Goal: Task Accomplishment & Management: Manage account settings

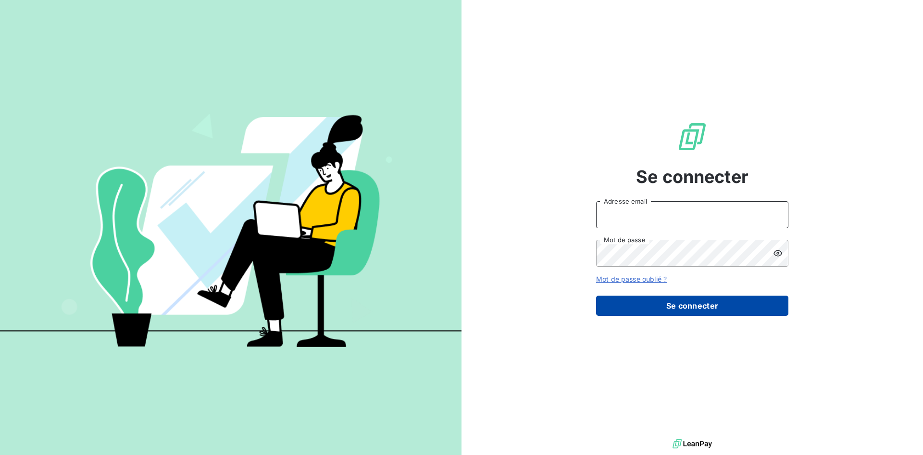
type input "[EMAIL_ADDRESS][DOMAIN_NAME]"
click at [646, 303] on button "Se connecter" at bounding box center [692, 305] width 192 height 20
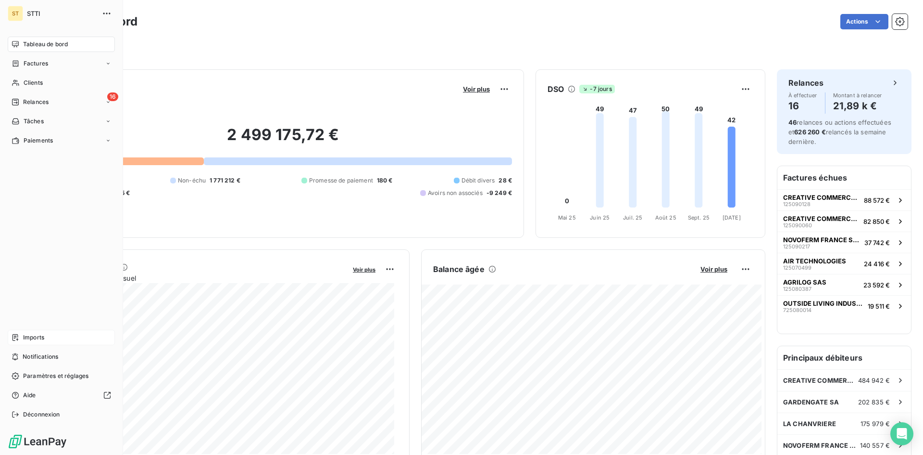
click at [37, 337] on span "Imports" at bounding box center [33, 337] width 21 height 9
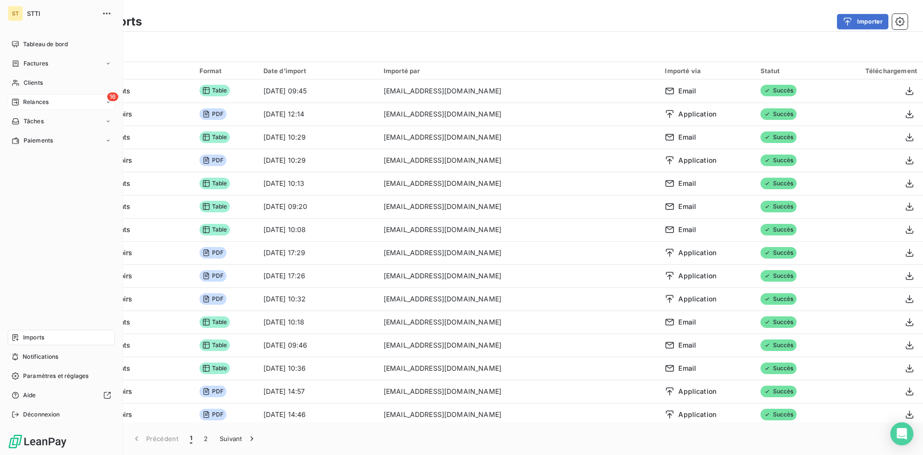
click at [49, 101] on div "16 Relances" at bounding box center [61, 101] width 107 height 15
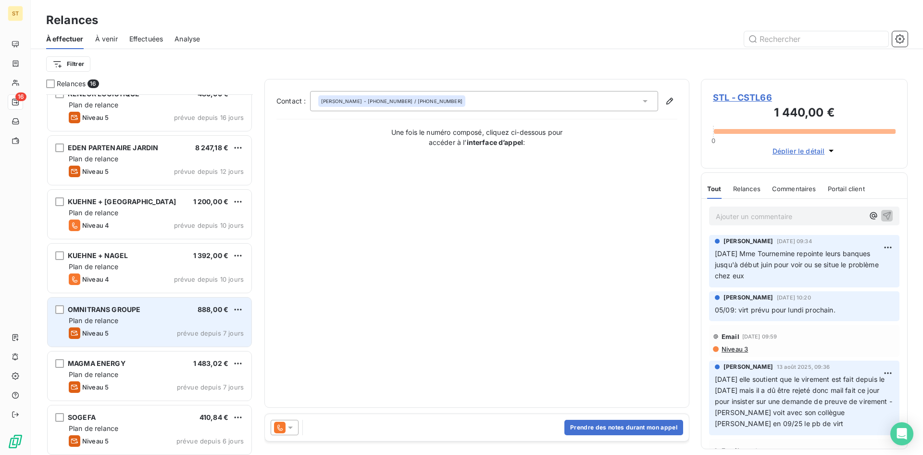
scroll to position [193, 0]
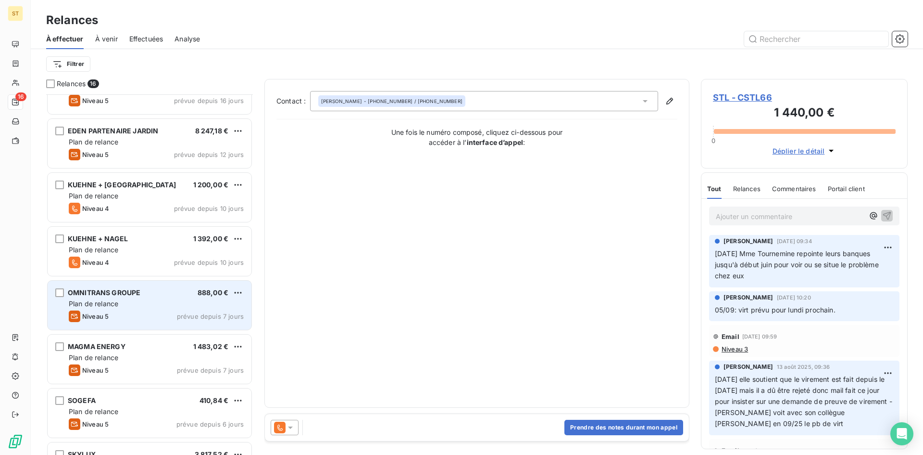
click at [148, 307] on div "Plan de relance" at bounding box center [156, 304] width 175 height 10
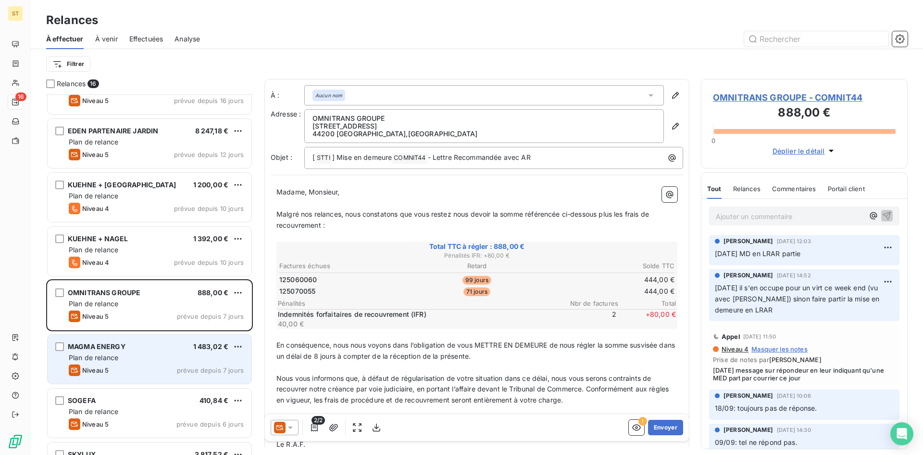
scroll to position [289, 0]
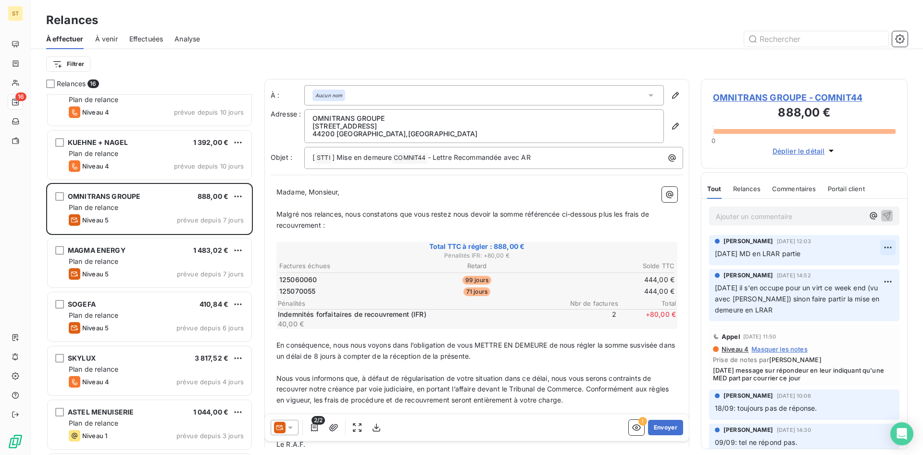
click at [881, 248] on html "ST 16 Relances À effectuer À venir Effectuées Analyse Filtrer Relances 16 EDEN …" at bounding box center [461, 227] width 923 height 455
click at [848, 268] on div "Editer" at bounding box center [858, 268] width 54 height 15
click at [719, 253] on span "[DATE] MD en LRAR partie" at bounding box center [758, 253] width 86 height 8
click at [760, 251] on span "[DATE] MD en LRAR partie" at bounding box center [758, 253] width 86 height 8
drag, startPoint x: 789, startPoint y: 253, endPoint x: 819, endPoint y: 260, distance: 30.6
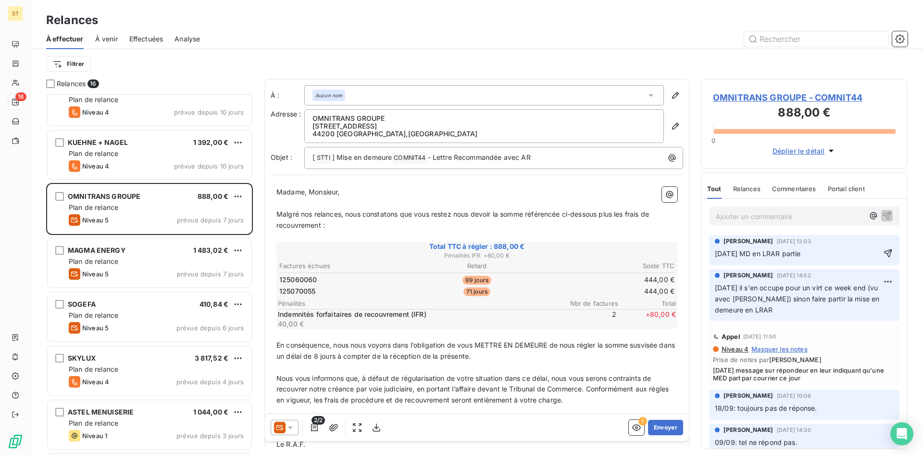
click at [819, 260] on div "[PERSON_NAME] [DATE] 12:03 [DATE] MD en LRAR partie" at bounding box center [804, 250] width 190 height 30
click at [884, 256] on icon "button" at bounding box center [889, 253] width 10 height 10
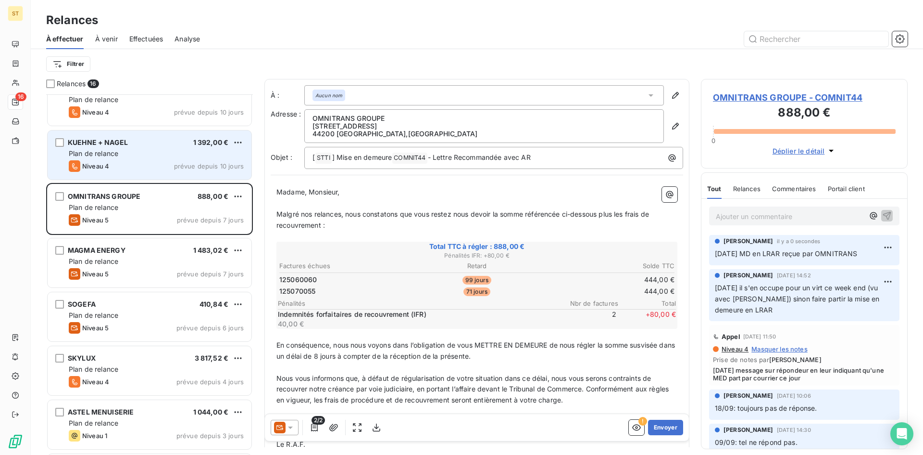
click at [148, 157] on div "Plan de relance" at bounding box center [156, 154] width 175 height 10
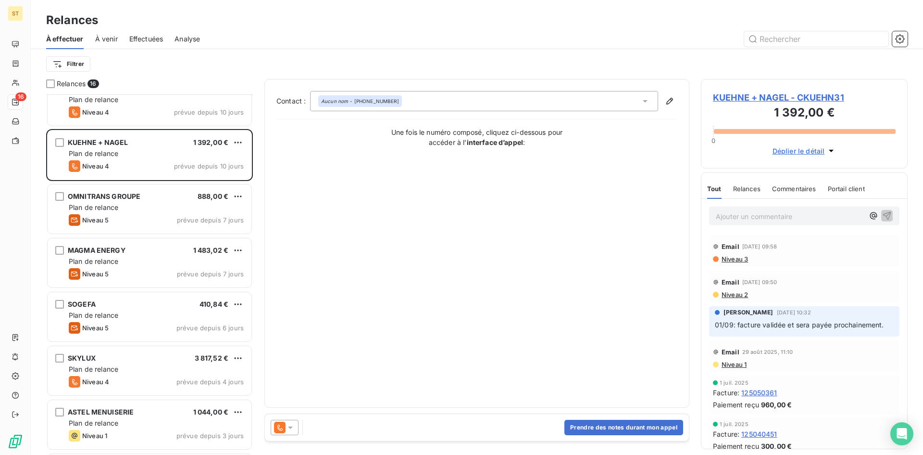
click at [755, 96] on span "KUEHNE + NAGEL - CKUEHN31" at bounding box center [804, 97] width 183 height 13
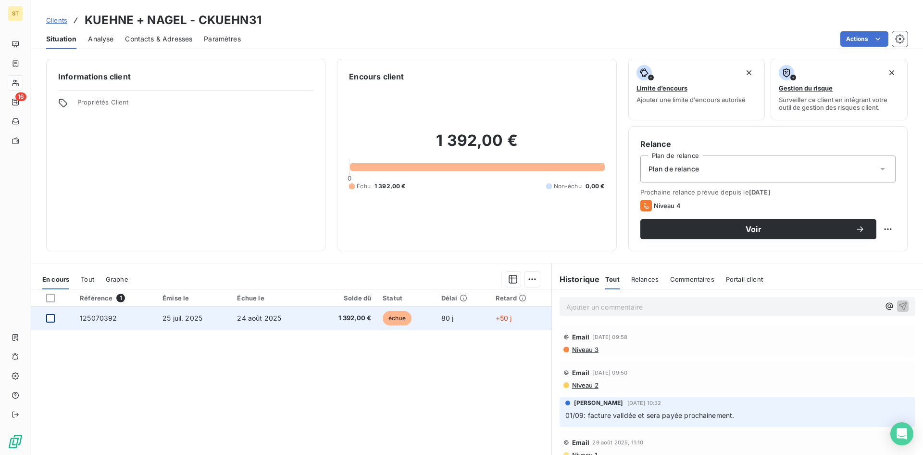
click at [49, 316] on div at bounding box center [50, 318] width 9 height 9
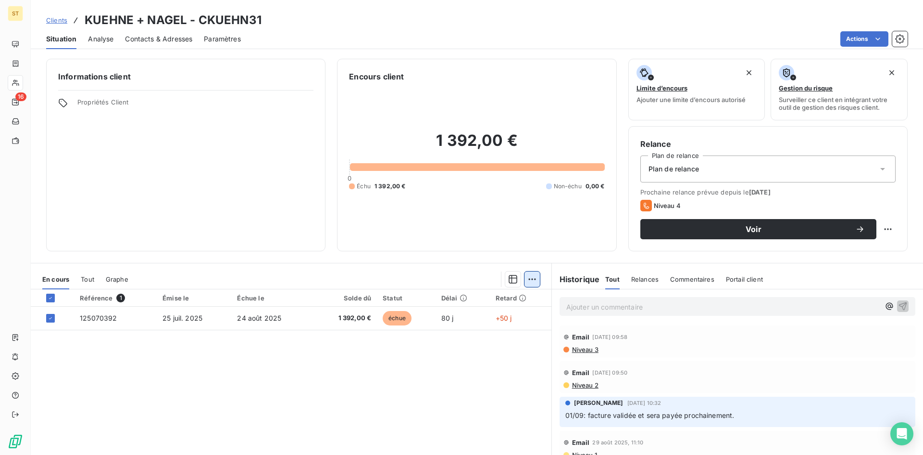
click at [529, 278] on html "ST 16 Clients KUEHNE + NAGEL - CKUEHN31 Situation Analyse Contacts & Adresses P…" at bounding box center [461, 227] width 923 height 455
click at [394, 319] on div "Ajouter une promesse de paiement (1 facture)" at bounding box center [446, 317] width 170 height 15
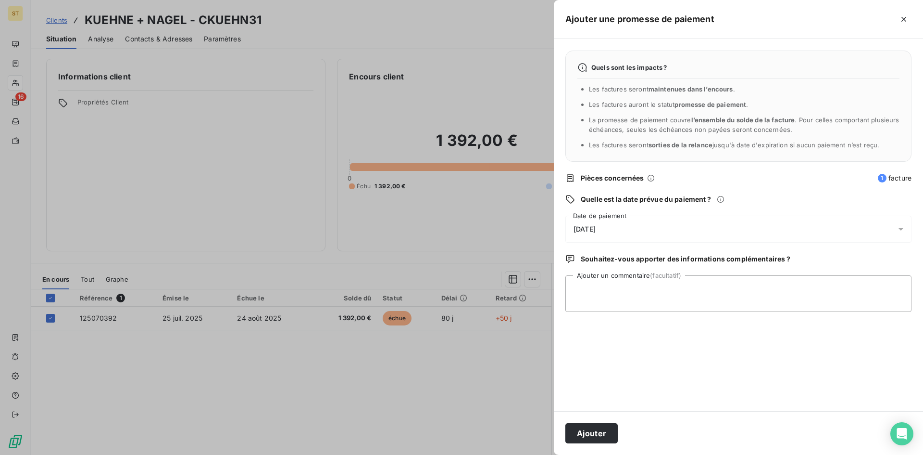
click at [579, 228] on span "[DATE]" at bounding box center [585, 229] width 22 height 8
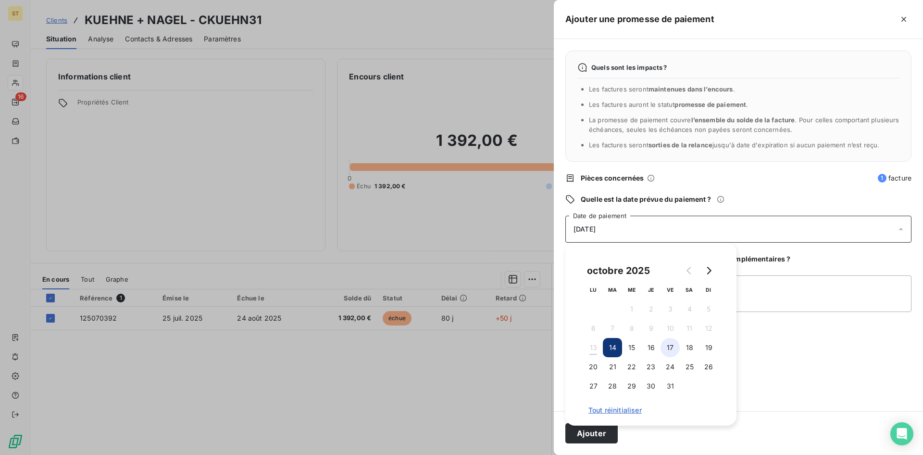
click at [667, 350] on button "17" at bounding box center [670, 347] width 19 height 19
click at [600, 436] on button "Ajouter" at bounding box center [592, 433] width 52 height 20
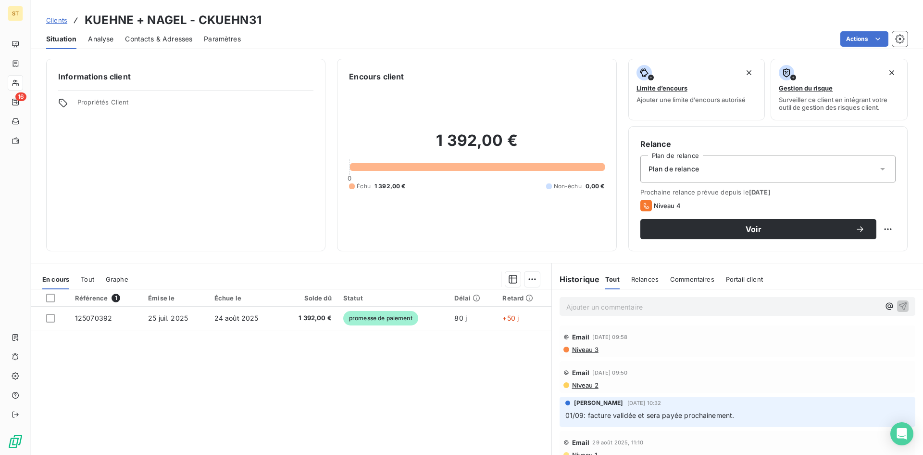
click at [57, 23] on span "Clients" at bounding box center [56, 20] width 21 height 8
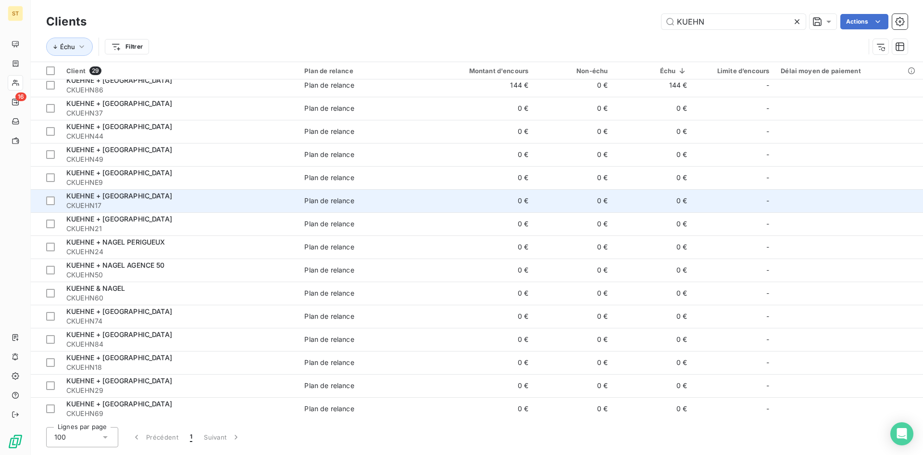
scroll to position [330, 0]
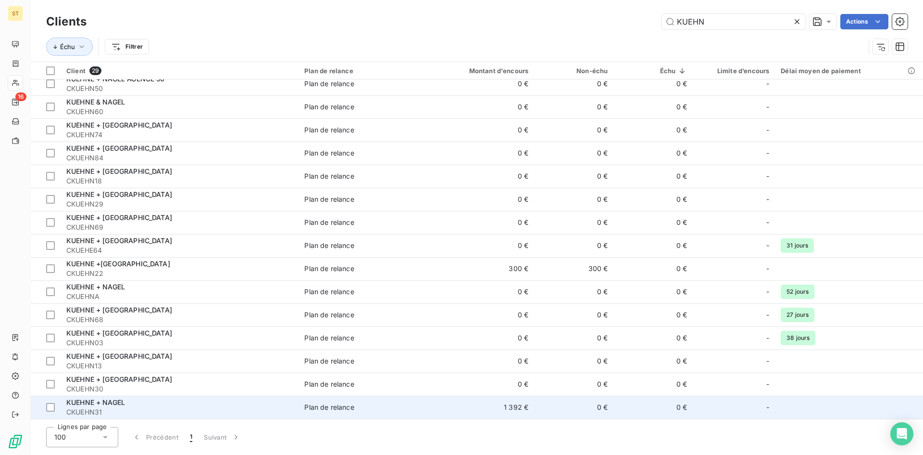
type input "KUEHN"
click at [109, 408] on span "CKUEHN31" at bounding box center [179, 412] width 227 height 10
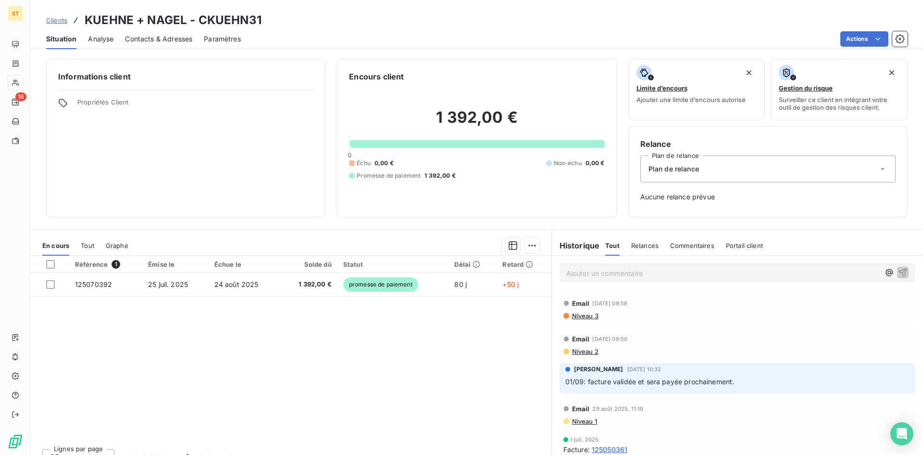
click at [57, 23] on span "Clients" at bounding box center [56, 20] width 21 height 8
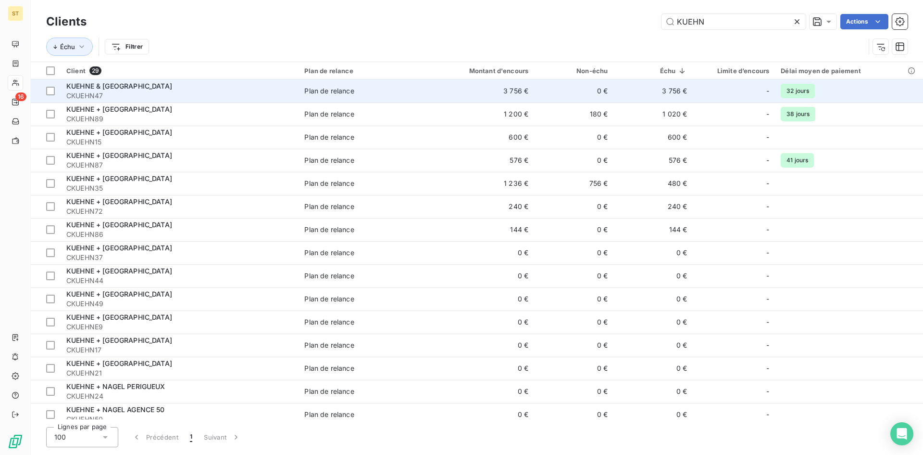
click at [108, 87] on span "KUEHNE & [GEOGRAPHIC_DATA]" at bounding box center [119, 86] width 106 height 8
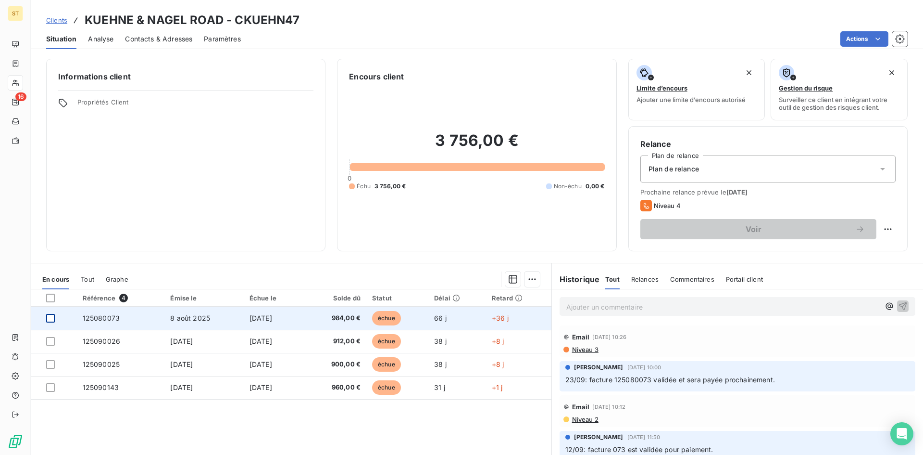
click at [50, 320] on div at bounding box center [50, 318] width 9 height 9
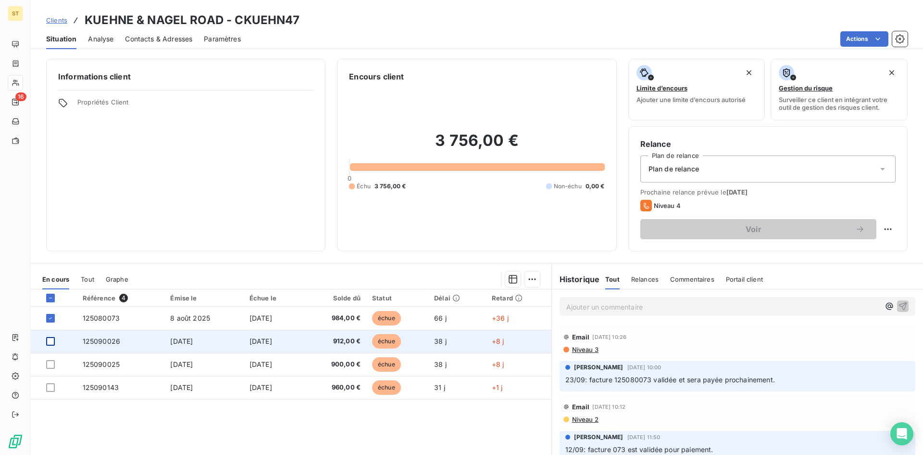
click at [48, 342] on div at bounding box center [50, 341] width 9 height 9
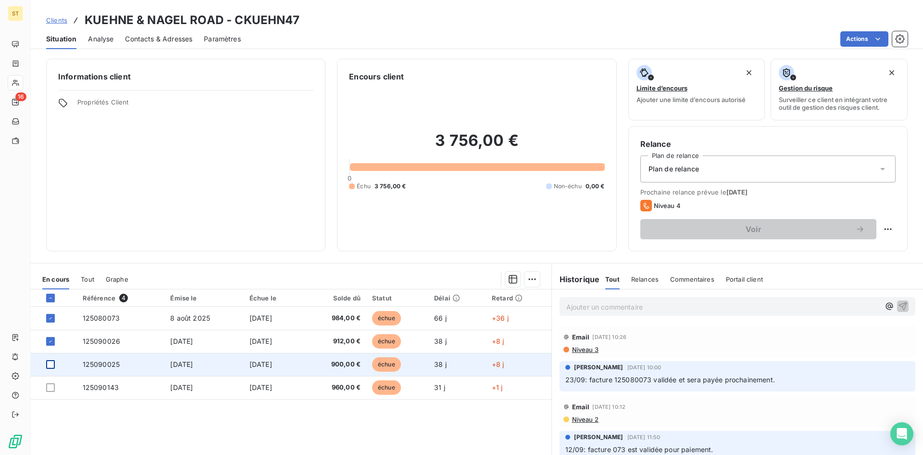
click at [49, 364] on div at bounding box center [50, 364] width 9 height 9
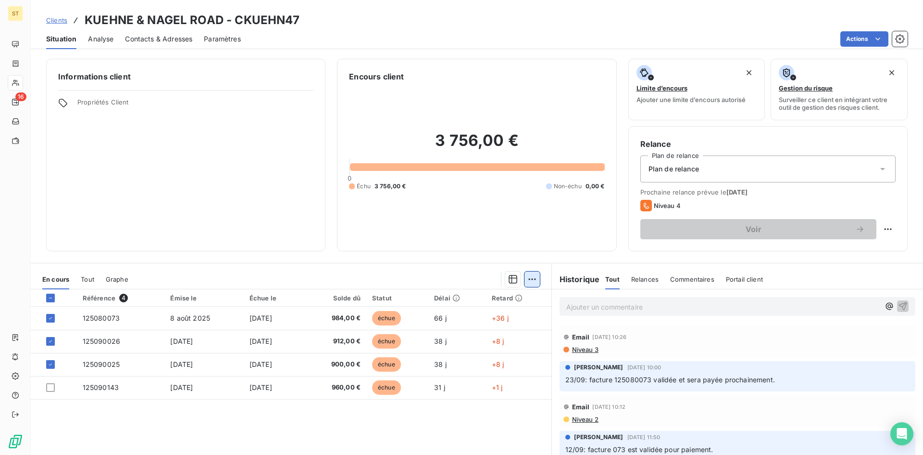
click at [528, 279] on html "ST 16 Clients KUEHNE & NAGEL ROAD - CKUEHN47 Situation Analyse Contacts & Adres…" at bounding box center [461, 227] width 923 height 455
click at [414, 312] on div "Ajouter une promesse de paiement (3 factures)" at bounding box center [443, 317] width 175 height 15
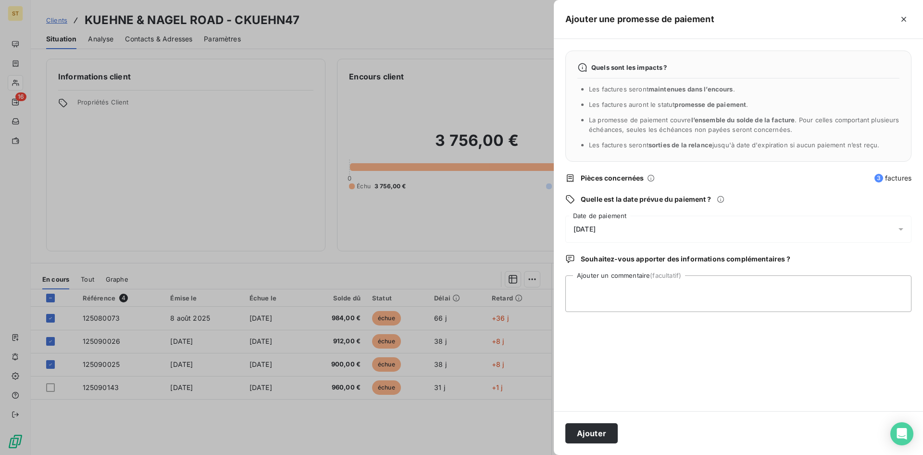
click at [581, 229] on span "[DATE]" at bounding box center [585, 229] width 22 height 8
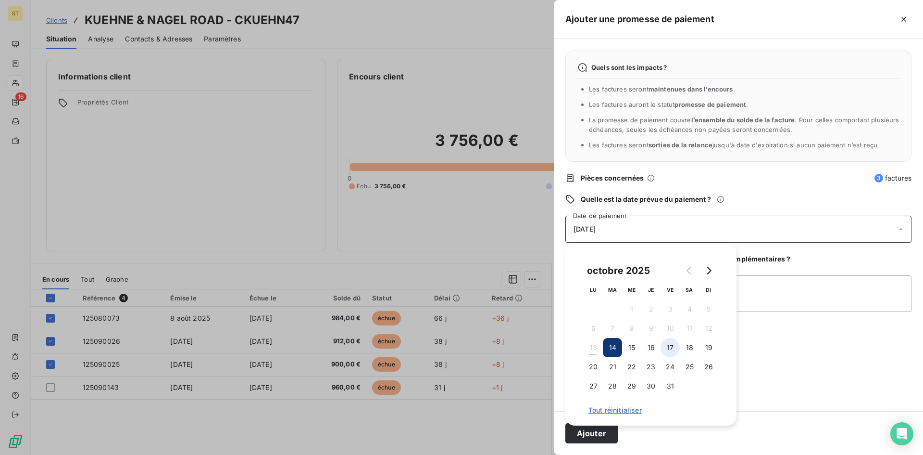
click at [672, 344] on button "17" at bounding box center [670, 347] width 19 height 19
click at [593, 435] on button "Ajouter" at bounding box center [592, 433] width 52 height 20
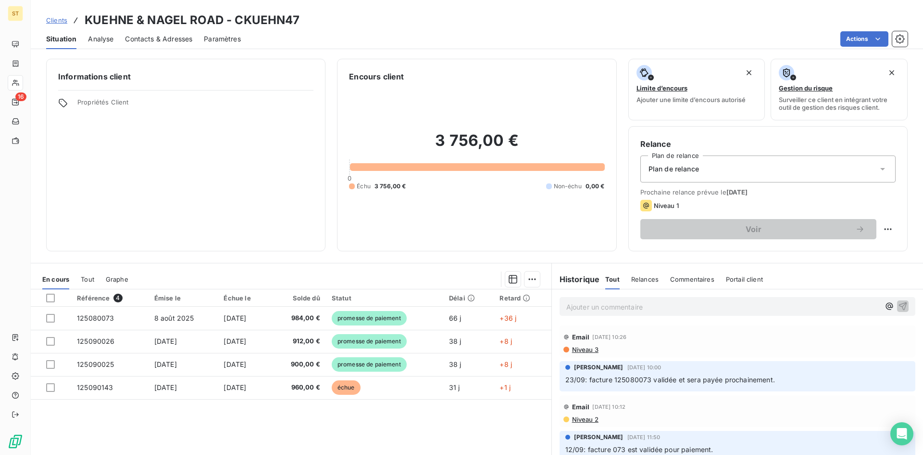
click at [61, 19] on span "Clients" at bounding box center [56, 20] width 21 height 8
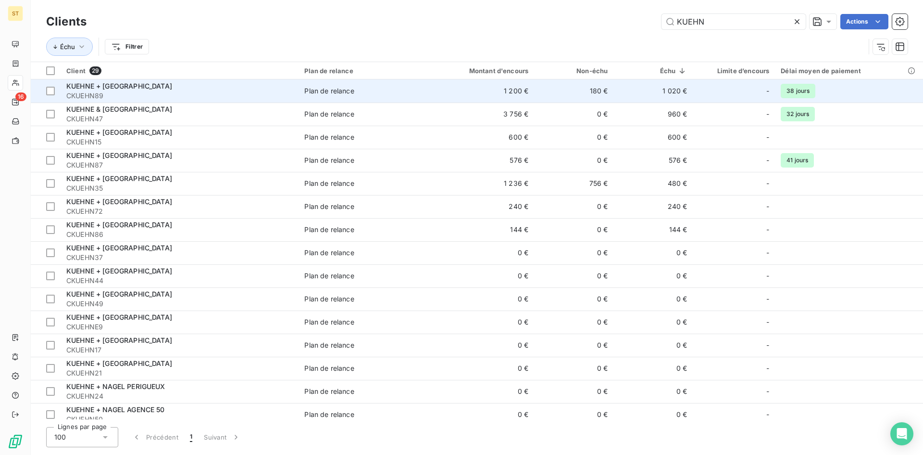
click at [91, 85] on span "KUEHNE + [GEOGRAPHIC_DATA]" at bounding box center [119, 86] width 106 height 8
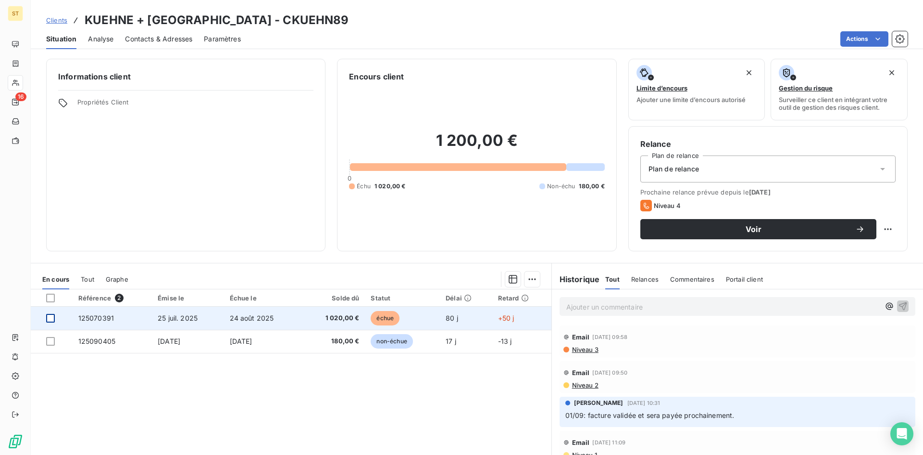
click at [52, 318] on div at bounding box center [50, 318] width 9 height 9
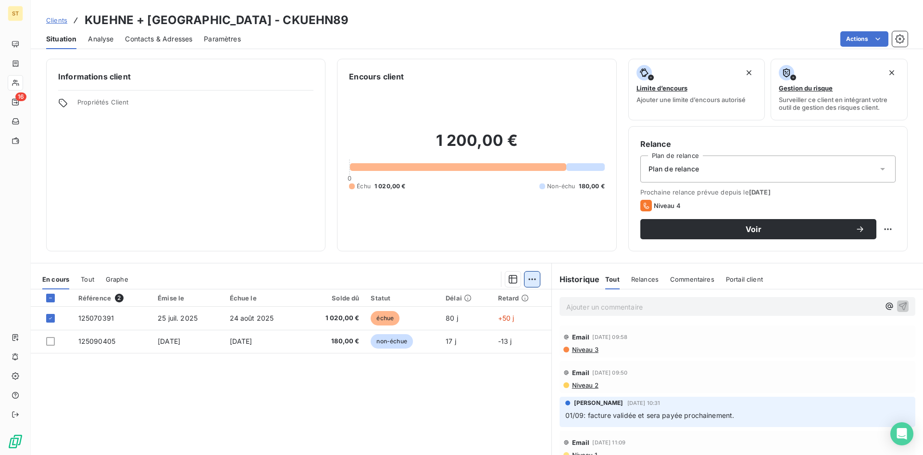
click at [532, 278] on html "ST 16 Clients KUEHNE + NAGEL ROAD - CKUEHN89 Situation Analyse Contacts & Adres…" at bounding box center [461, 227] width 923 height 455
click at [399, 321] on div "Ajouter une promesse de paiement (1 facture)" at bounding box center [446, 317] width 170 height 15
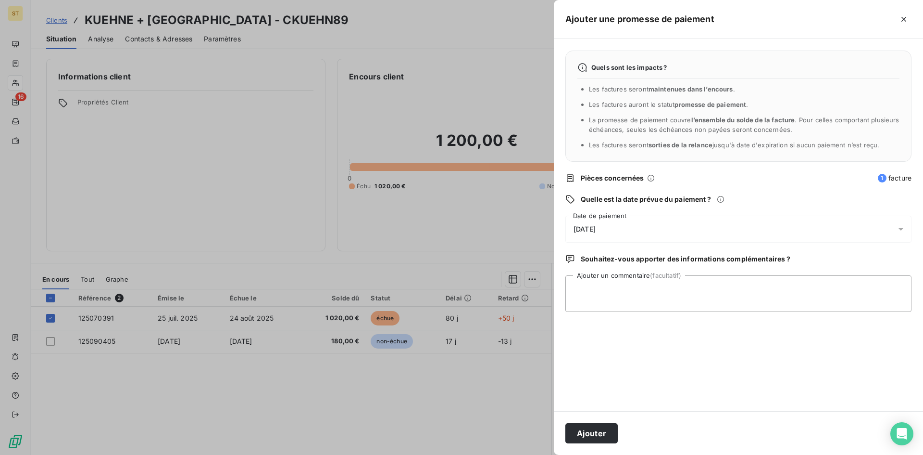
click at [576, 229] on span "[DATE]" at bounding box center [585, 229] width 22 height 8
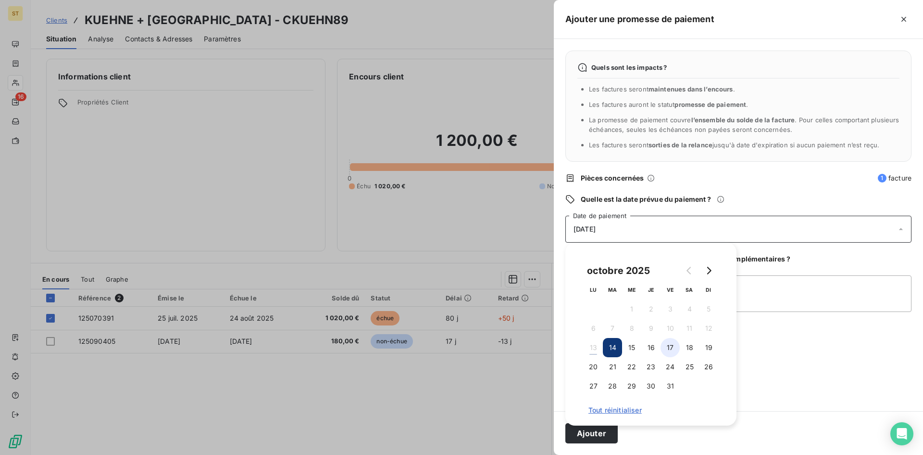
click at [669, 348] on button "17" at bounding box center [670, 347] width 19 height 19
click at [597, 434] on button "Ajouter" at bounding box center [592, 433] width 52 height 20
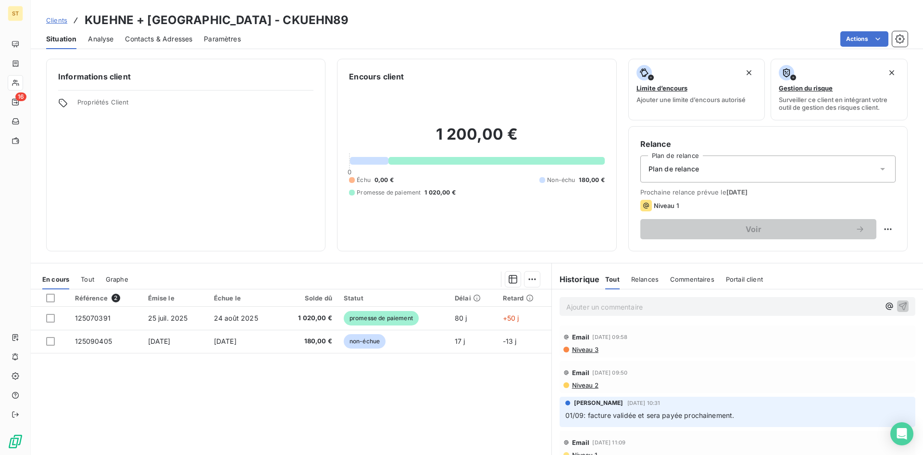
click at [60, 22] on span "Clients" at bounding box center [56, 20] width 21 height 8
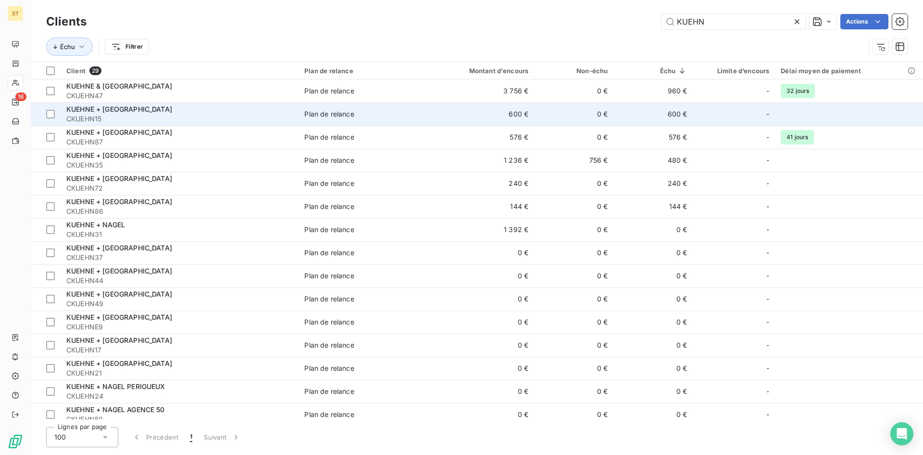
click at [87, 117] on span "CKUEHN15" at bounding box center [179, 119] width 227 height 10
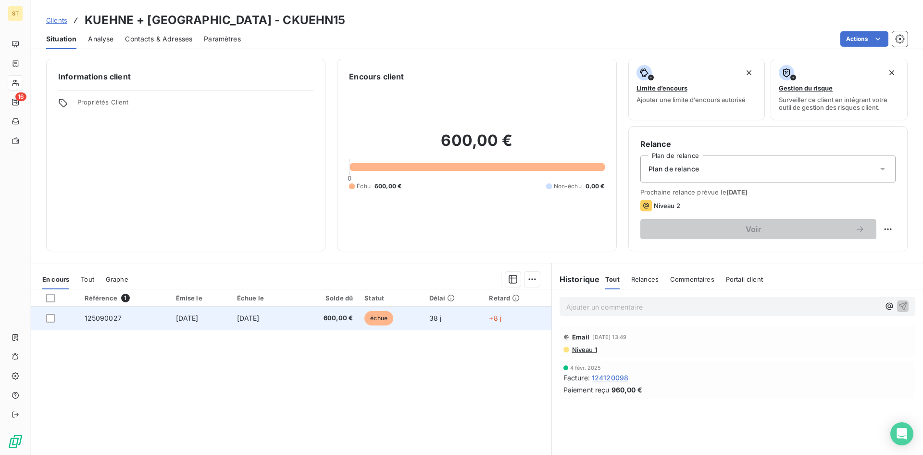
click at [56, 316] on div at bounding box center [59, 318] width 27 height 9
click at [51, 316] on div at bounding box center [50, 318] width 9 height 9
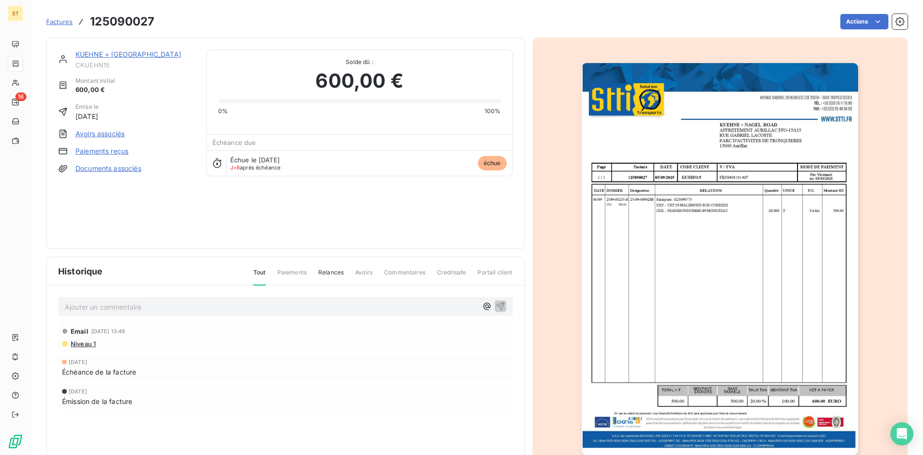
click at [53, 24] on span "Factures" at bounding box center [59, 22] width 26 height 8
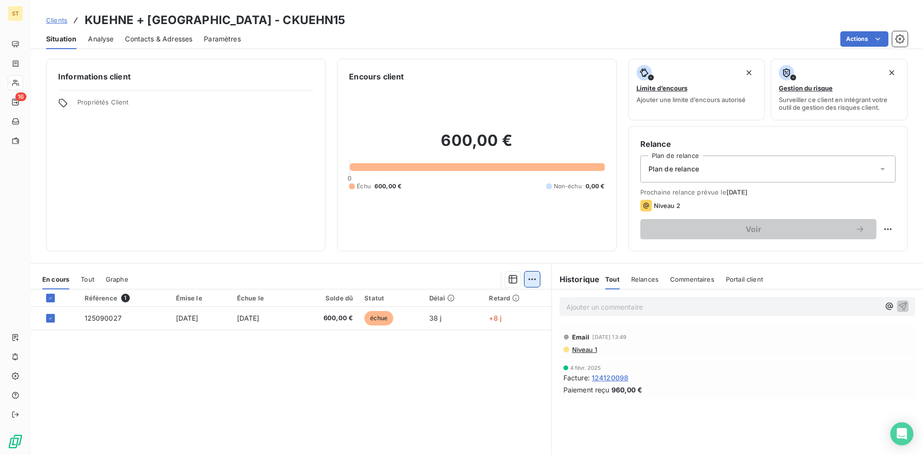
click at [532, 282] on html "ST 16 Clients KUEHNE + NAGEL ROAD - CKUEHN15 Situation Analyse Contacts & Adres…" at bounding box center [461, 227] width 923 height 455
click at [455, 316] on div "Ajouter une promesse de paiement (1 facture)" at bounding box center [446, 317] width 170 height 15
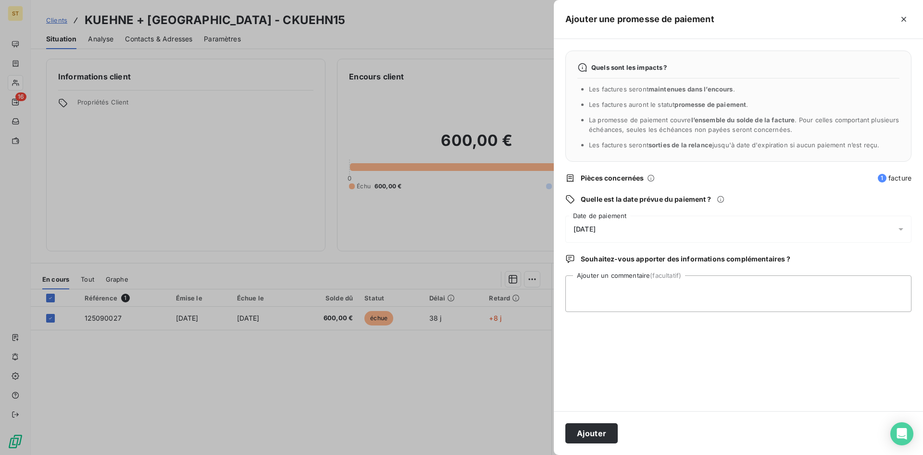
click at [580, 227] on span "[DATE]" at bounding box center [585, 229] width 22 height 8
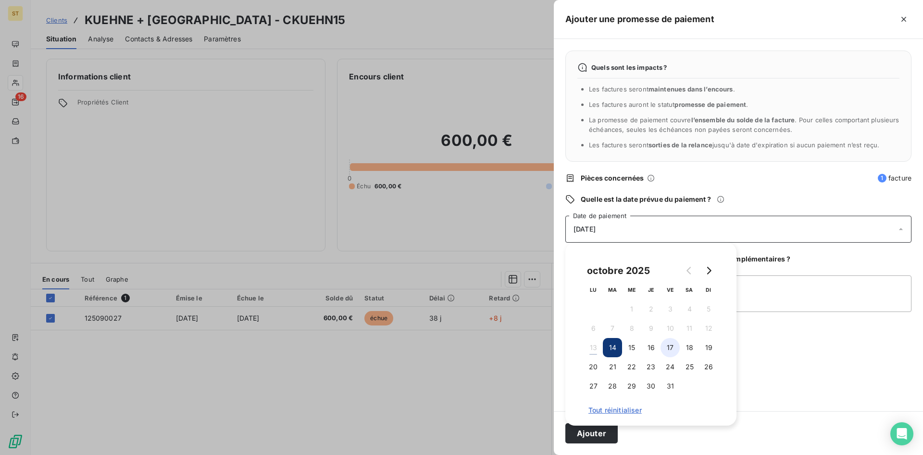
click at [668, 339] on button "17" at bounding box center [670, 347] width 19 height 19
click at [583, 431] on button "Ajouter" at bounding box center [592, 433] width 52 height 20
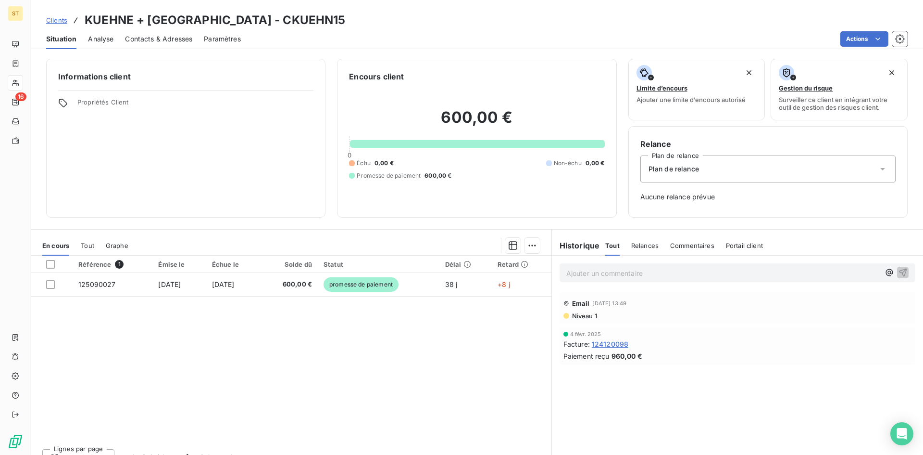
click at [51, 18] on span "Clients" at bounding box center [56, 20] width 21 height 8
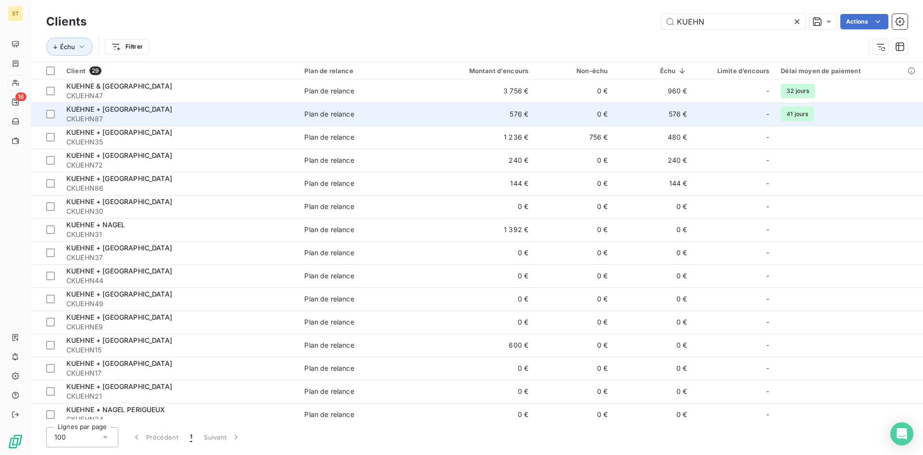
click at [97, 109] on span "KUEHNE + [GEOGRAPHIC_DATA]" at bounding box center [119, 109] width 106 height 8
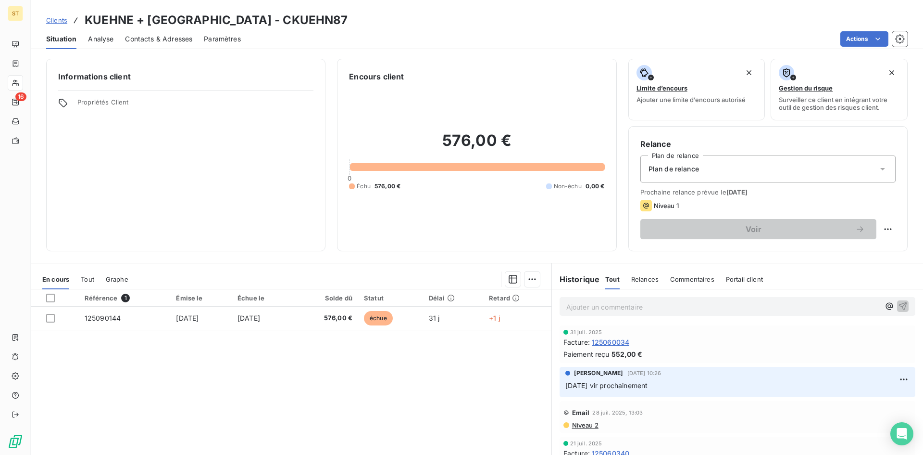
click at [50, 19] on span "Clients" at bounding box center [56, 20] width 21 height 8
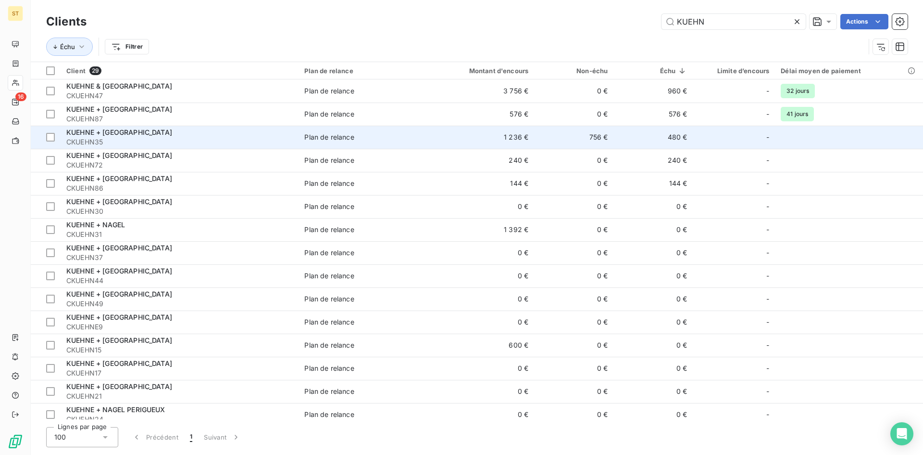
click at [110, 137] on div "KUEHNE + [GEOGRAPHIC_DATA]" at bounding box center [179, 132] width 227 height 10
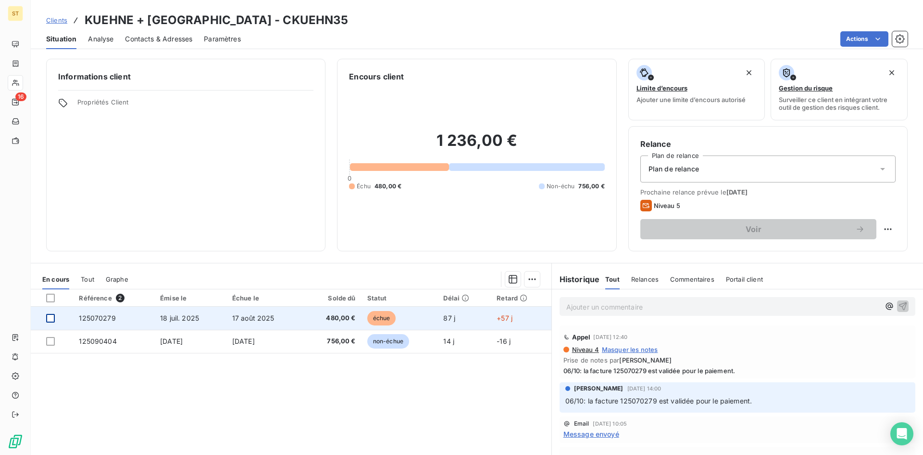
click at [52, 319] on div at bounding box center [50, 318] width 9 height 9
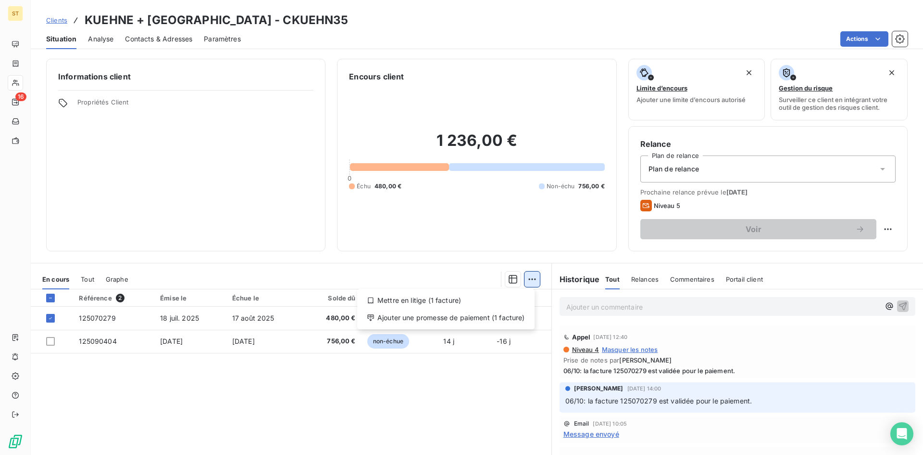
click at [527, 277] on html "ST 16 Clients KUEHNE + NAGEL ROAD - CKUEHN35 Situation Analyse Contacts & Adres…" at bounding box center [461, 227] width 923 height 455
click at [397, 318] on div "Ajouter une promesse de paiement (1 facture)" at bounding box center [446, 317] width 170 height 15
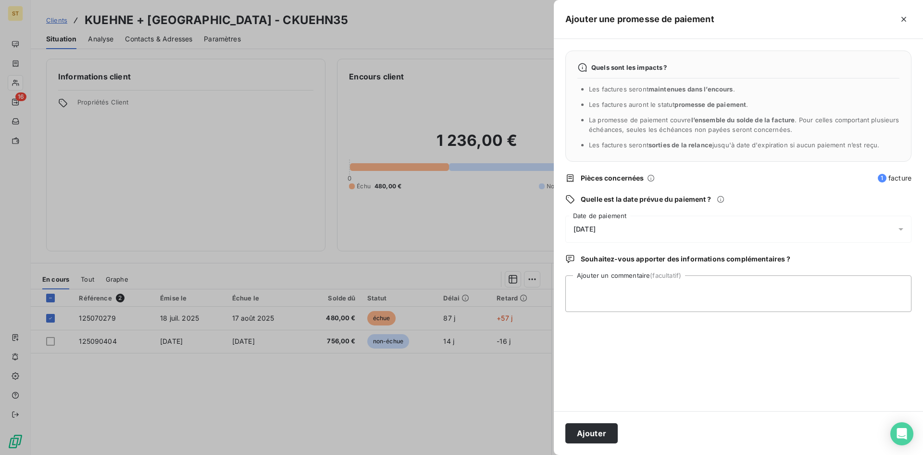
click at [579, 227] on span "[DATE]" at bounding box center [585, 229] width 22 height 8
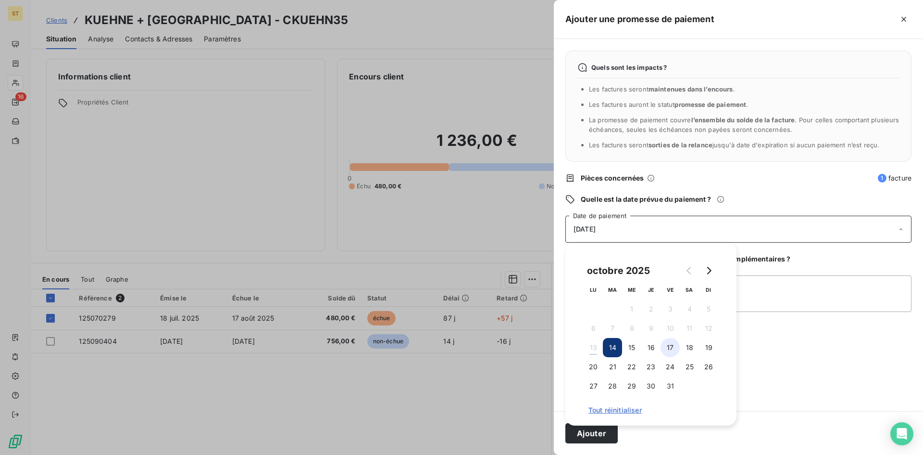
click at [668, 343] on button "17" at bounding box center [670, 347] width 19 height 19
click at [598, 433] on button "Ajouter" at bounding box center [592, 433] width 52 height 20
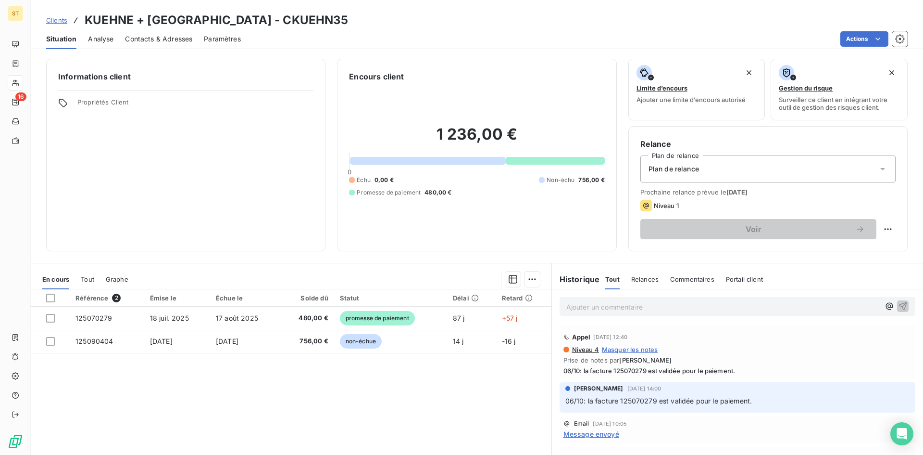
click at [58, 22] on span "Clients" at bounding box center [56, 20] width 21 height 8
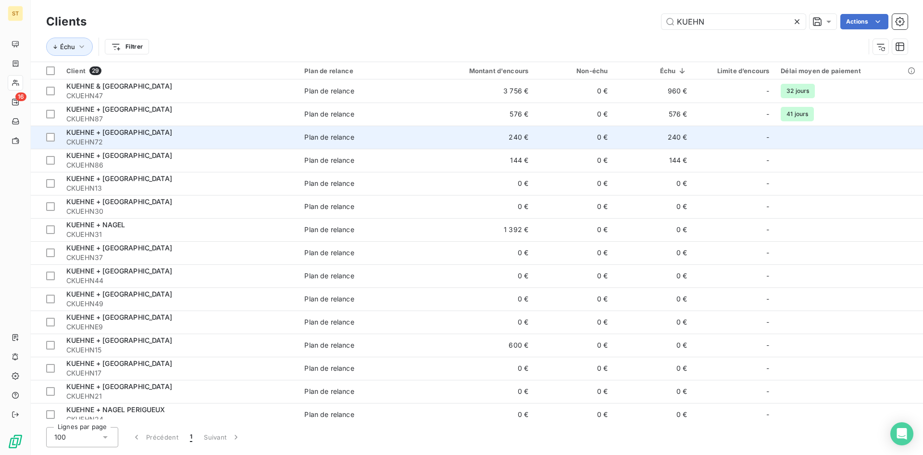
click at [83, 143] on span "CKUEHN72" at bounding box center [179, 142] width 227 height 10
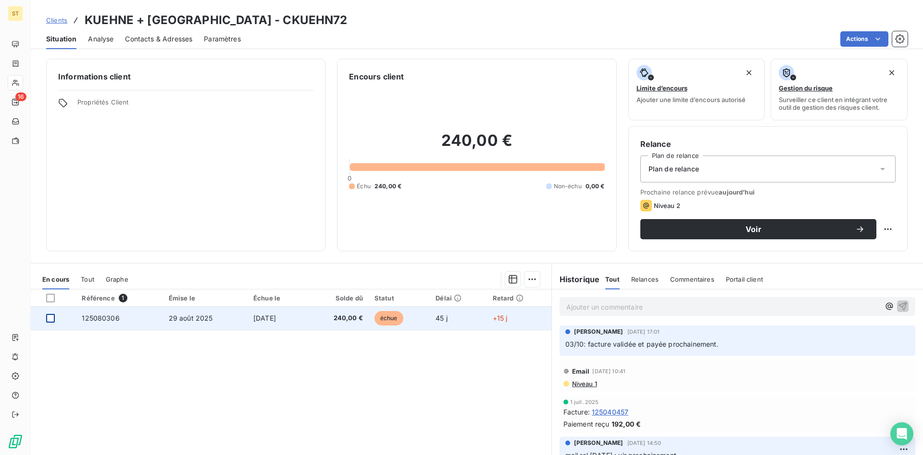
click at [51, 318] on div at bounding box center [50, 318] width 9 height 9
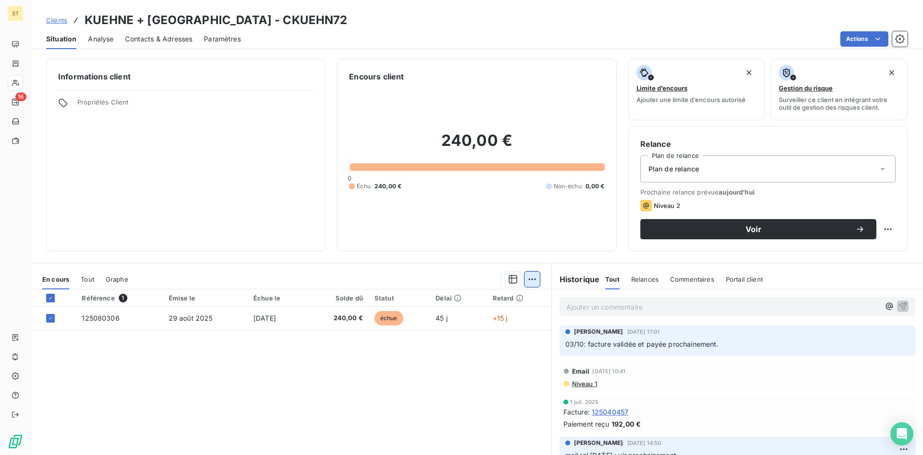
click at [530, 278] on html "ST 16 Clients KUEHNE + NAGEL ROAD - CKUEHN72 Situation Analyse Contacts & Adres…" at bounding box center [461, 227] width 923 height 455
click at [431, 316] on div "Ajouter une promesse de paiement (1 facture)" at bounding box center [446, 317] width 170 height 15
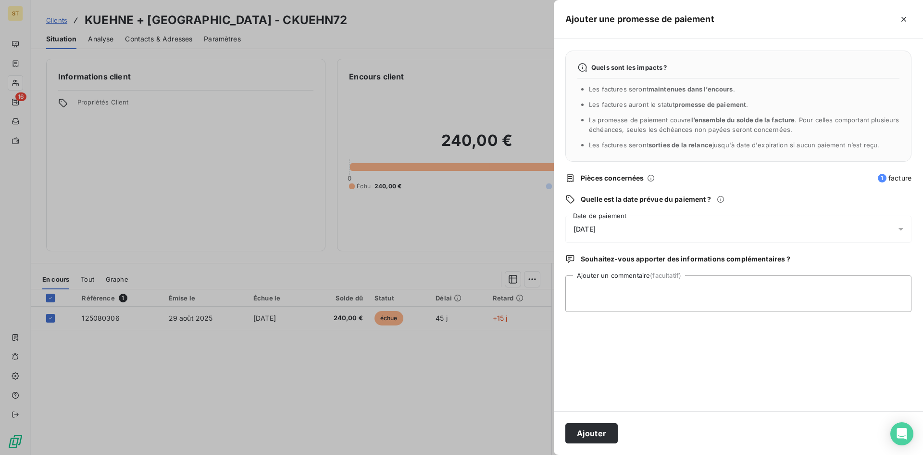
click at [596, 229] on span "[DATE]" at bounding box center [585, 229] width 22 height 8
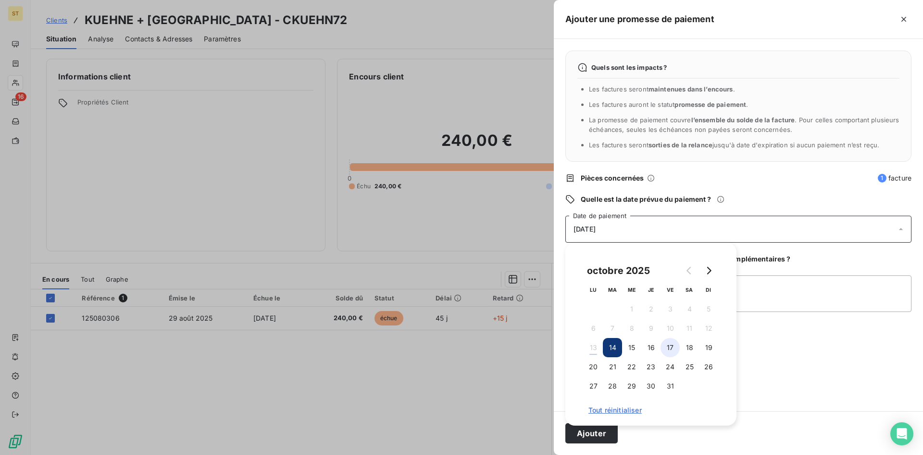
click at [672, 344] on button "17" at bounding box center [670, 347] width 19 height 19
click at [594, 434] on button "Ajouter" at bounding box center [592, 433] width 52 height 20
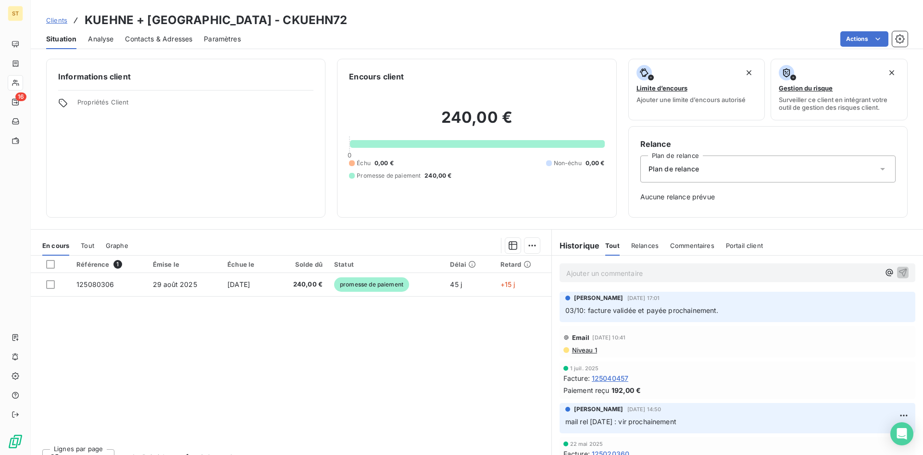
click at [53, 22] on span "Clients" at bounding box center [56, 20] width 21 height 8
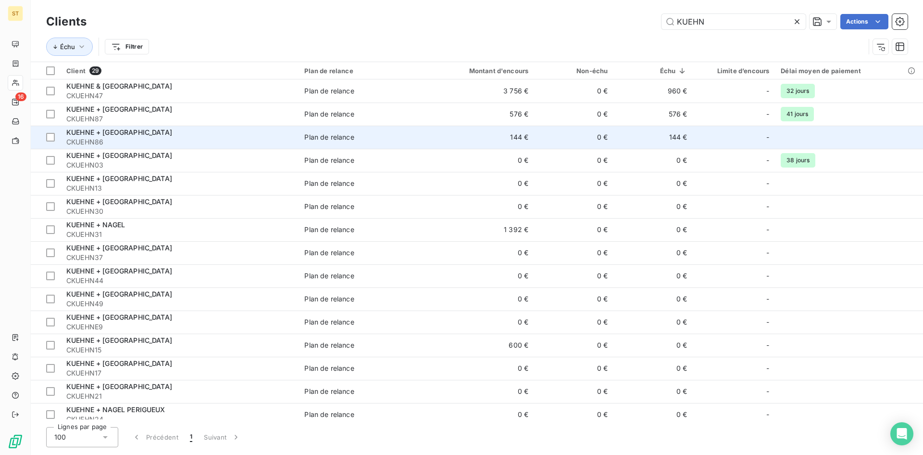
click at [71, 138] on span "CKUEHN86" at bounding box center [179, 142] width 227 height 10
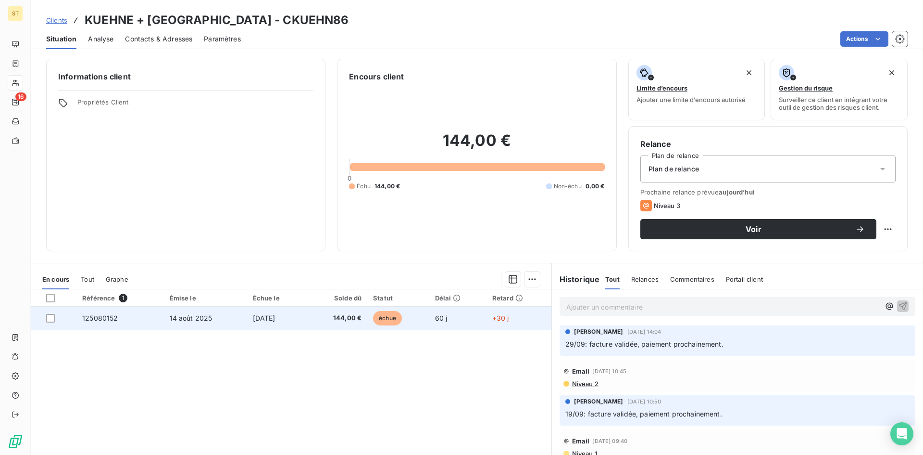
drag, startPoint x: 48, startPoint y: 316, endPoint x: 80, endPoint y: 320, distance: 32.5
click at [48, 316] on div at bounding box center [50, 318] width 9 height 9
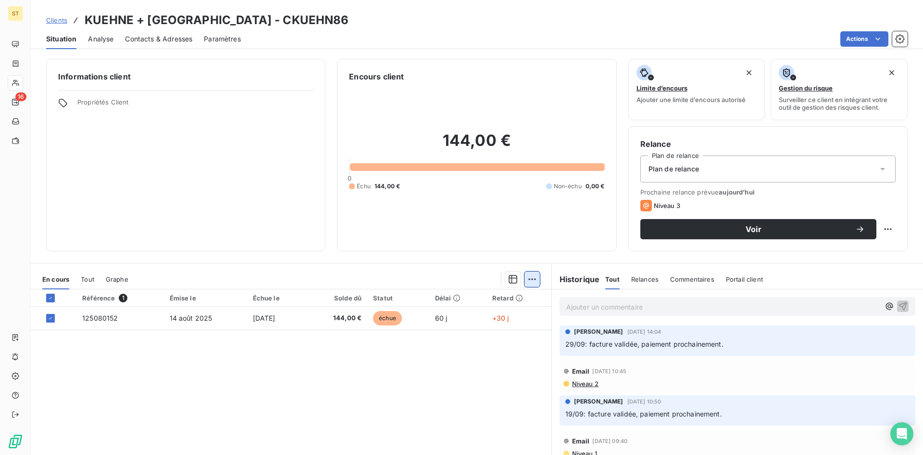
click at [526, 281] on html "ST 16 Clients KUEHNE + NAGEL ROAD - CKUEHN86 Situation Analyse Contacts & Adres…" at bounding box center [461, 227] width 923 height 455
click at [418, 323] on div "Ajouter une promesse de paiement (1 facture)" at bounding box center [446, 317] width 170 height 15
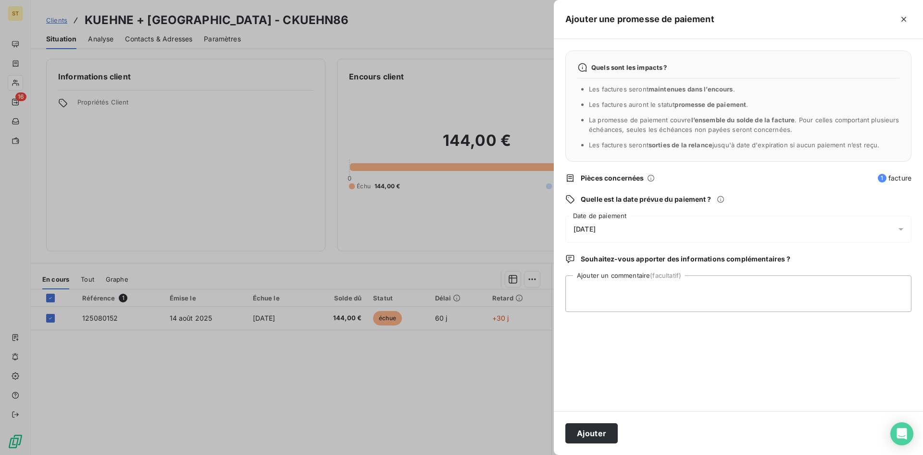
click at [596, 226] on span "[DATE]" at bounding box center [585, 229] width 22 height 8
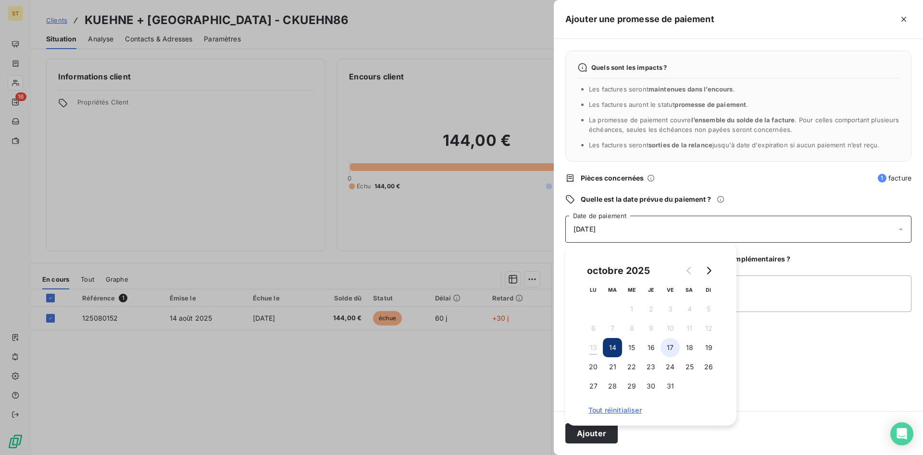
click at [675, 347] on button "17" at bounding box center [670, 347] width 19 height 19
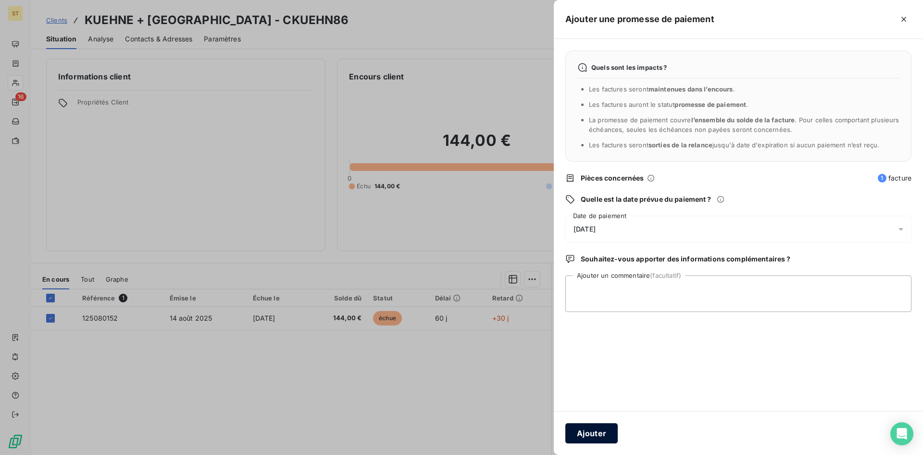
click at [604, 433] on button "Ajouter" at bounding box center [592, 433] width 52 height 20
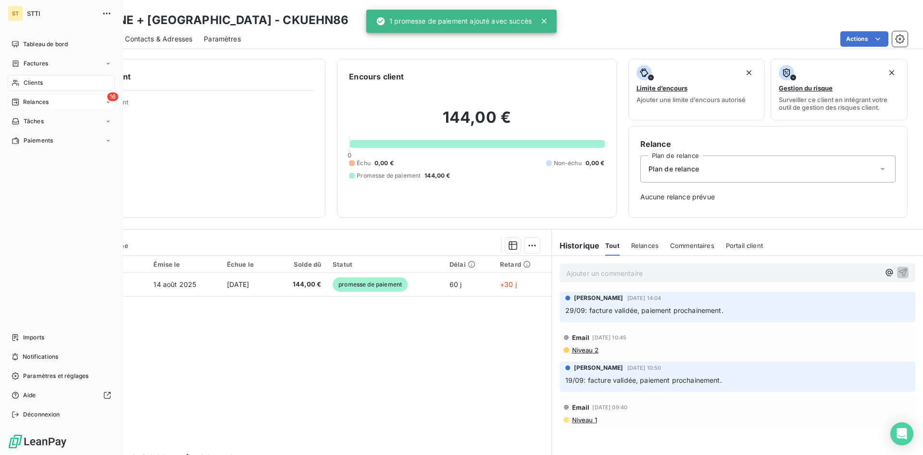
click at [21, 105] on div "Relances" at bounding box center [30, 102] width 37 height 9
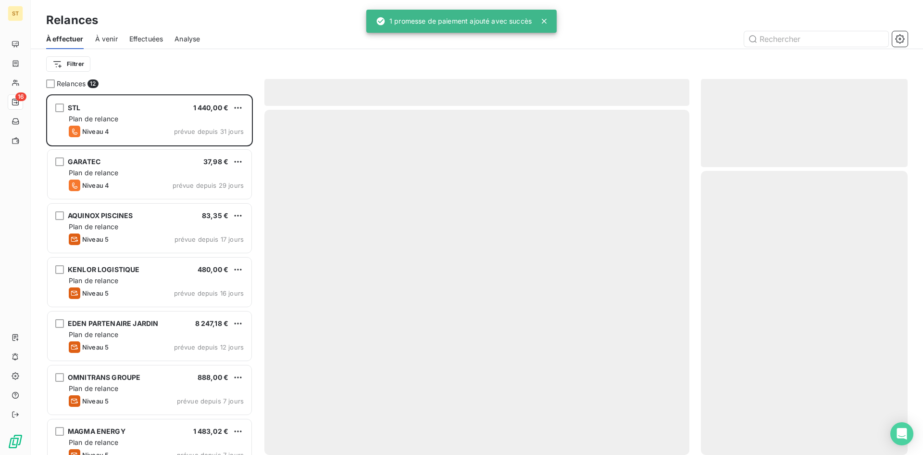
scroll to position [353, 200]
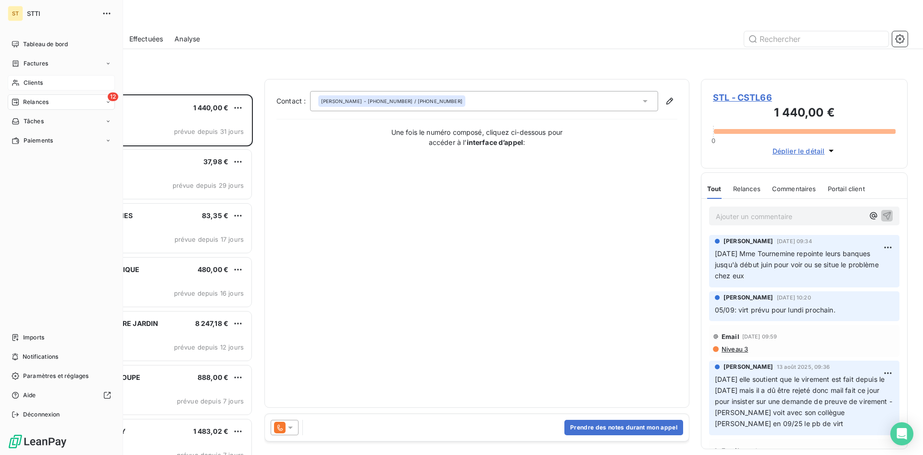
click at [31, 79] on span "Clients" at bounding box center [33, 82] width 19 height 9
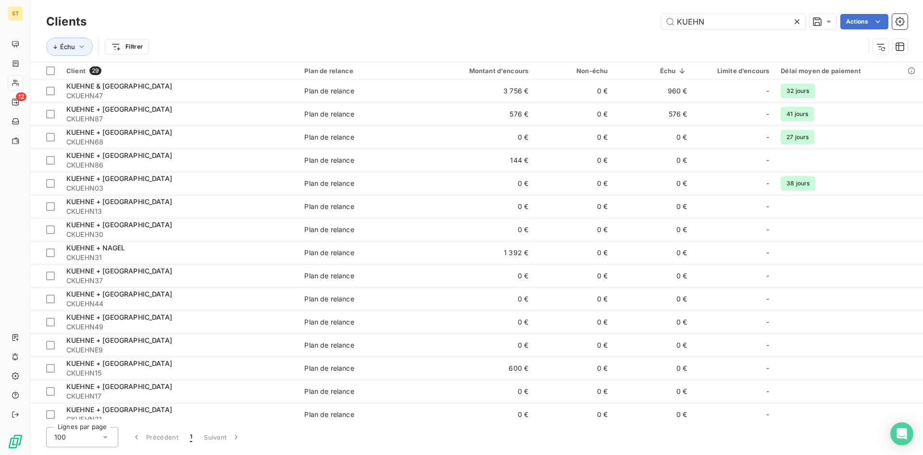
drag, startPoint x: 715, startPoint y: 20, endPoint x: 397, endPoint y: 19, distance: 317.9
click at [397, 19] on div "KUEHN Actions" at bounding box center [503, 21] width 810 height 15
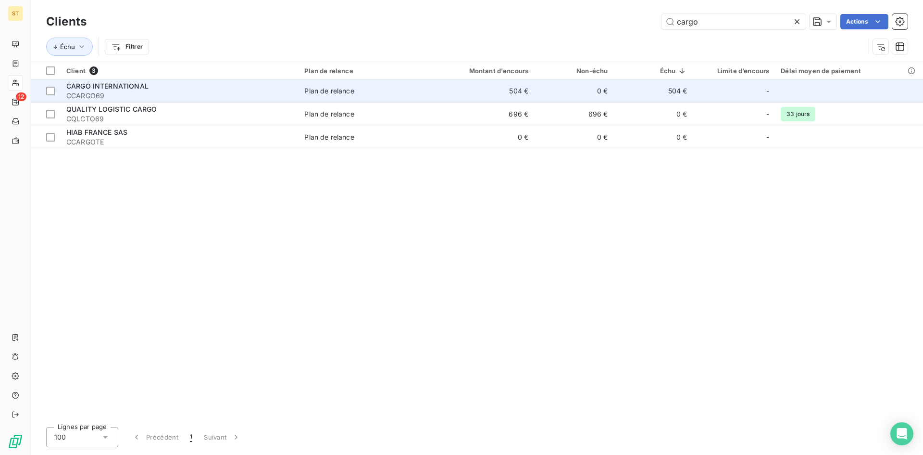
type input "cargo"
click at [91, 97] on span "CCARGO69" at bounding box center [179, 96] width 227 height 10
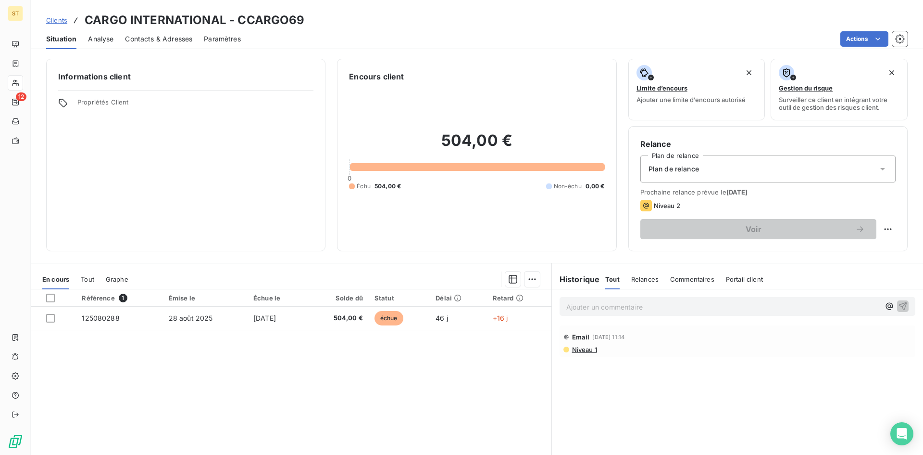
click at [553, 308] on div "Ajouter un commentaire ﻿" at bounding box center [737, 306] width 371 height 34
click at [578, 310] on p "Ajouter un commentaire ﻿" at bounding box center [724, 307] width 314 height 12
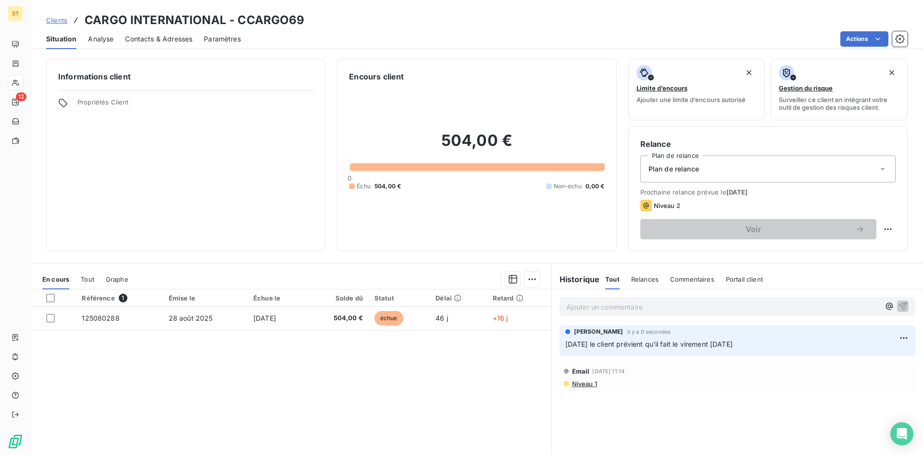
click at [67, 22] on div "Clients CARGO INTERNATIONAL - CCARGO69" at bounding box center [175, 20] width 259 height 17
click at [56, 20] on span "Clients" at bounding box center [56, 20] width 21 height 8
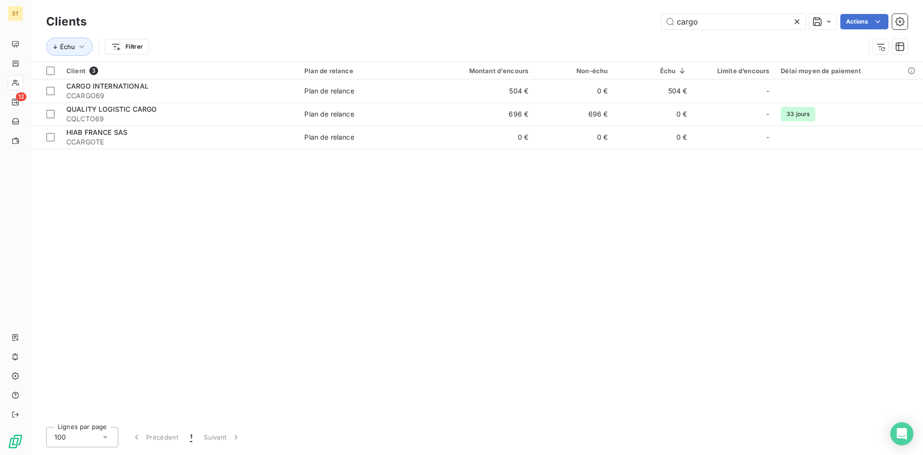
drag, startPoint x: 709, startPoint y: 25, endPoint x: 546, endPoint y: 24, distance: 163.5
click at [546, 24] on div "cargo Actions" at bounding box center [503, 21] width 810 height 15
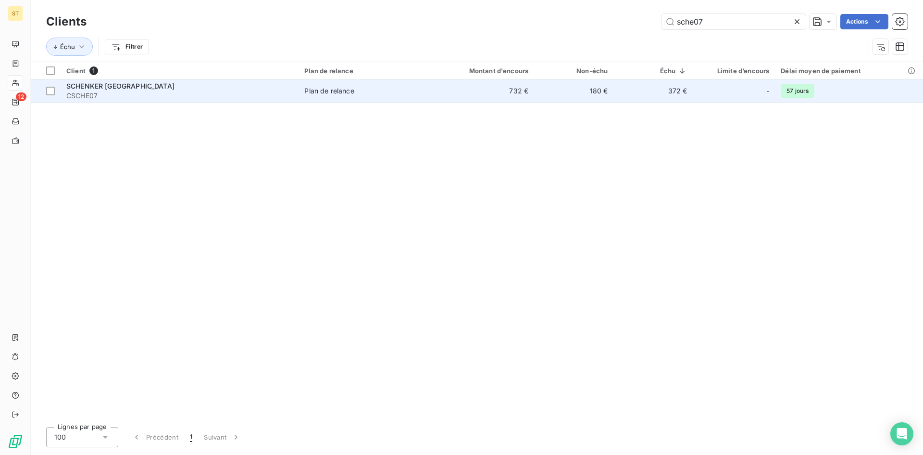
type input "sche07"
click at [108, 89] on span "SCHENKER [GEOGRAPHIC_DATA]" at bounding box center [120, 86] width 108 height 8
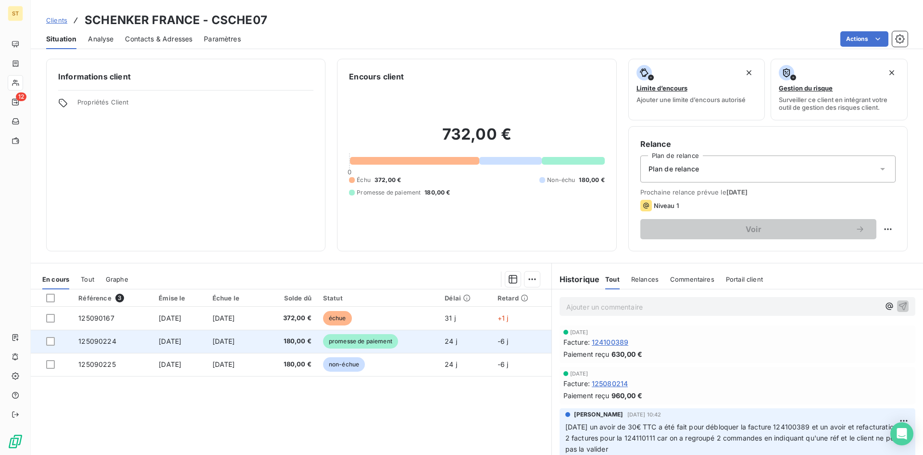
drag, startPoint x: 51, startPoint y: 341, endPoint x: 67, endPoint y: 342, distance: 15.4
click at [51, 341] on div at bounding box center [50, 341] width 9 height 9
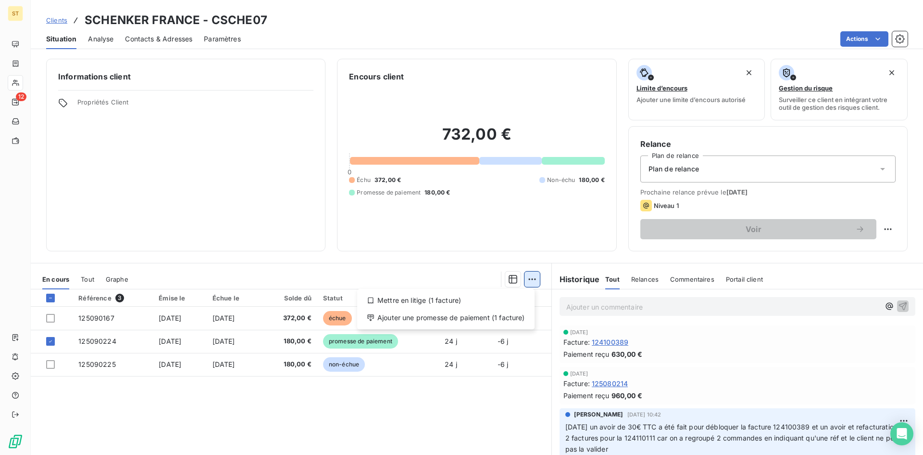
click at [528, 283] on html "ST 12 Clients SCHENKER FRANCE - CSCHE07 Situation Analyse Contacts & Adresses P…" at bounding box center [461, 227] width 923 height 455
click at [429, 317] on div "Ajouter une promesse de paiement (1 facture)" at bounding box center [446, 317] width 170 height 15
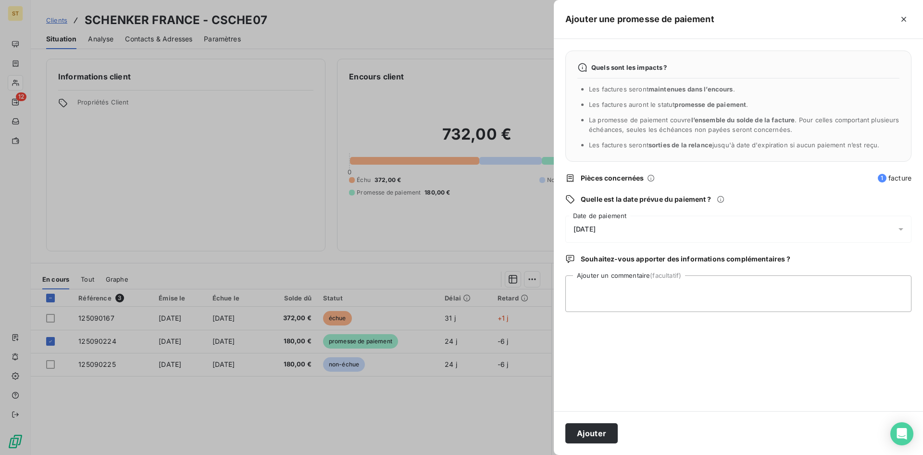
click at [359, 336] on div at bounding box center [461, 227] width 923 height 455
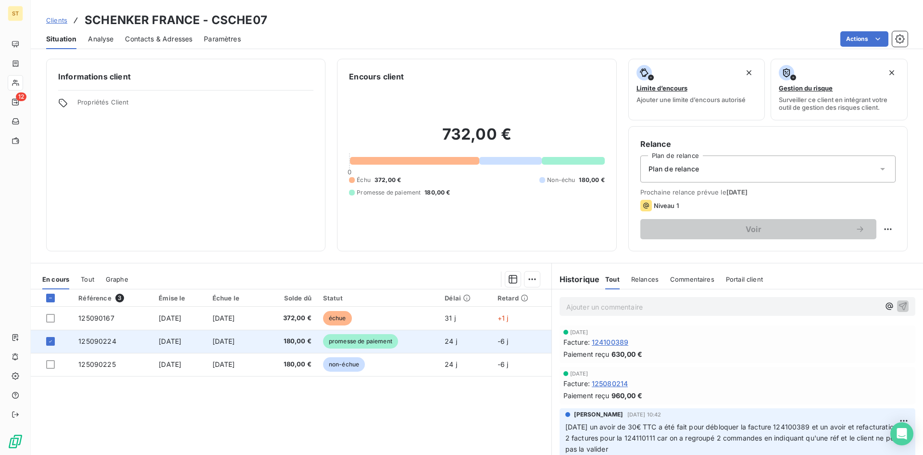
click at [360, 342] on span "promesse de paiement" at bounding box center [360, 341] width 75 height 14
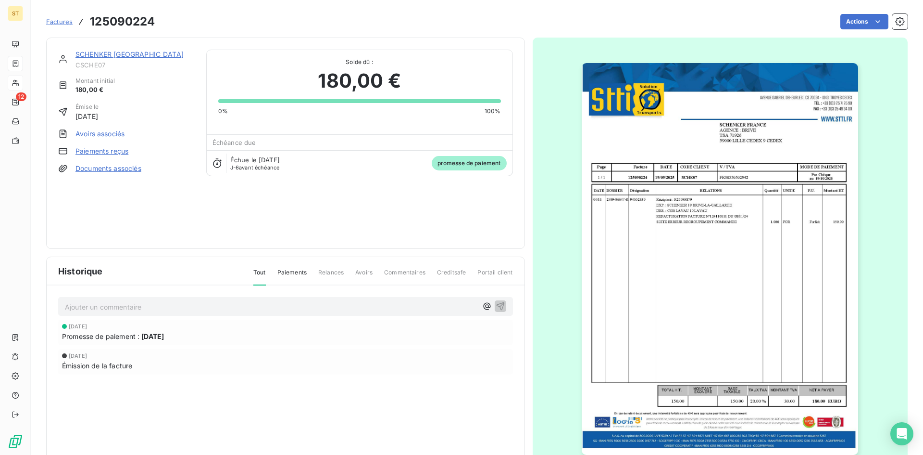
click at [239, 190] on div "SCHENKER FRANCE CSCHE07 Montant initial 180,00 € Émise le [DATE] Avoirs associé…" at bounding box center [285, 143] width 455 height 187
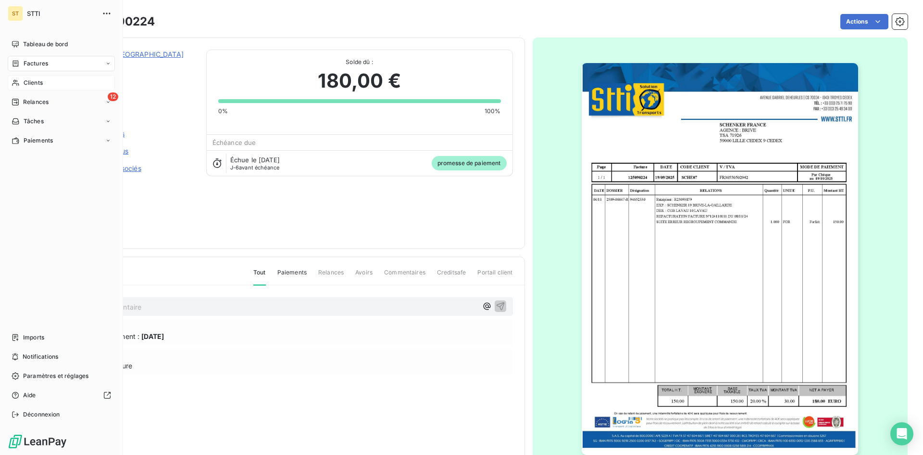
click at [14, 82] on icon at bounding box center [15, 83] width 7 height 6
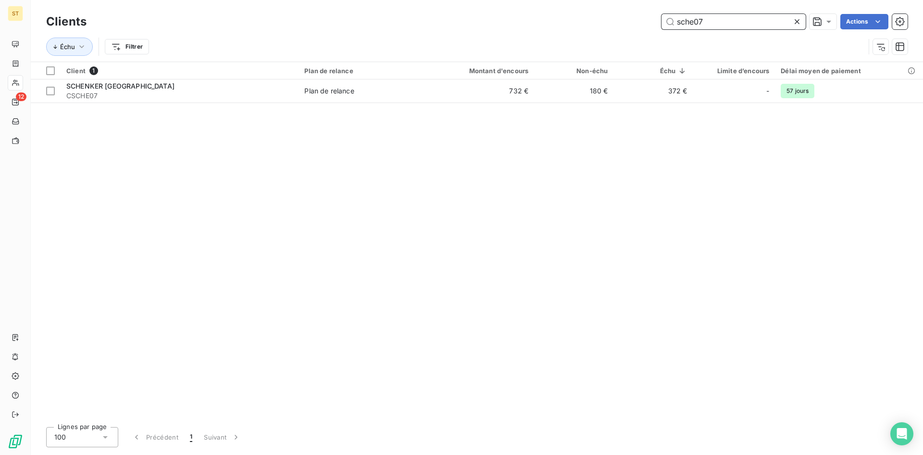
drag, startPoint x: 719, startPoint y: 24, endPoint x: 632, endPoint y: 12, distance: 87.5
click at [635, 13] on div "Clients sche07 Actions" at bounding box center [477, 22] width 862 height 20
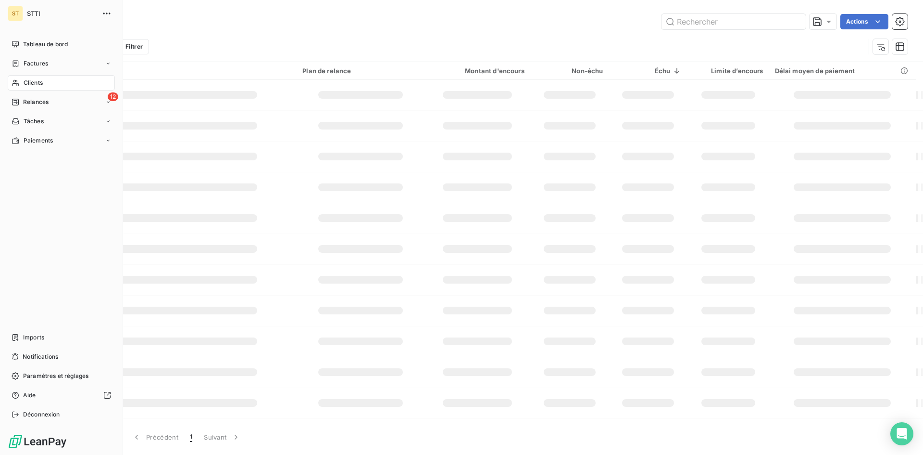
click at [32, 105] on span "Relances" at bounding box center [35, 102] width 25 height 9
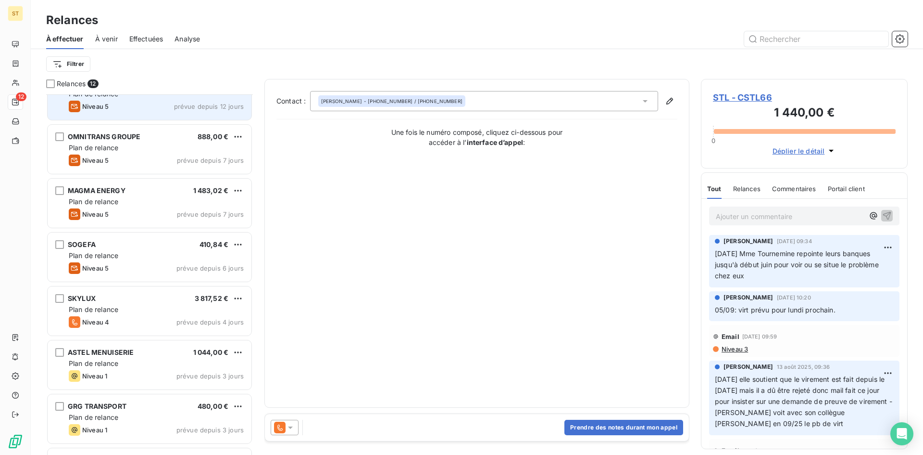
scroll to position [287, 0]
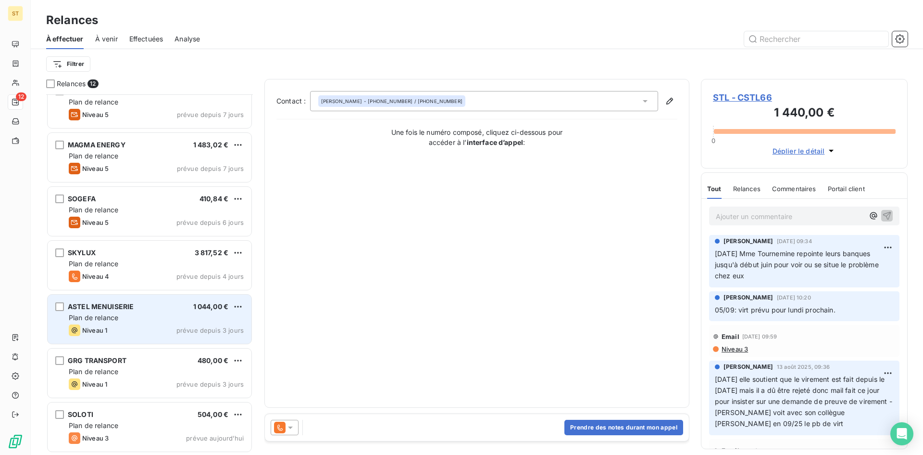
click at [113, 321] on span "Plan de relance" at bounding box center [94, 317] width 50 height 8
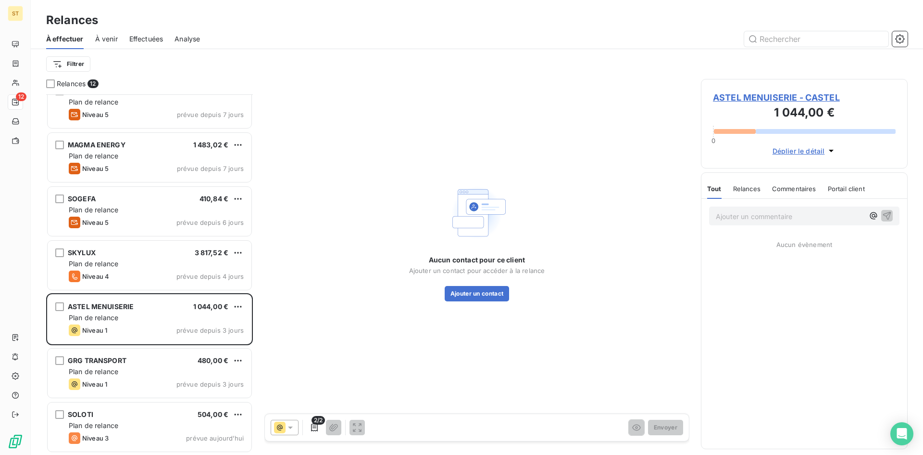
click at [729, 97] on span "ASTEL MENUISERIE - CASTEL" at bounding box center [804, 97] width 183 height 13
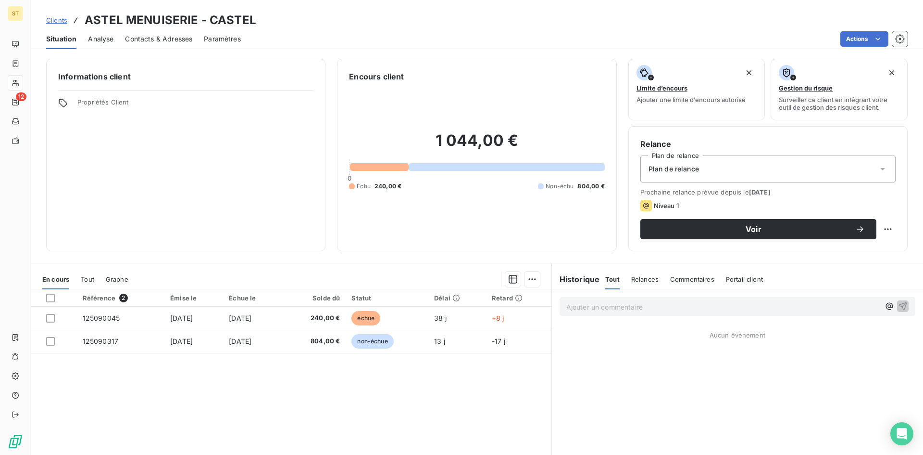
click at [174, 36] on span "Contacts & Adresses" at bounding box center [158, 39] width 67 height 10
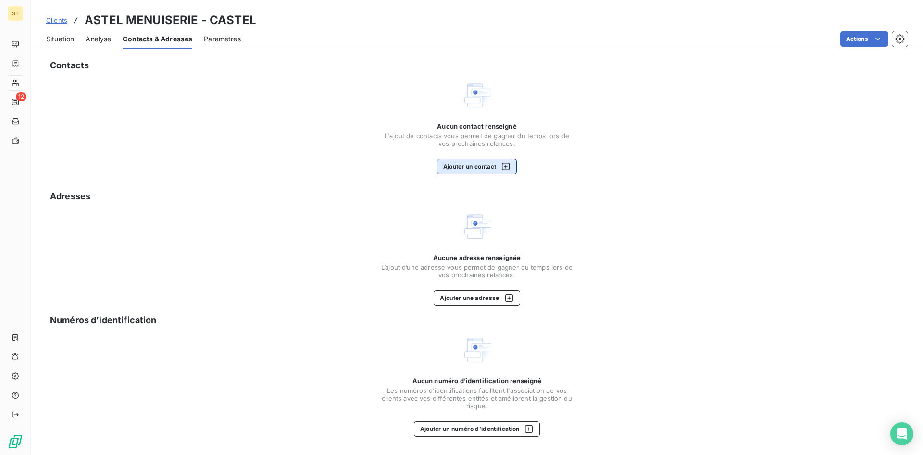
click at [466, 161] on button "Ajouter un contact" at bounding box center [477, 166] width 80 height 15
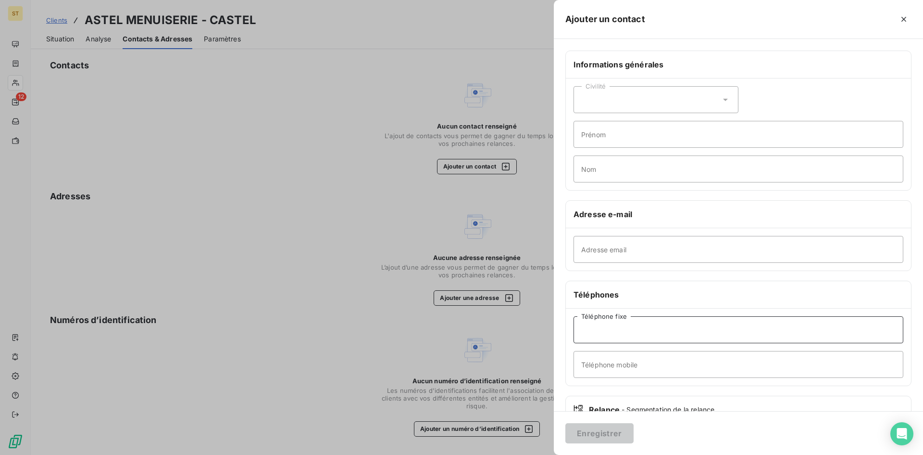
click at [620, 333] on input "Téléphone fixe" at bounding box center [739, 329] width 330 height 27
type input "[PHONE_NUMBER]"
click at [604, 433] on button "Enregistrer" at bounding box center [600, 433] width 68 height 20
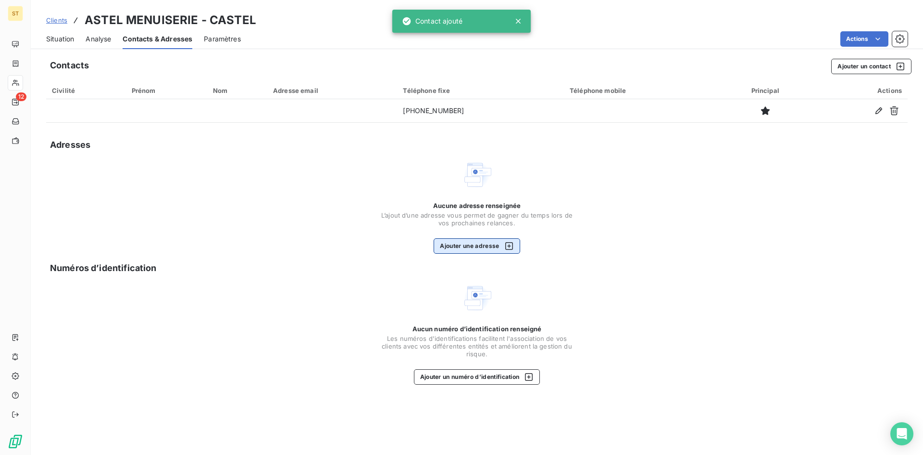
click at [472, 248] on button "Ajouter une adresse" at bounding box center [477, 245] width 86 height 15
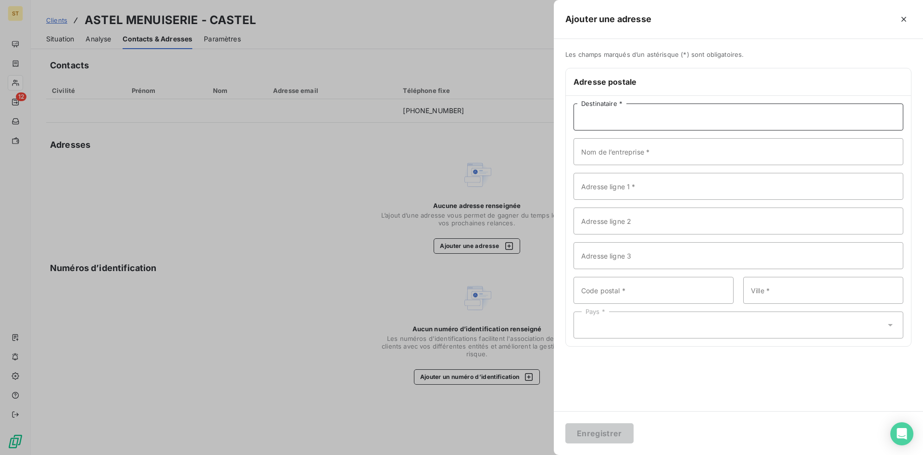
click at [595, 121] on input "Destinataire *" at bounding box center [739, 116] width 330 height 27
type input "ASTEL MENUISERIE"
click at [605, 186] on input "Adresse ligne 1 *" at bounding box center [739, 186] width 330 height 27
type input "RUE [PERSON_NAME]"
click at [616, 292] on input "Code postal *" at bounding box center [654, 290] width 160 height 27
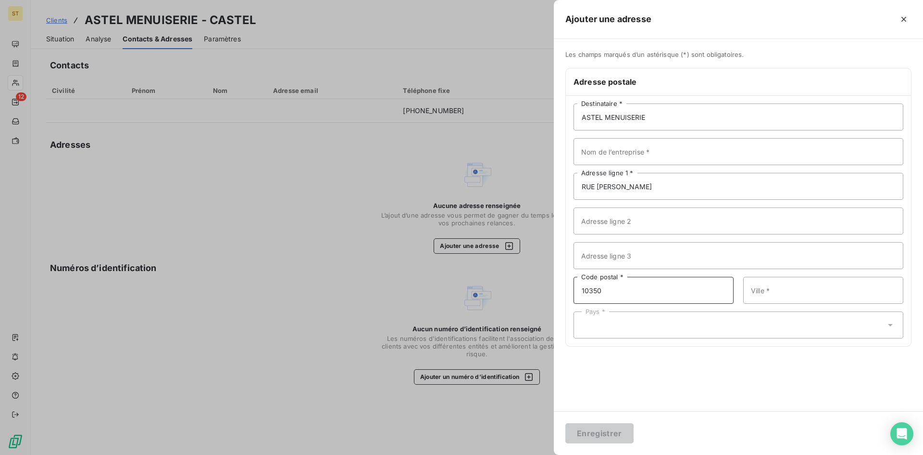
type input "10350"
click at [765, 294] on input "Ville *" at bounding box center [824, 290] width 160 height 27
type input "MARIGNY LE CHATEL"
click at [622, 324] on div "Pays *" at bounding box center [739, 324] width 330 height 27
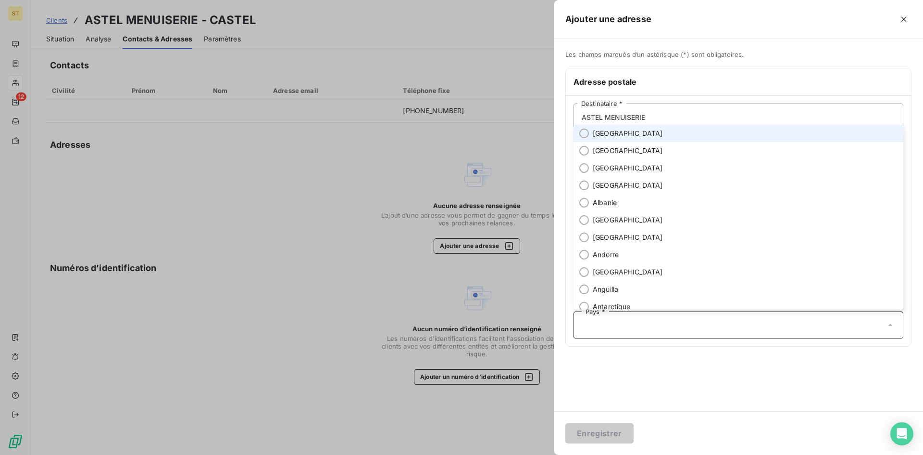
click at [593, 131] on span "[GEOGRAPHIC_DATA]" at bounding box center [628, 133] width 70 height 10
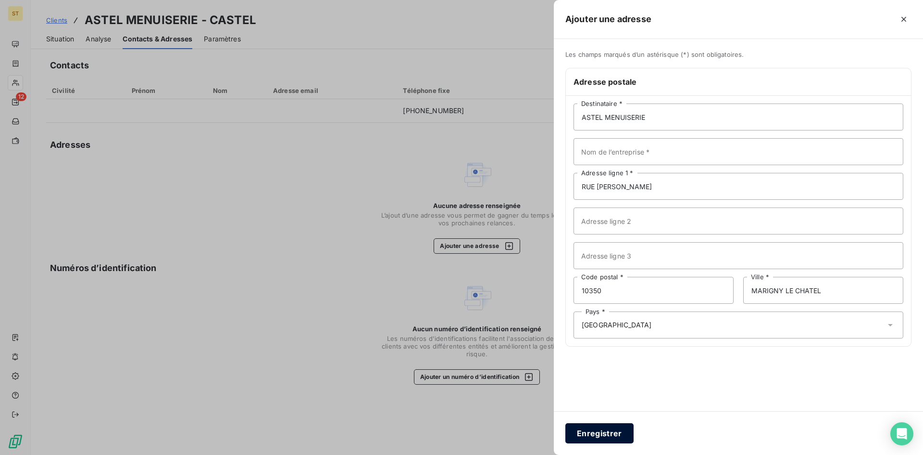
click at [611, 430] on button "Enregistrer" at bounding box center [600, 433] width 68 height 20
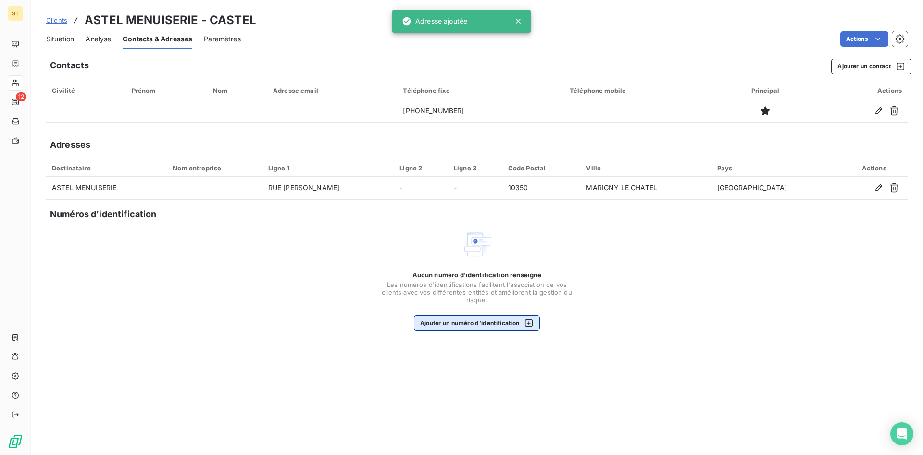
click at [478, 325] on button "Ajouter un numéro d’identification" at bounding box center [477, 322] width 126 height 15
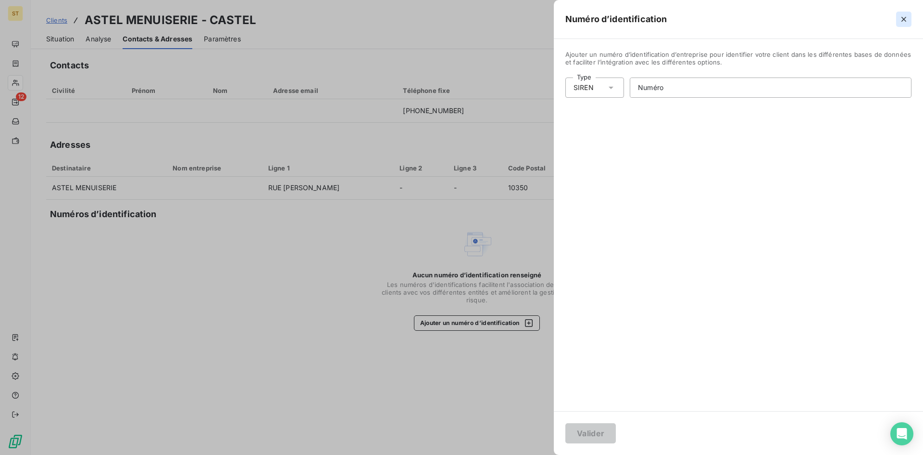
click at [909, 16] on button "button" at bounding box center [904, 19] width 15 height 15
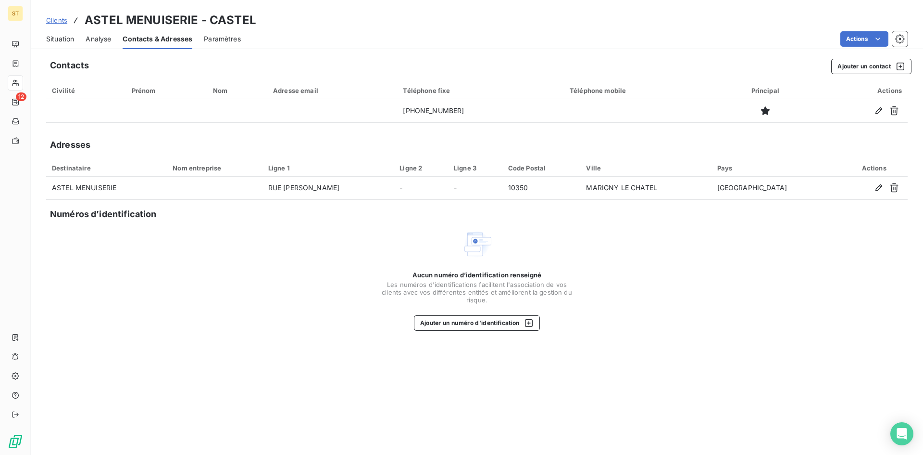
click at [52, 40] on span "Situation" at bounding box center [60, 39] width 28 height 10
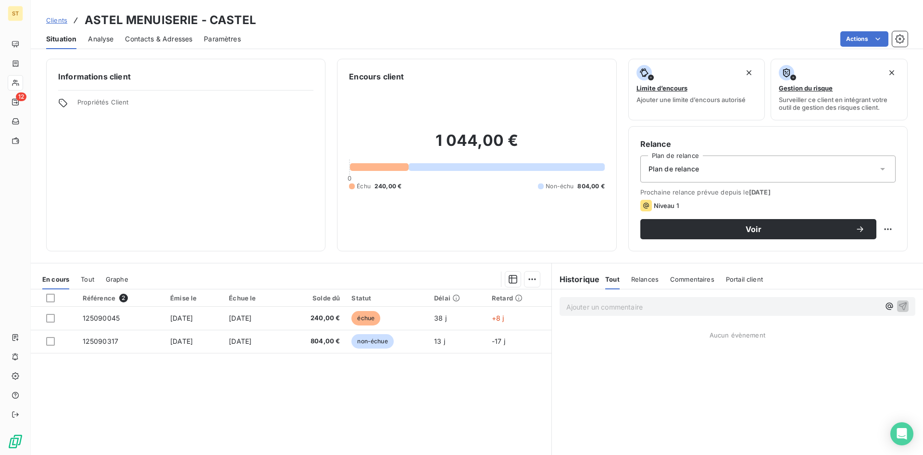
click at [65, 22] on span "Clients" at bounding box center [56, 20] width 21 height 8
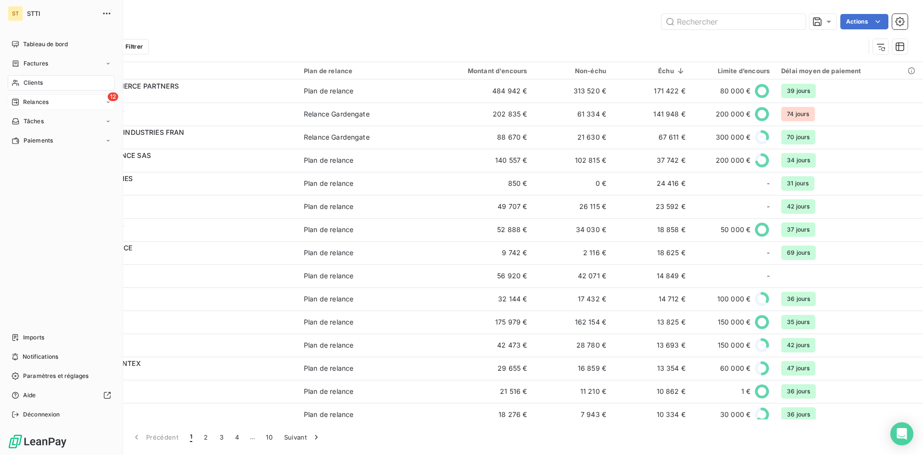
click at [26, 103] on span "Relances" at bounding box center [35, 102] width 25 height 9
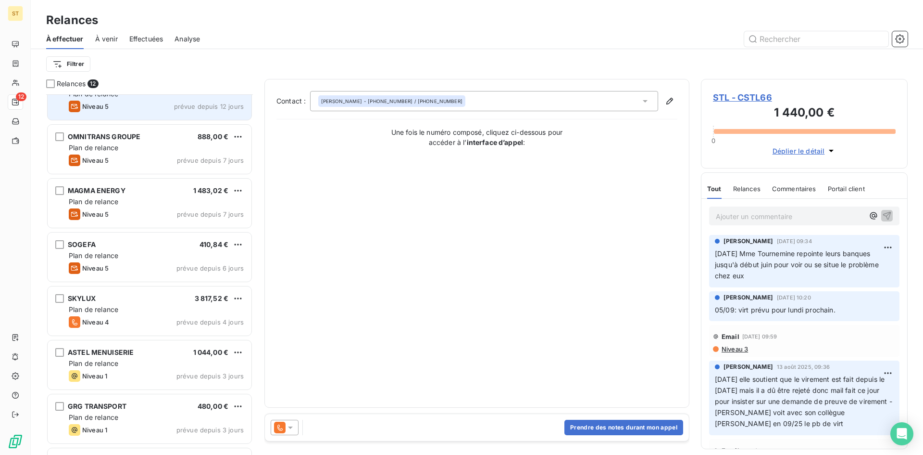
scroll to position [287, 0]
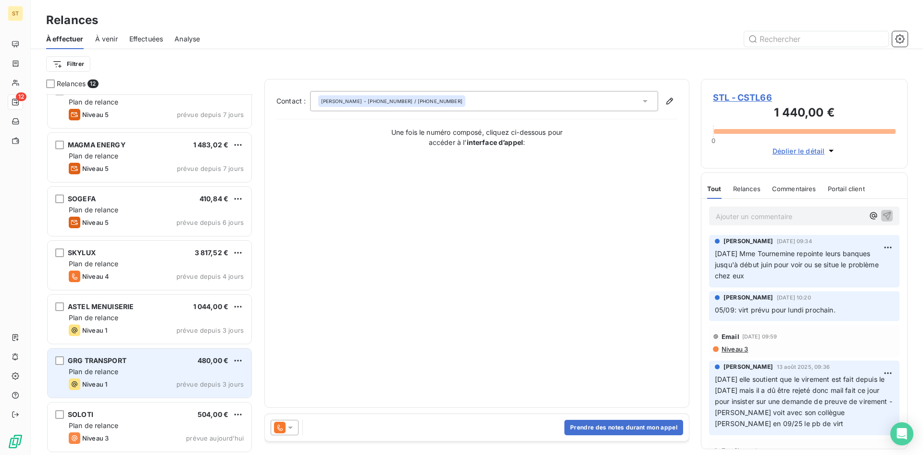
click at [90, 373] on span "Plan de relance" at bounding box center [94, 371] width 50 height 8
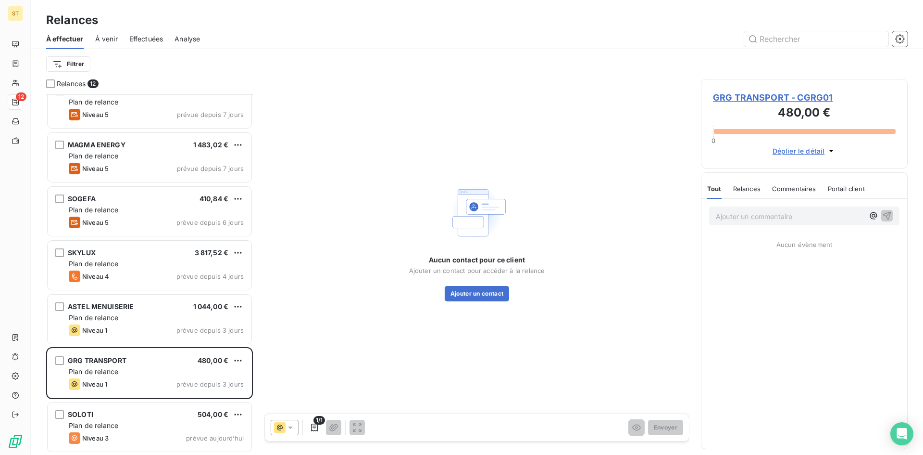
click at [769, 98] on span "GRG TRANSPORT - CGRG01" at bounding box center [804, 97] width 183 height 13
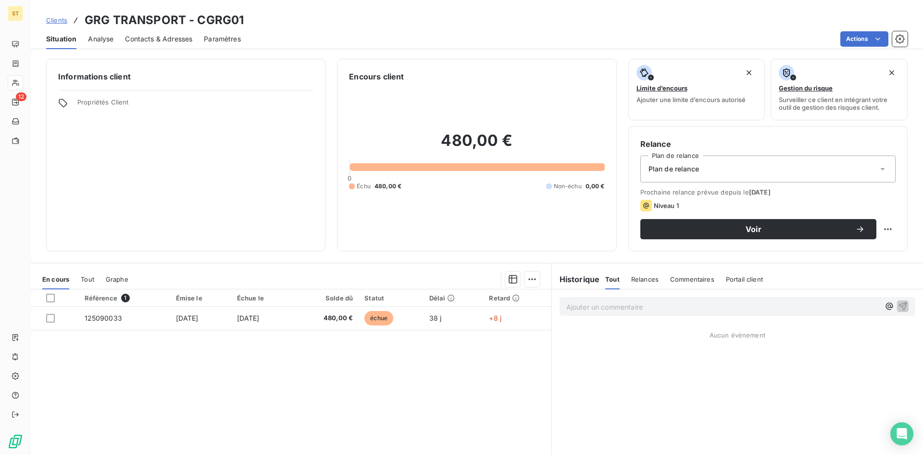
click at [158, 38] on span "Contacts & Adresses" at bounding box center [158, 39] width 67 height 10
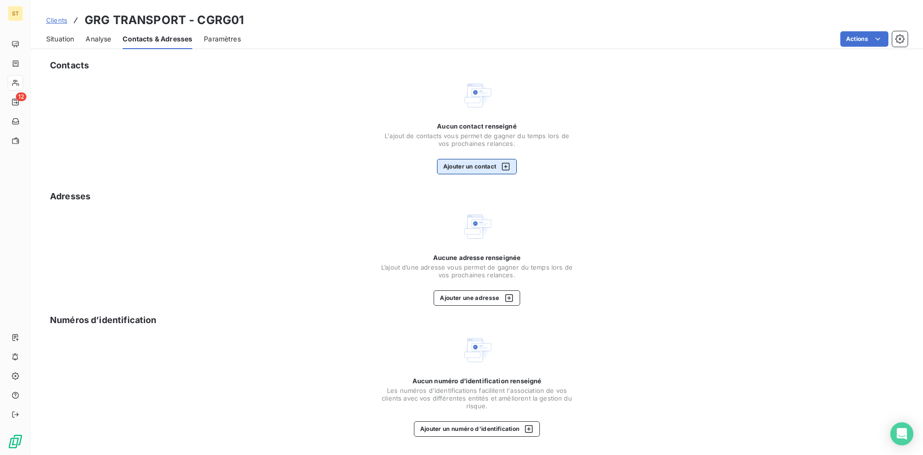
click at [447, 168] on button "Ajouter un contact" at bounding box center [477, 166] width 80 height 15
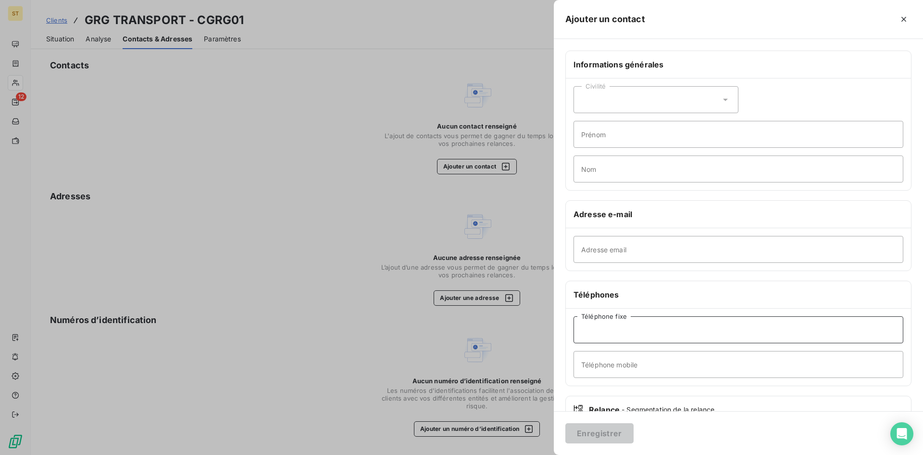
click at [621, 333] on input "Téléphone fixe" at bounding box center [739, 329] width 330 height 27
type input "[PHONE_NUMBER]"
click at [608, 435] on button "Enregistrer" at bounding box center [600, 433] width 68 height 20
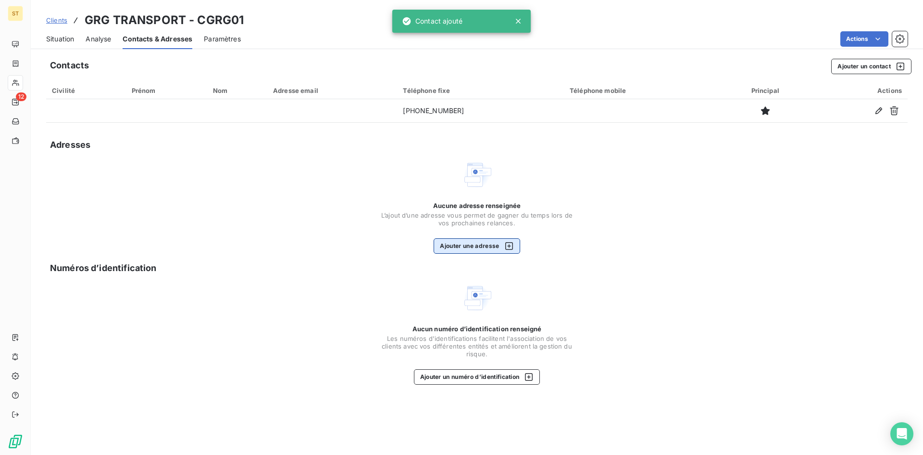
click at [467, 239] on button "Ajouter une adresse" at bounding box center [477, 245] width 86 height 15
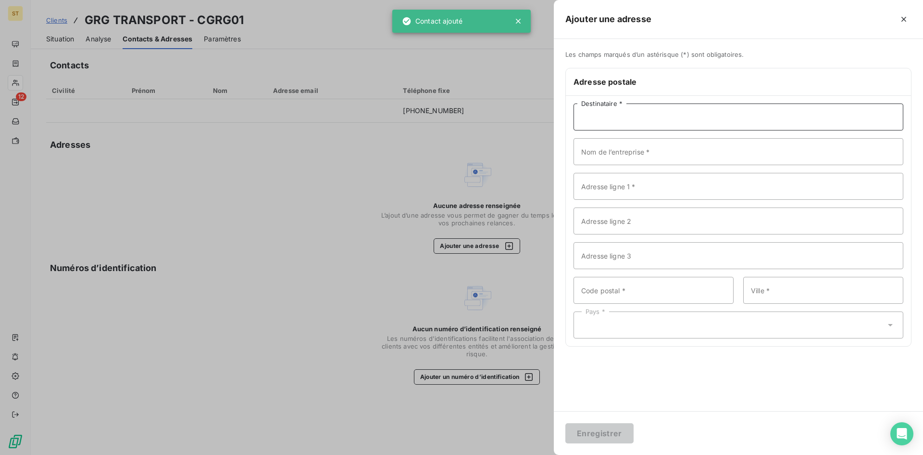
click at [582, 122] on input "Destinataire *" at bounding box center [739, 116] width 330 height 27
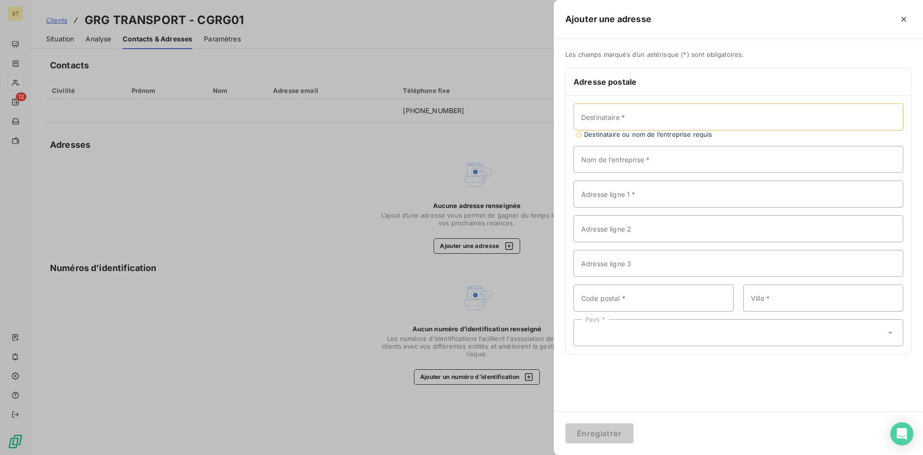
click at [594, 131] on span "Destinataire ou nom de l’entreprise requis" at bounding box center [644, 134] width 137 height 8
drag, startPoint x: 590, startPoint y: 119, endPoint x: 588, endPoint y: 114, distance: 5.0
click at [590, 119] on input "Destinataire *" at bounding box center [739, 116] width 330 height 27
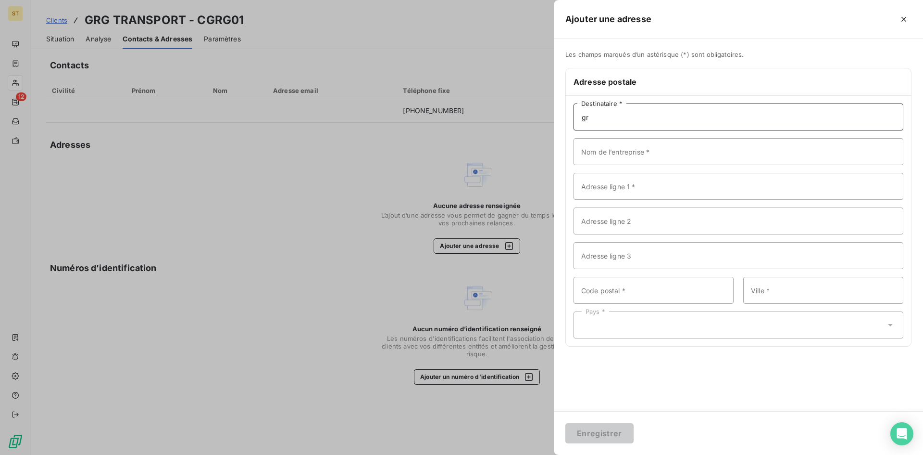
type input "g"
type input "GRG FIXIN"
click at [623, 189] on input "Adresse ligne 1 *" at bounding box center [739, 186] width 330 height 27
type input "ZA [GEOGRAPHIC_DATA]"
click at [596, 296] on input "Code postal *" at bounding box center [654, 290] width 160 height 27
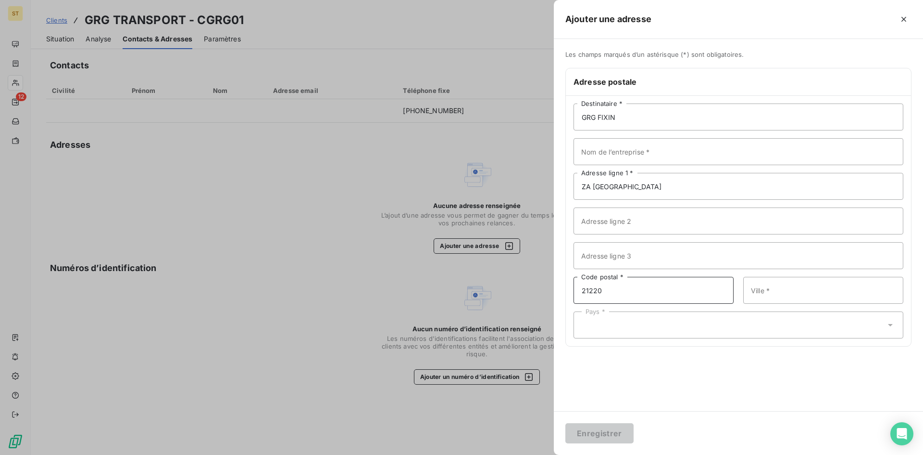
type input "21220"
click at [783, 291] on input "Ville *" at bounding box center [824, 290] width 160 height 27
type input "FIXIN"
click at [622, 334] on div "Pays *" at bounding box center [739, 324] width 330 height 27
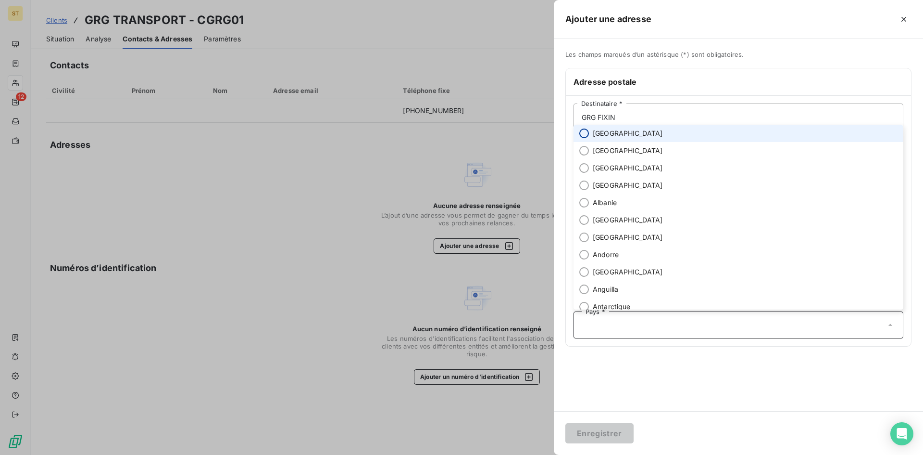
click at [587, 132] on input "radio" at bounding box center [585, 133] width 10 height 10
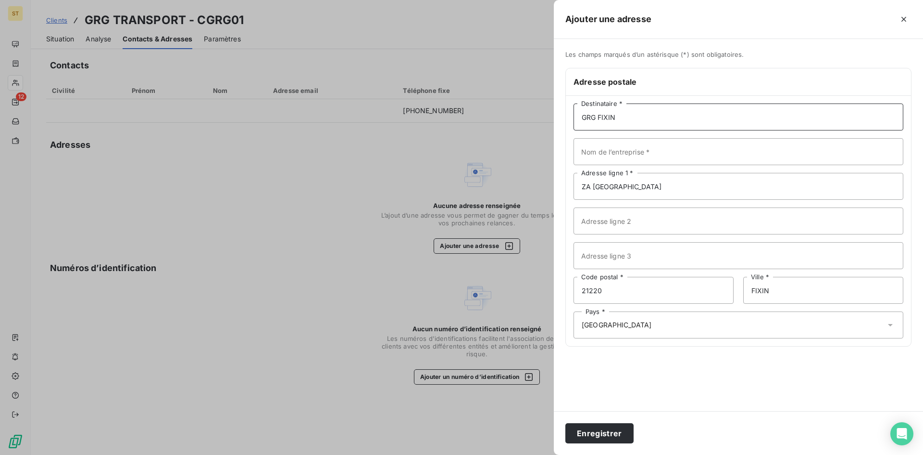
click at [620, 120] on input "GRG FIXIN" at bounding box center [739, 116] width 330 height 27
type input "GRG TRANSPORT"
click at [599, 430] on button "Enregistrer" at bounding box center [600, 433] width 68 height 20
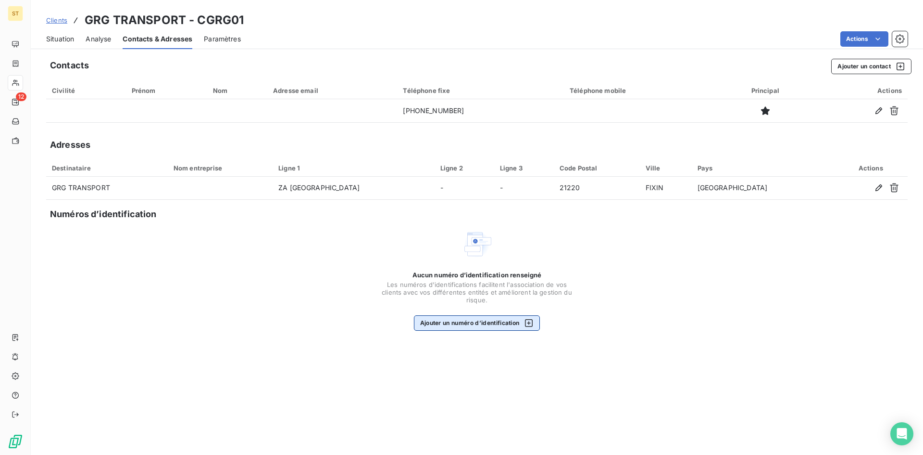
click at [456, 324] on button "Ajouter un numéro d’identification" at bounding box center [477, 322] width 126 height 15
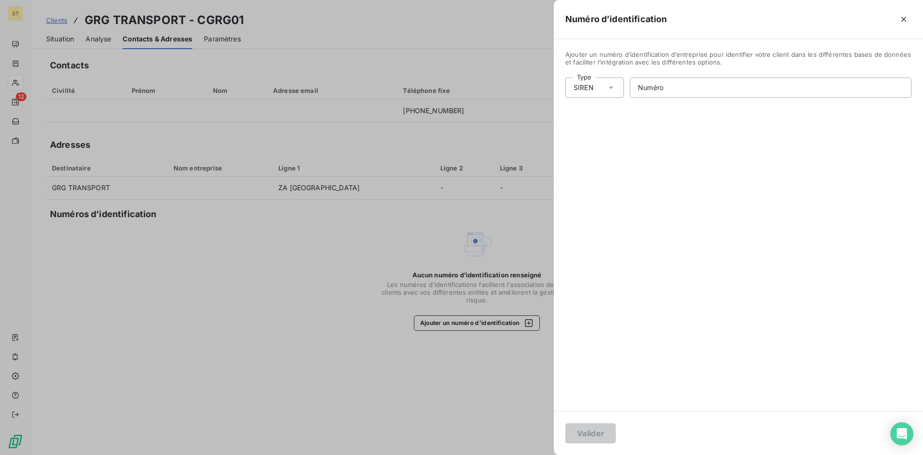
click at [579, 92] on div "SIREN" at bounding box center [584, 88] width 20 height 10
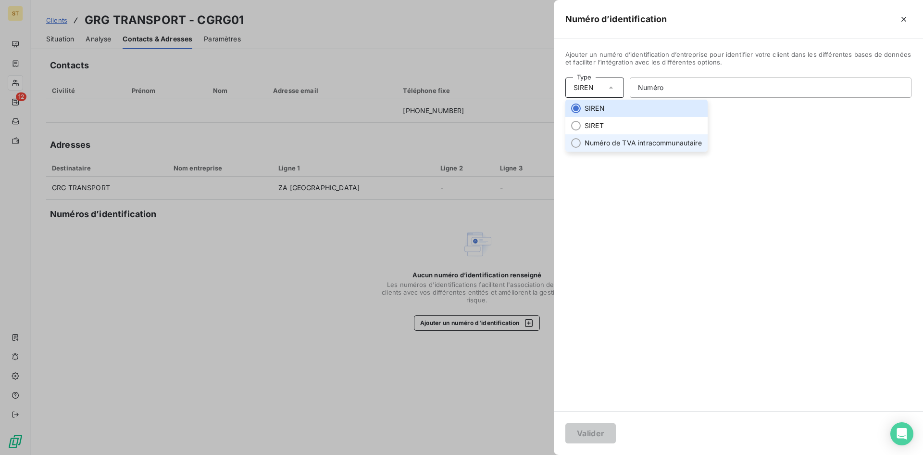
click at [599, 145] on li "Numéro de TVA intracommunautaire" at bounding box center [637, 142] width 142 height 17
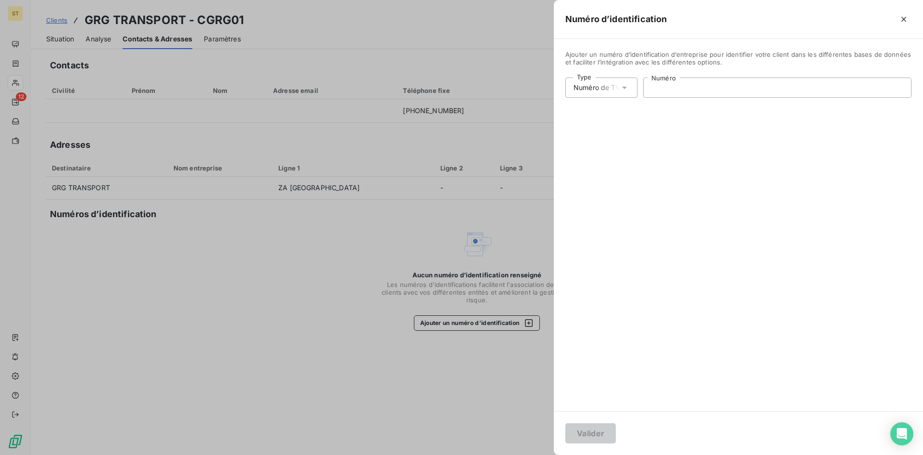
click at [671, 89] on input "Numéro" at bounding box center [777, 87] width 267 height 19
type input "FR29017351495"
click at [607, 435] on button "Valider" at bounding box center [591, 433] width 51 height 20
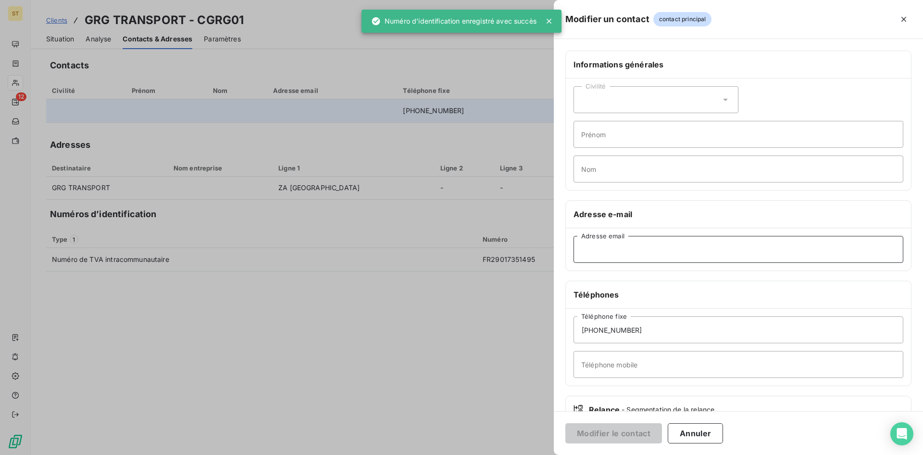
click at [592, 250] on input "Adresse email" at bounding box center [739, 249] width 330 height 27
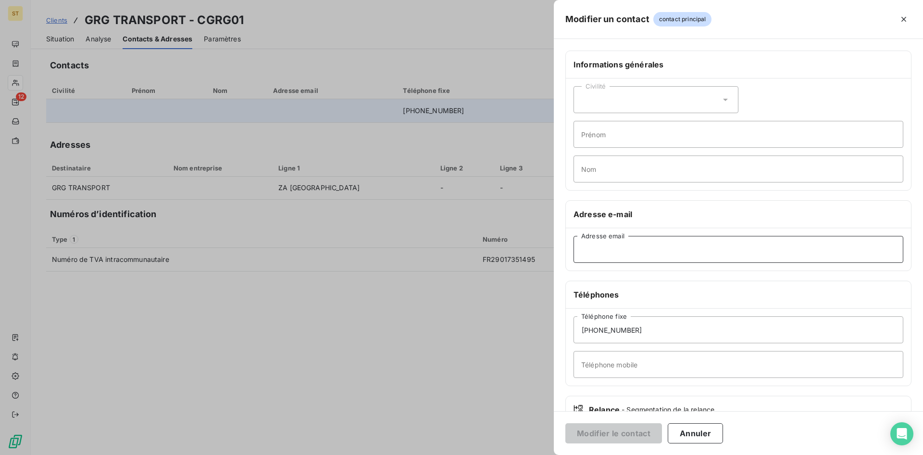
paste input "[PERSON_NAME][EMAIL_ADDRESS][DOMAIN_NAME]"
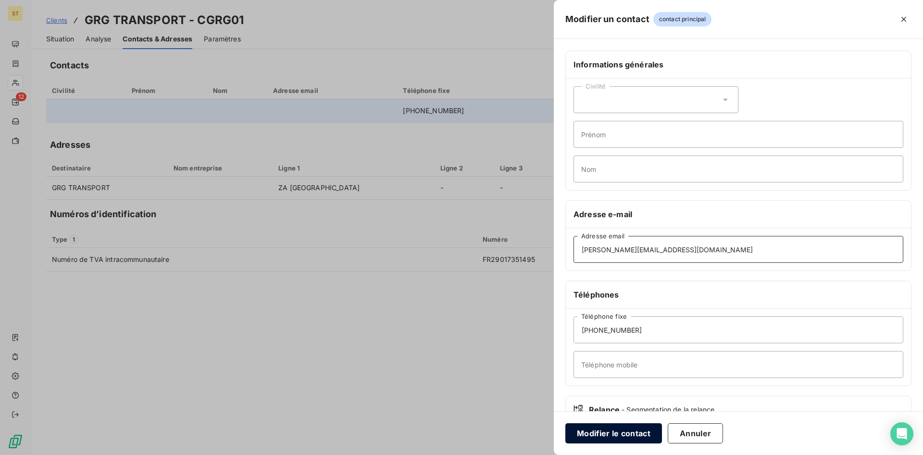
type input "[PERSON_NAME][EMAIL_ADDRESS][DOMAIN_NAME]"
click at [587, 430] on button "Modifier le contact" at bounding box center [614, 433] width 97 height 20
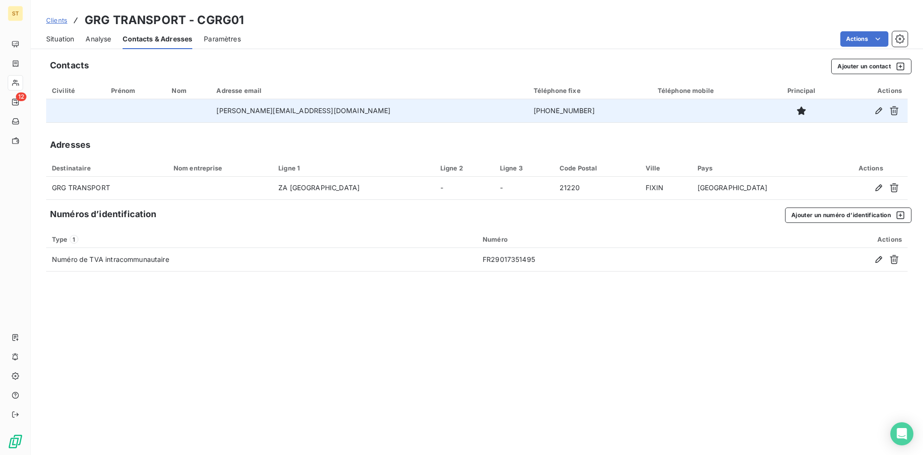
click at [57, 21] on span "Clients" at bounding box center [56, 20] width 21 height 8
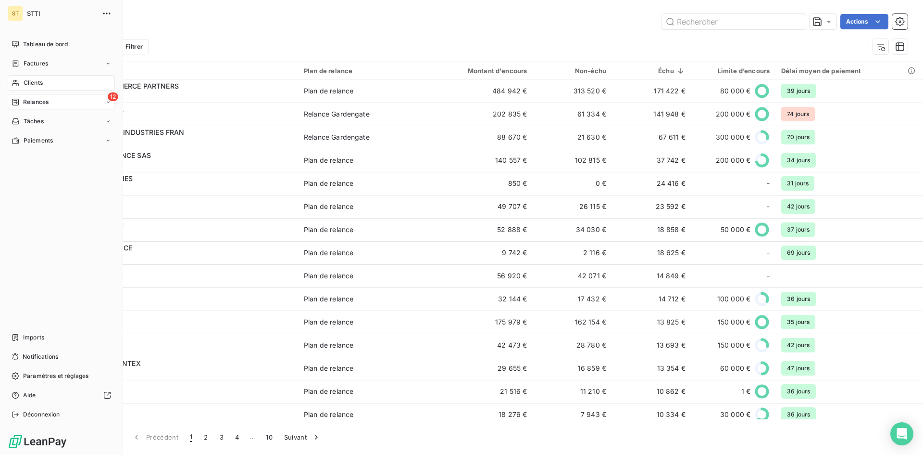
click at [14, 105] on icon at bounding box center [15, 102] width 7 height 7
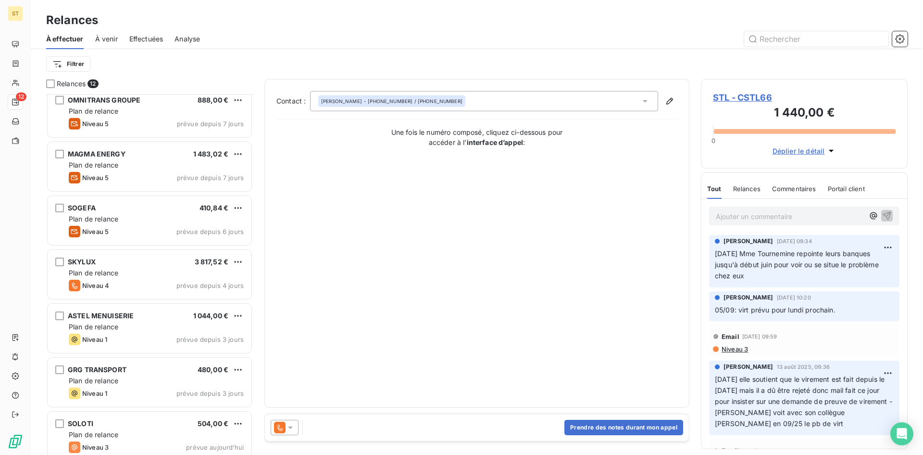
scroll to position [287, 0]
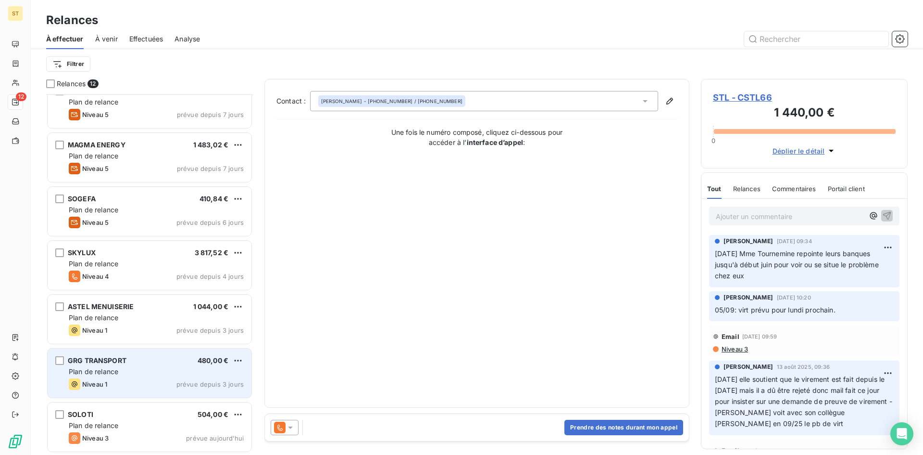
click at [137, 368] on div "Plan de relance" at bounding box center [156, 372] width 175 height 10
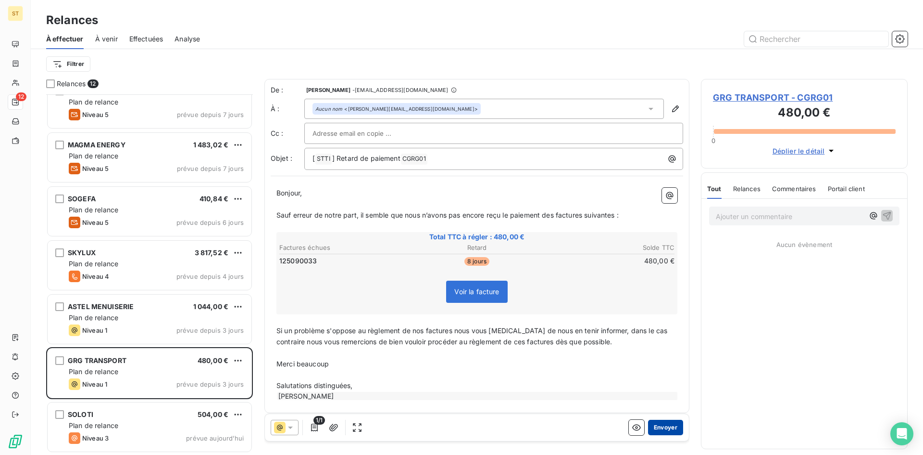
click at [655, 424] on button "Envoyer" at bounding box center [665, 426] width 35 height 15
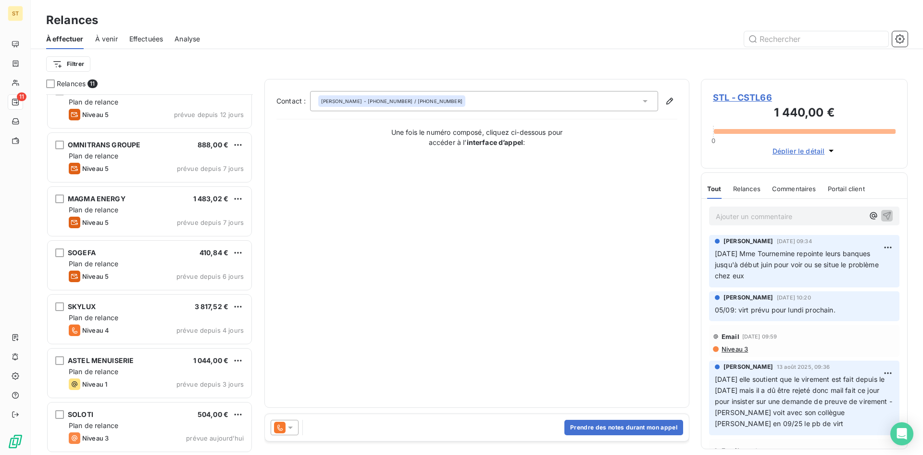
scroll to position [232, 0]
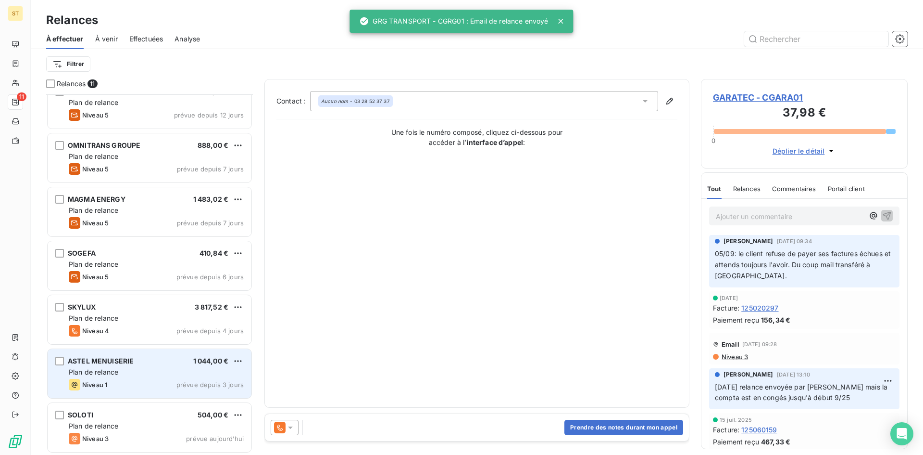
scroll to position [233, 0]
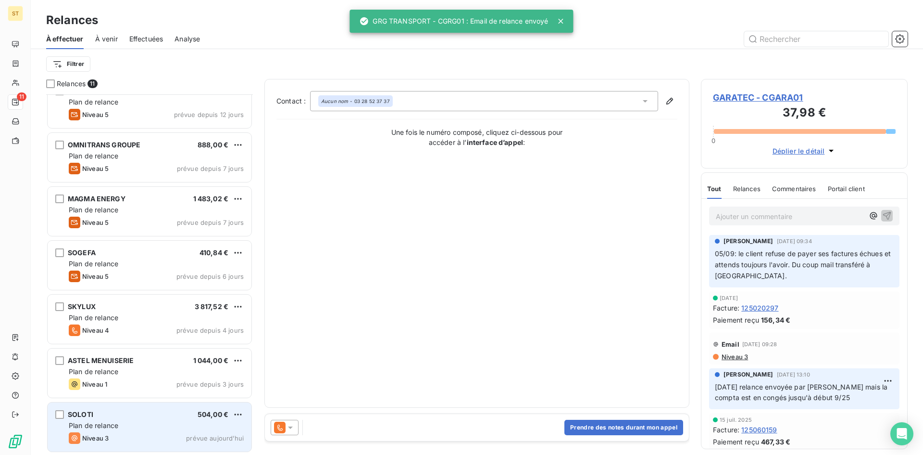
click at [119, 425] on div "Plan de relance" at bounding box center [156, 425] width 175 height 10
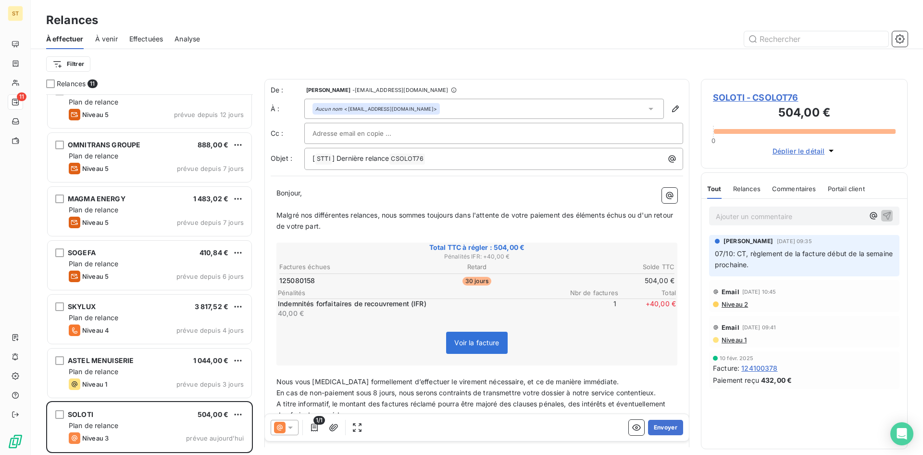
click at [752, 99] on span "SOLOTI - CSOLOT76" at bounding box center [804, 97] width 183 height 13
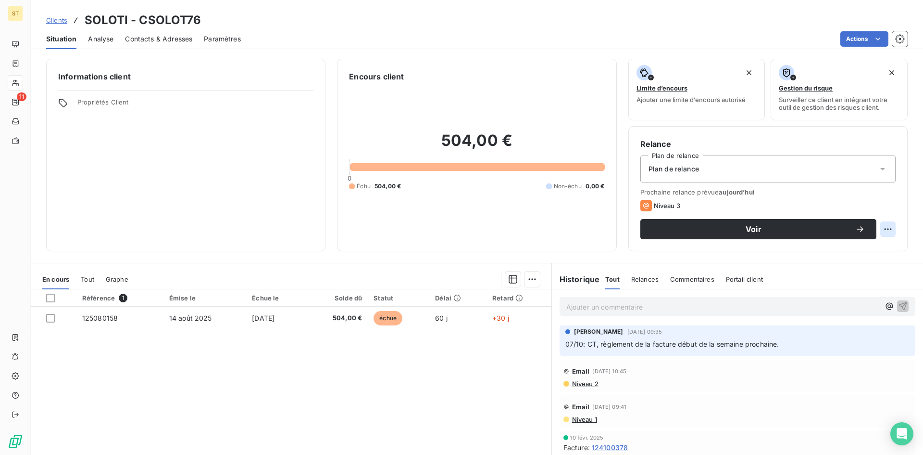
click at [884, 229] on html "ST 11 Clients SOLOTI - CSOLOT76 Situation Analyse Contacts & Adresses Paramètre…" at bounding box center [461, 227] width 923 height 455
click at [851, 249] on div "Replanifier cette action" at bounding box center [841, 249] width 86 height 15
select select "9"
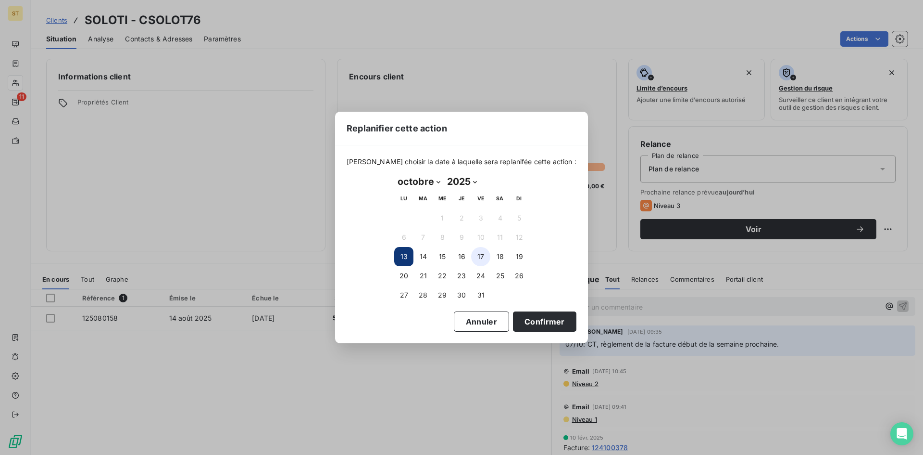
click at [484, 258] on button "17" at bounding box center [480, 256] width 19 height 19
click at [542, 322] on button "Confirmer" at bounding box center [544, 321] width 63 height 20
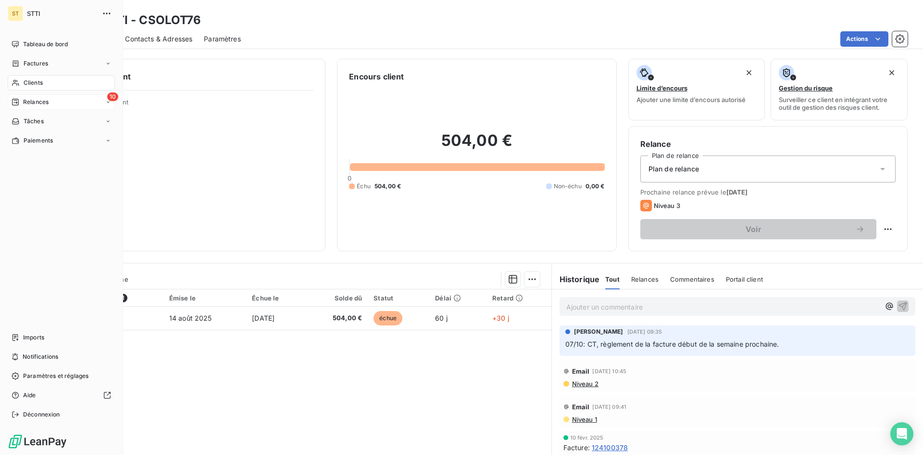
click at [36, 105] on span "Relances" at bounding box center [35, 102] width 25 height 9
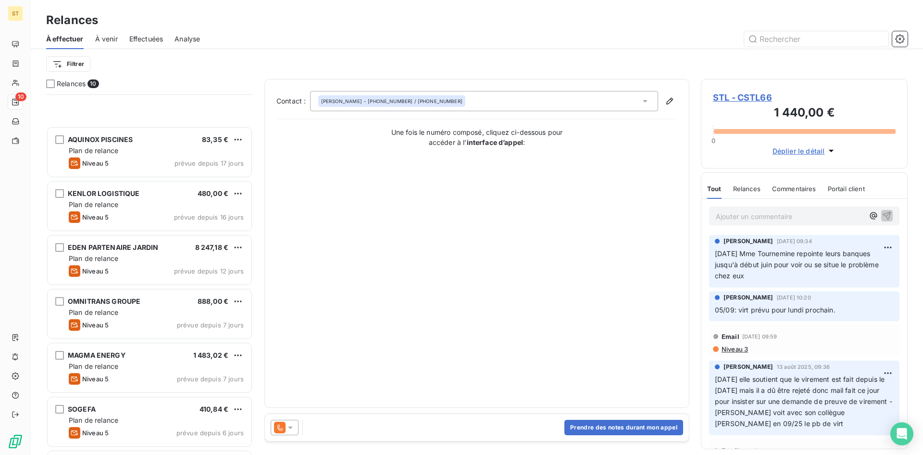
scroll to position [179, 0]
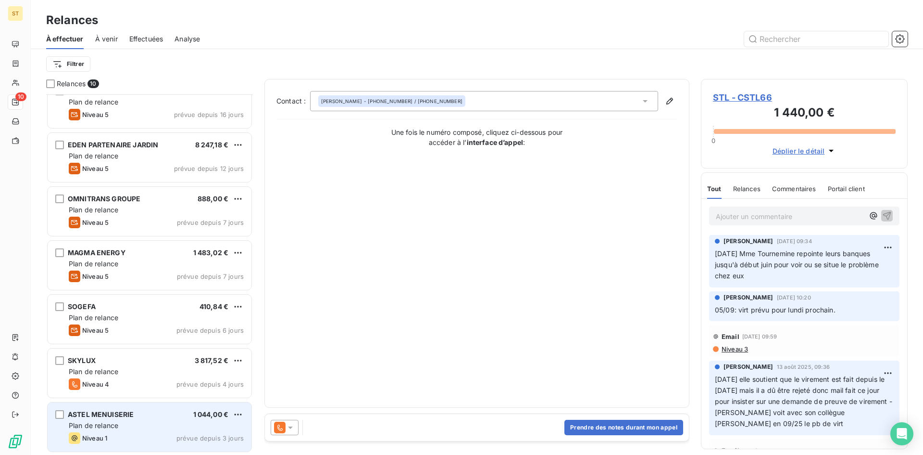
drag, startPoint x: 139, startPoint y: 426, endPoint x: 152, endPoint y: 418, distance: 15.1
click at [139, 426] on div "Plan de relance" at bounding box center [156, 425] width 175 height 10
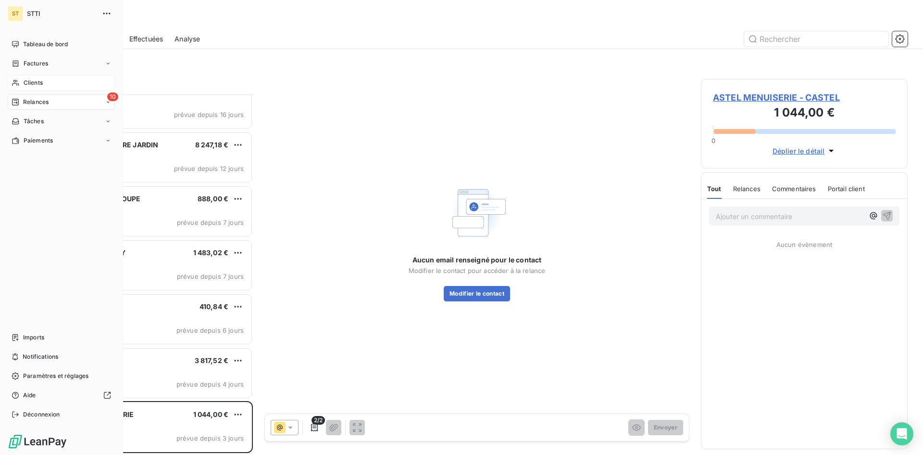
click at [25, 82] on span "Clients" at bounding box center [33, 82] width 19 height 9
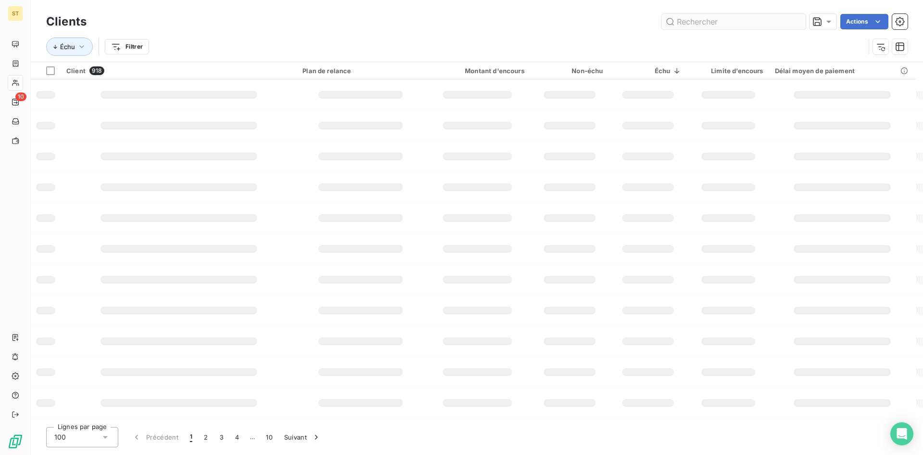
click at [705, 18] on input "text" at bounding box center [734, 21] width 144 height 15
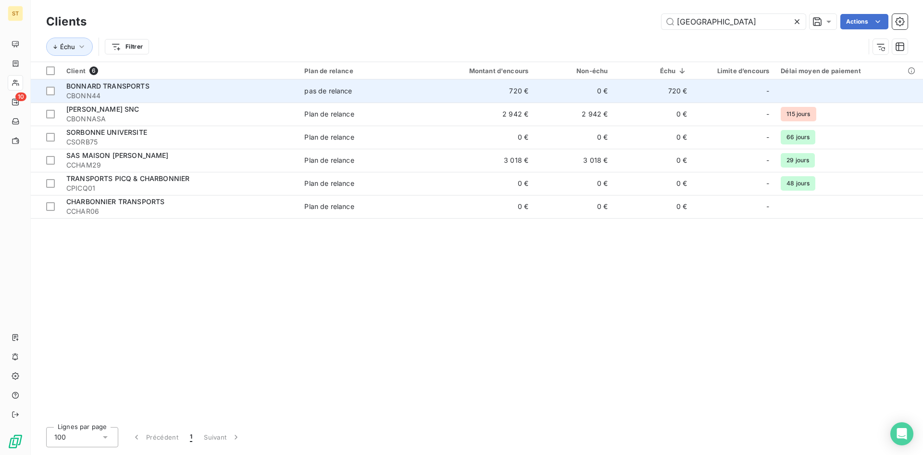
type input "[GEOGRAPHIC_DATA]"
click at [105, 87] on span "BONNARD TRANSPORTS" at bounding box center [107, 86] width 83 height 8
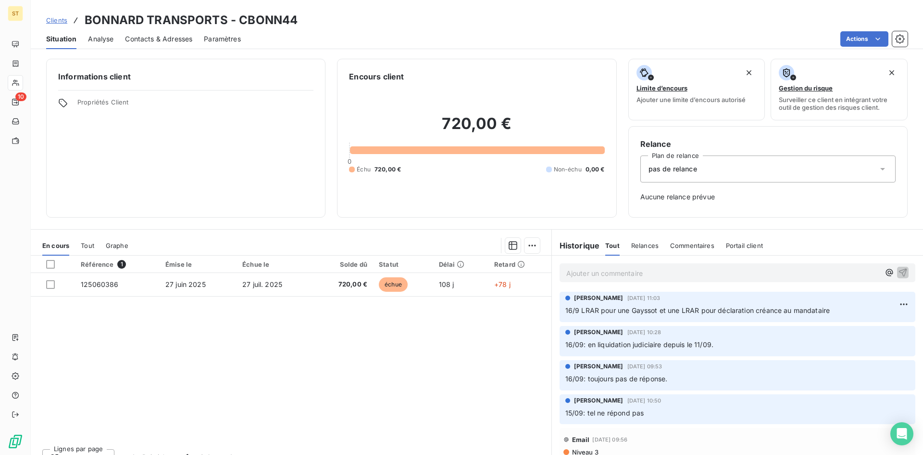
click at [51, 19] on span "Clients" at bounding box center [56, 20] width 21 height 8
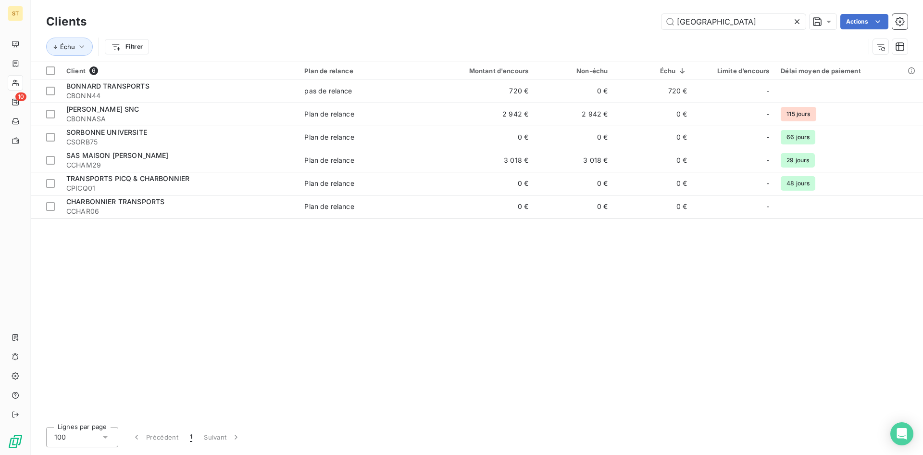
drag, startPoint x: 715, startPoint y: 24, endPoint x: 607, endPoint y: 18, distance: 107.9
click at [607, 18] on div "BONN Actions" at bounding box center [503, 21] width 810 height 15
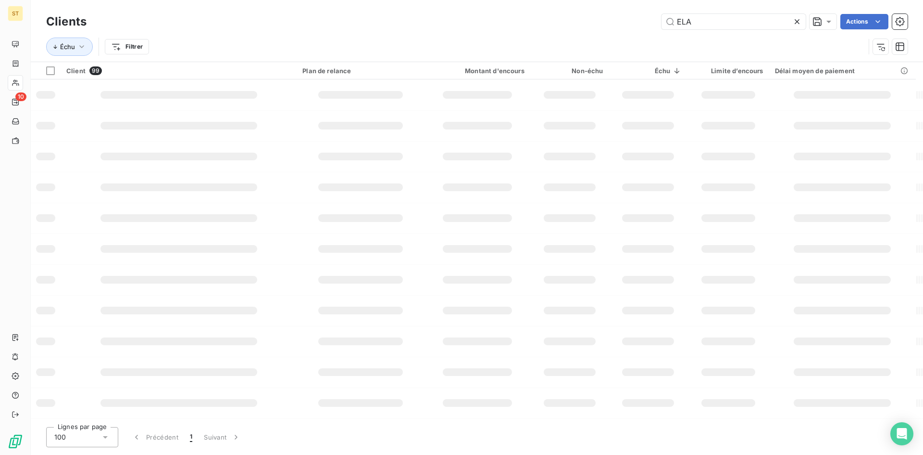
type input "ELA"
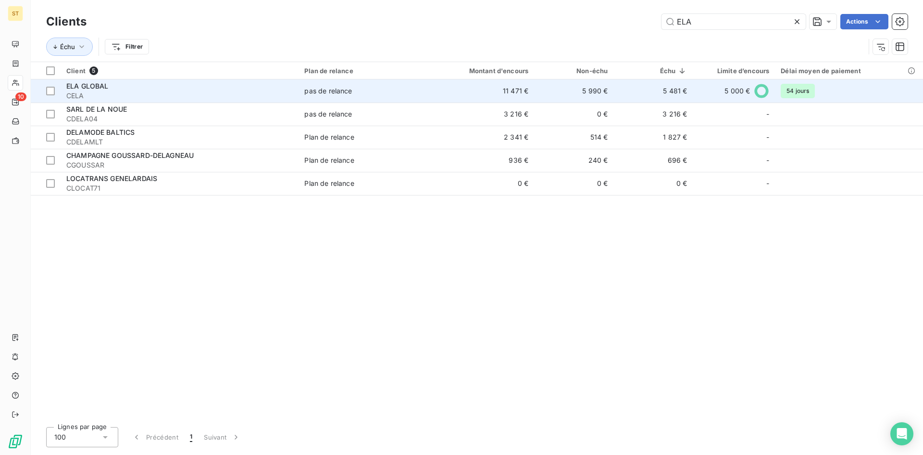
click at [72, 80] on td "ELA GLOBAL CELA" at bounding box center [180, 90] width 238 height 23
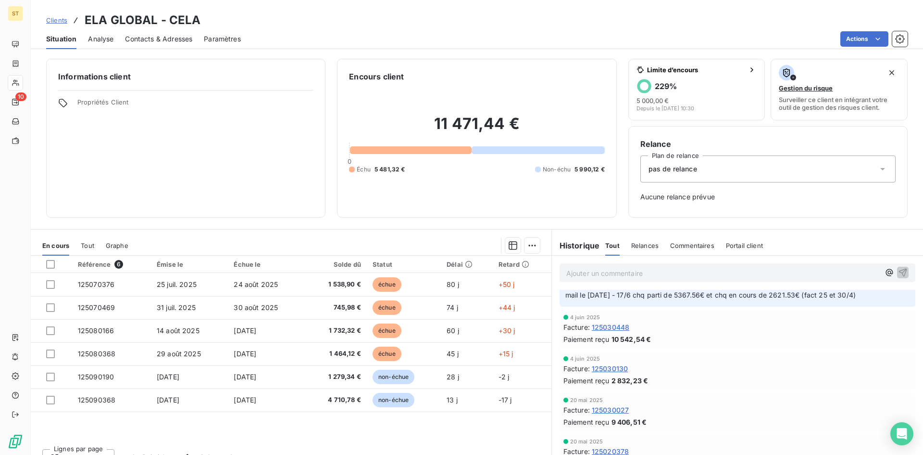
scroll to position [481, 0]
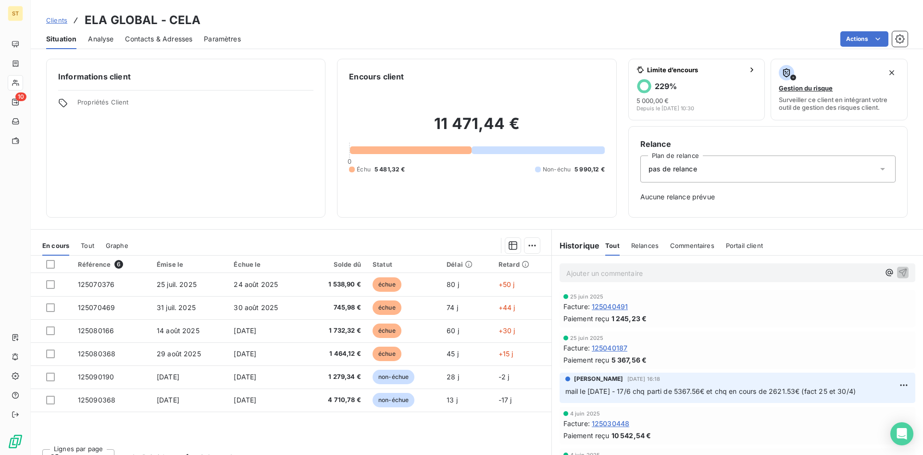
click at [51, 21] on span "Clients" at bounding box center [56, 20] width 21 height 8
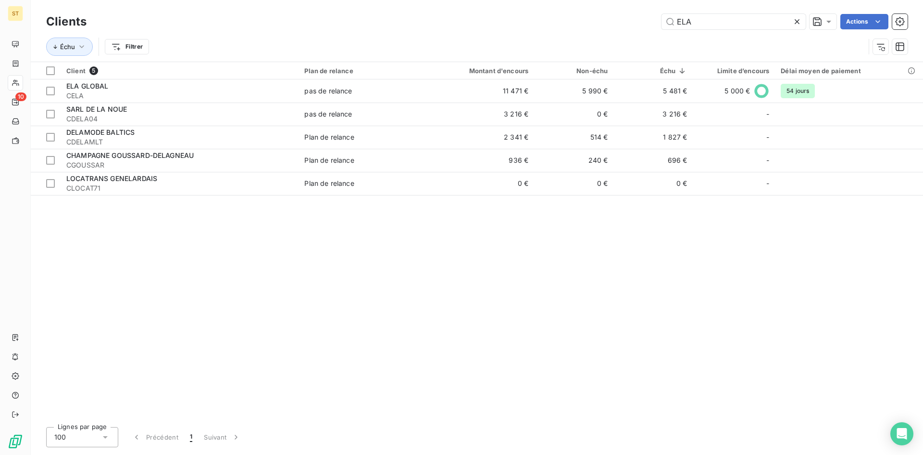
drag, startPoint x: 724, startPoint y: 24, endPoint x: 528, endPoint y: 20, distance: 196.8
click at [528, 20] on div "ELA Actions" at bounding box center [503, 21] width 810 height 15
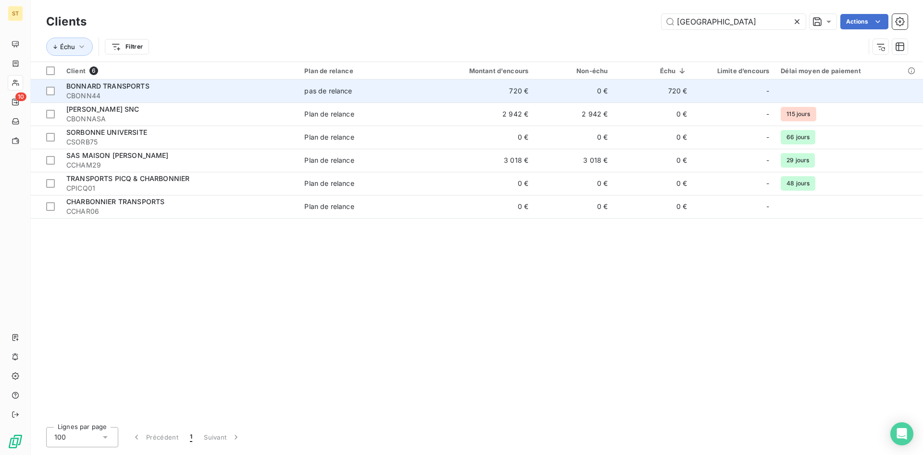
type input "[GEOGRAPHIC_DATA]"
click at [120, 92] on span "CBONN44" at bounding box center [179, 96] width 227 height 10
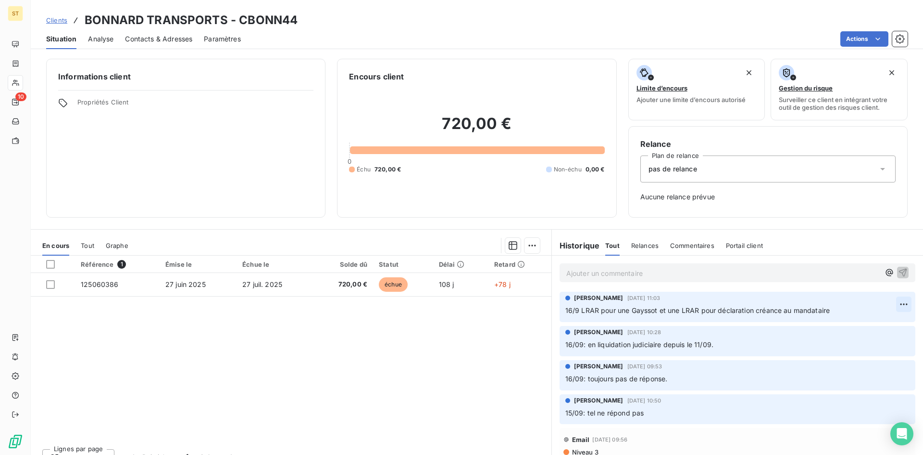
click at [886, 306] on html "ST 10 Clients BONNARD TRANSPORTS - CBONN44 Situation Analyse Contacts & Adresse…" at bounding box center [461, 227] width 923 height 455
click at [846, 326] on div "Editer" at bounding box center [867, 324] width 54 height 15
click at [897, 318] on div "[PERSON_NAME] TESTARD [DATE] 11:03 16/9 LRAR pour une Gayssot et une LRAR pour …" at bounding box center [738, 306] width 356 height 30
click at [900, 313] on icon "button" at bounding box center [904, 310] width 8 height 8
click at [56, 19] on span "Clients" at bounding box center [56, 20] width 21 height 8
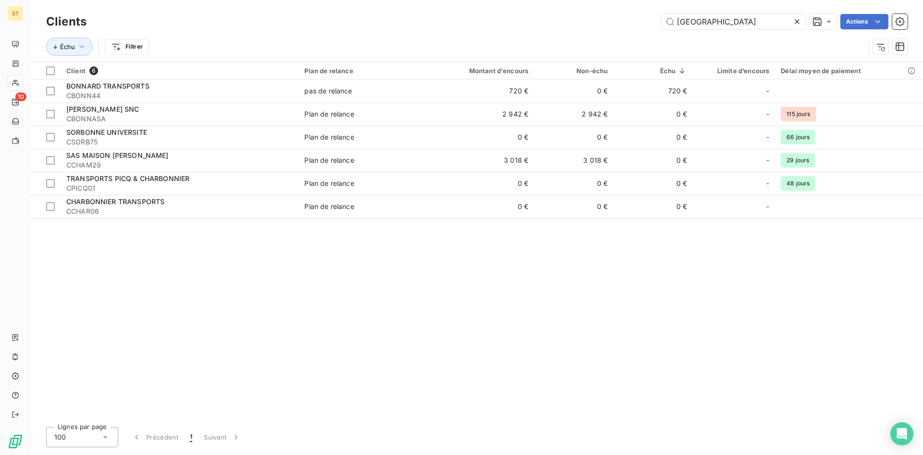
drag, startPoint x: 660, startPoint y: 24, endPoint x: 614, endPoint y: 24, distance: 46.7
click at [614, 24] on div "BONN Actions" at bounding box center [503, 21] width 810 height 15
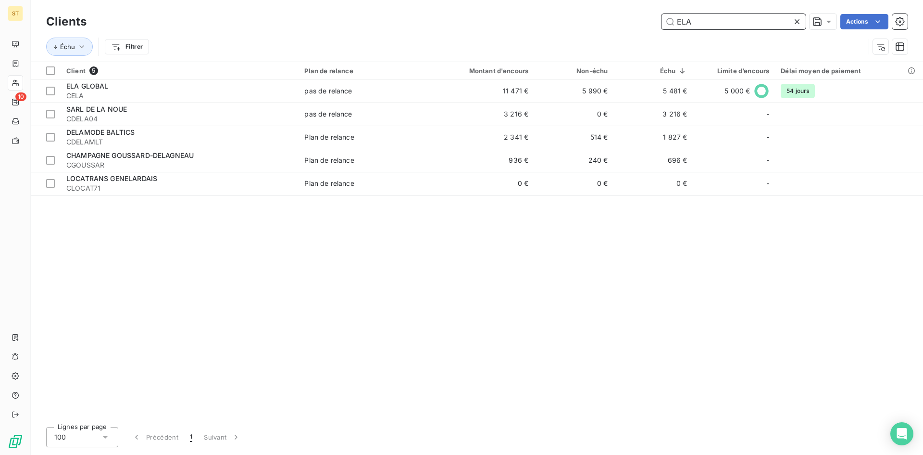
drag, startPoint x: 698, startPoint y: 24, endPoint x: 598, endPoint y: 22, distance: 100.1
click at [598, 22] on div "ELA Actions" at bounding box center [503, 21] width 810 height 15
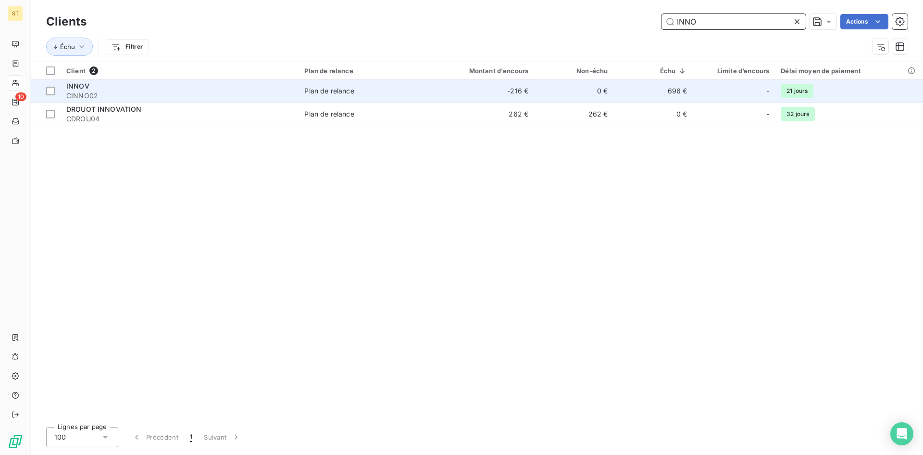
type input "INNO"
click at [78, 89] on span "INNOV" at bounding box center [77, 86] width 23 height 8
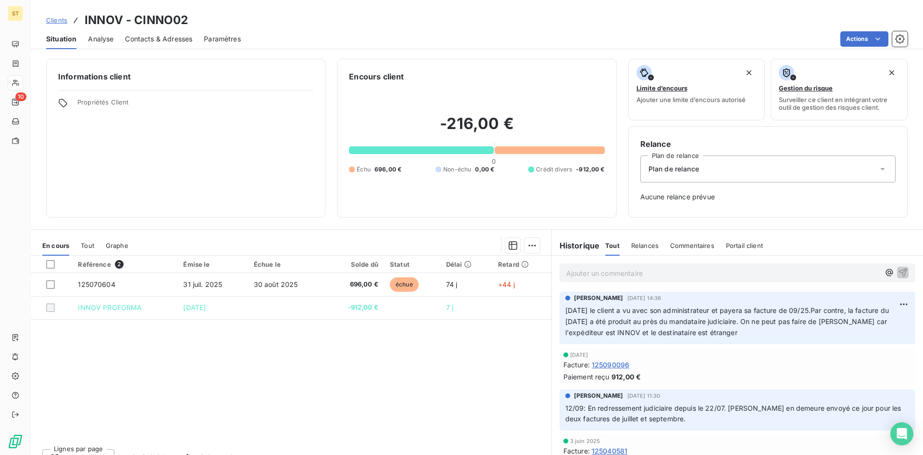
click at [59, 21] on span "Clients" at bounding box center [56, 20] width 21 height 8
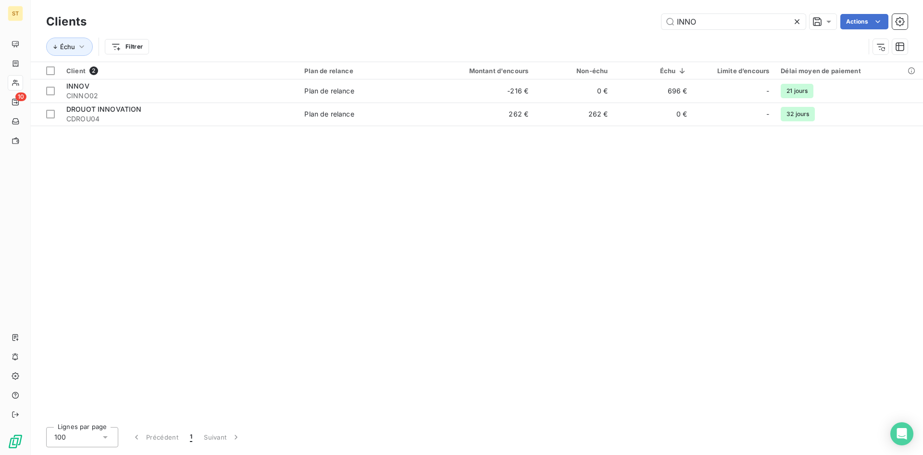
drag, startPoint x: 696, startPoint y: 28, endPoint x: 605, endPoint y: 25, distance: 91.4
click at [605, 25] on div "INNO Actions" at bounding box center [503, 21] width 810 height 15
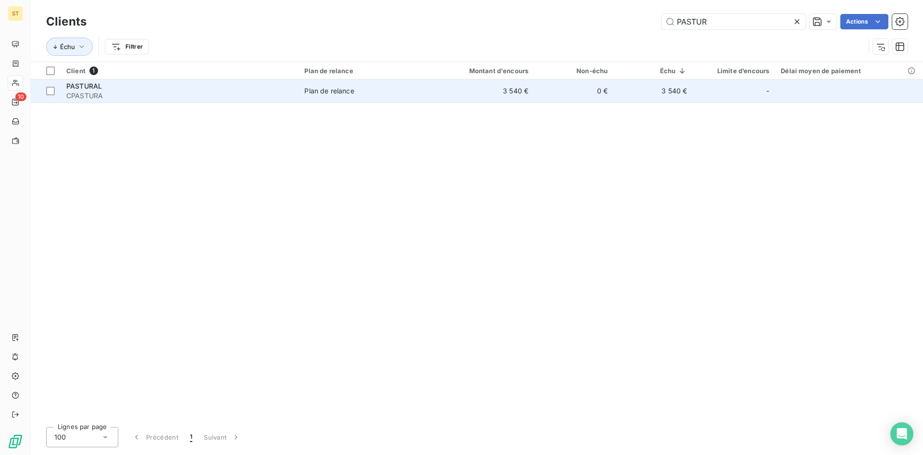
type input "PASTUR"
click at [95, 94] on span "CPASTURA" at bounding box center [179, 96] width 227 height 10
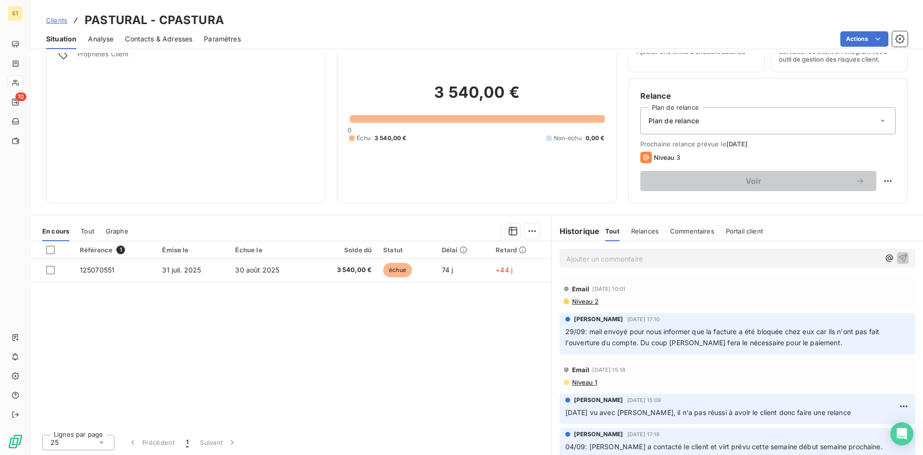
click at [60, 23] on span "Clients" at bounding box center [56, 20] width 21 height 8
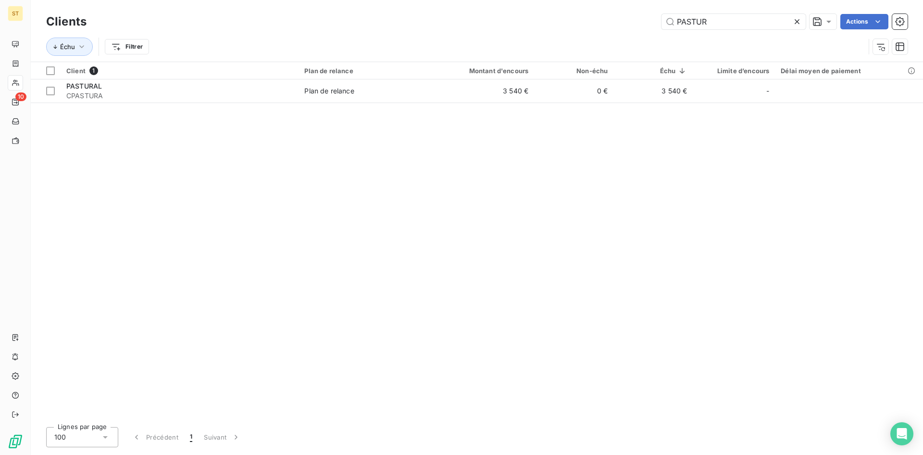
drag, startPoint x: 737, startPoint y: 24, endPoint x: 592, endPoint y: 18, distance: 144.9
click at [592, 18] on div "PASTUR Actions" at bounding box center [503, 21] width 810 height 15
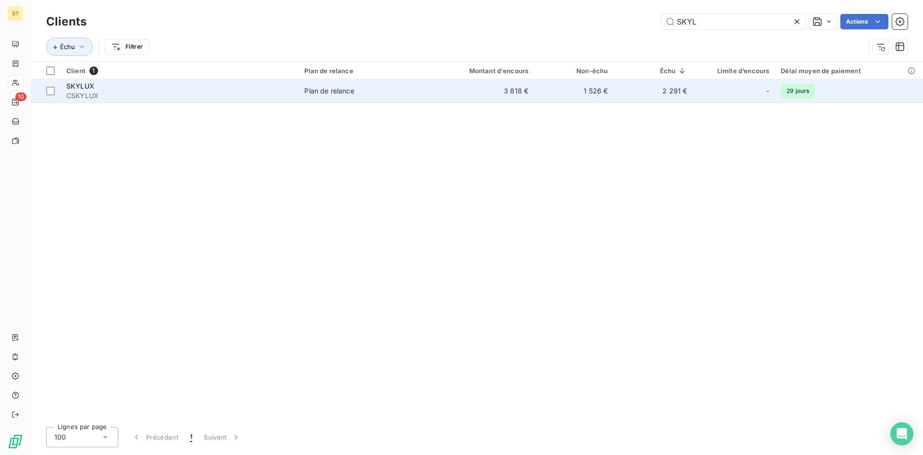
type input "SKYL"
click at [83, 93] on span "CSKYLUX" at bounding box center [179, 96] width 227 height 10
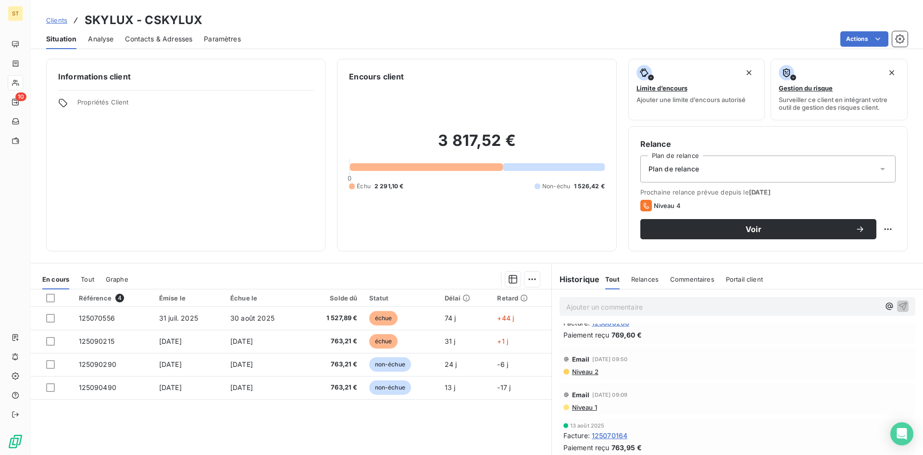
scroll to position [48, 0]
click at [59, 20] on span "Clients" at bounding box center [56, 20] width 21 height 8
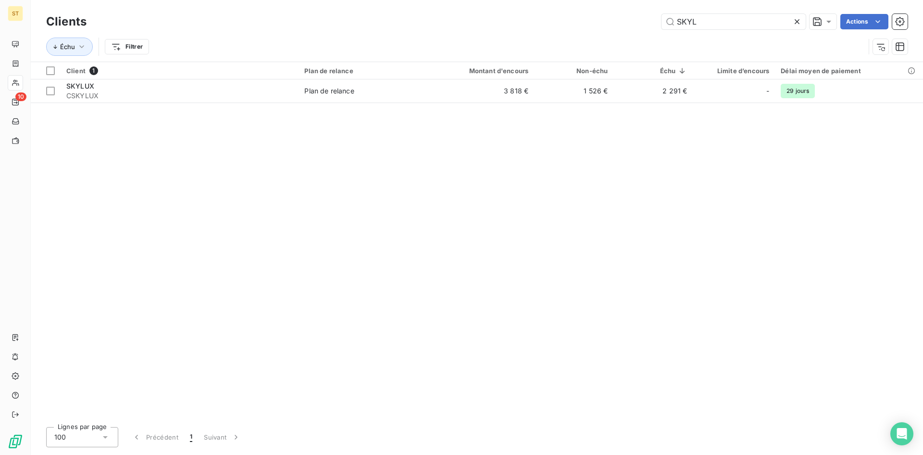
drag, startPoint x: 725, startPoint y: 19, endPoint x: 511, endPoint y: 29, distance: 214.7
click at [511, 29] on div "SKYL Actions" at bounding box center [503, 21] width 810 height 15
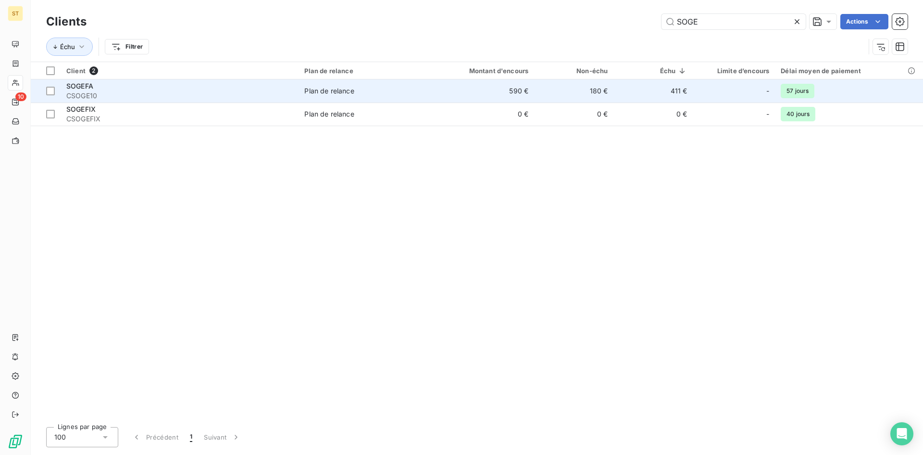
type input "SOGE"
click at [81, 93] on span "CSOGE10" at bounding box center [179, 96] width 227 height 10
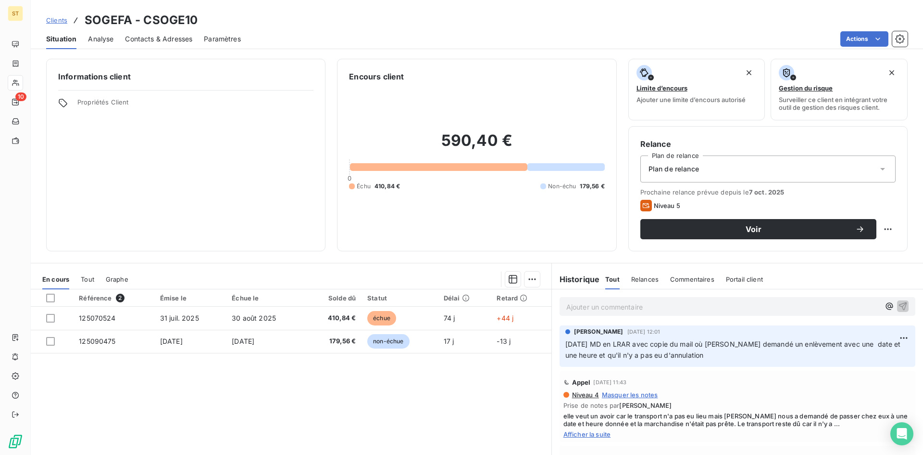
click at [64, 19] on span "Clients" at bounding box center [56, 20] width 21 height 8
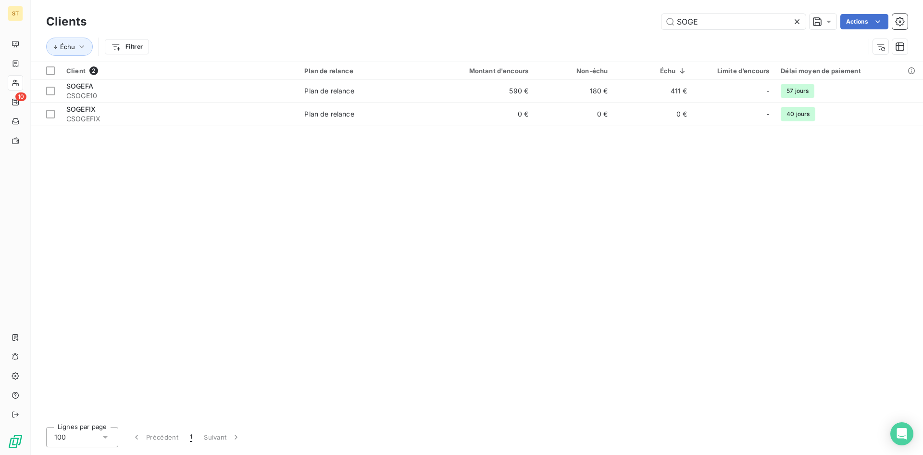
drag, startPoint x: 721, startPoint y: 24, endPoint x: 578, endPoint y: 20, distance: 142.9
click at [578, 20] on div "SOGE Actions" at bounding box center [503, 21] width 810 height 15
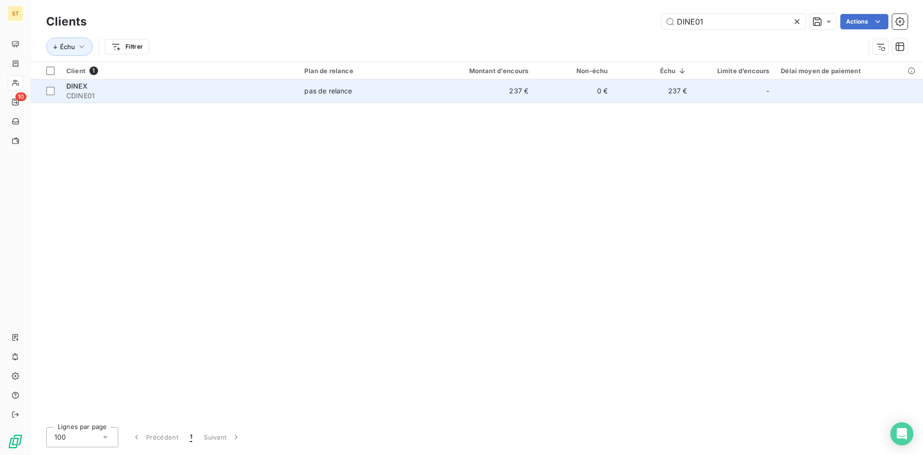
type input "DINE01"
click at [78, 92] on span "CDINE01" at bounding box center [179, 96] width 227 height 10
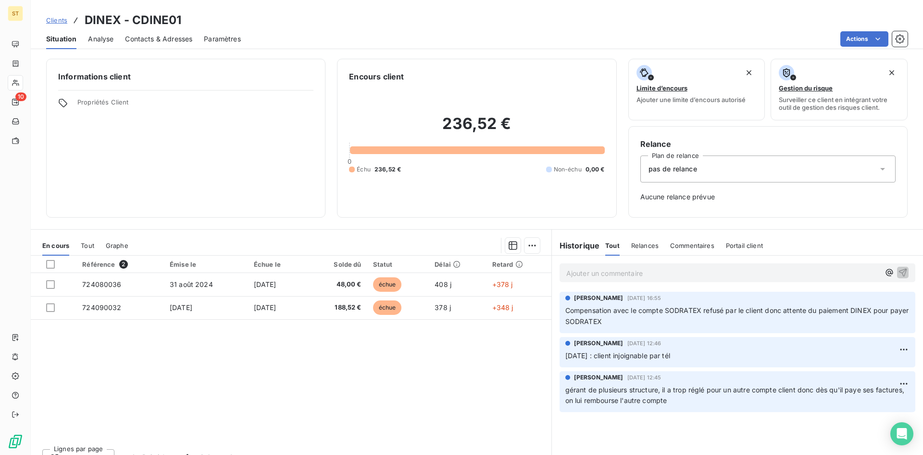
click at [57, 22] on span "Clients" at bounding box center [56, 20] width 21 height 8
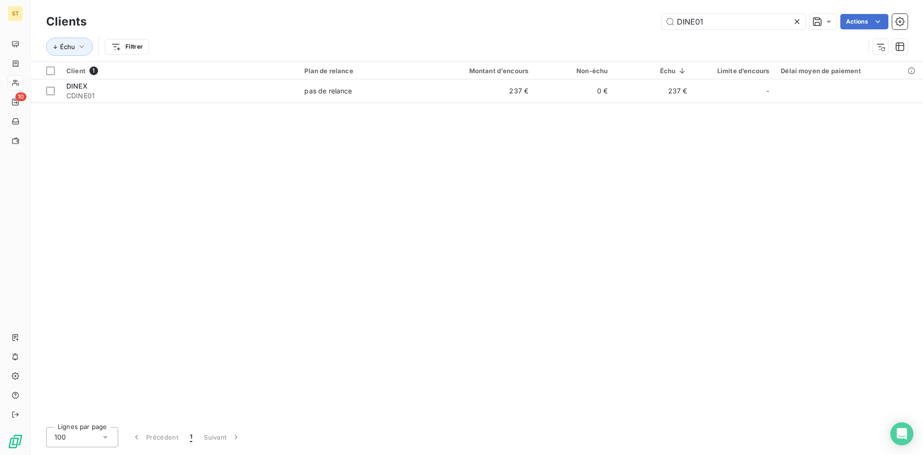
drag, startPoint x: 716, startPoint y: 19, endPoint x: 501, endPoint y: 25, distance: 215.6
click at [501, 25] on div "DINE01 Actions" at bounding box center [503, 21] width 810 height 15
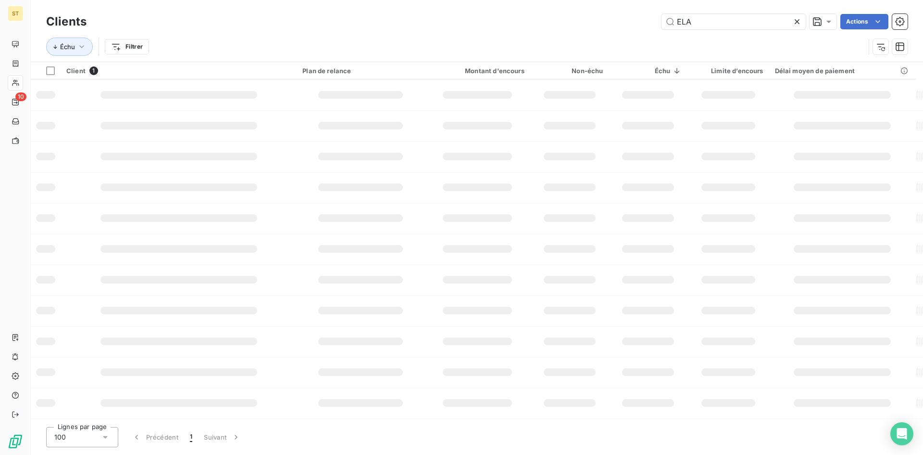
type input "ELA"
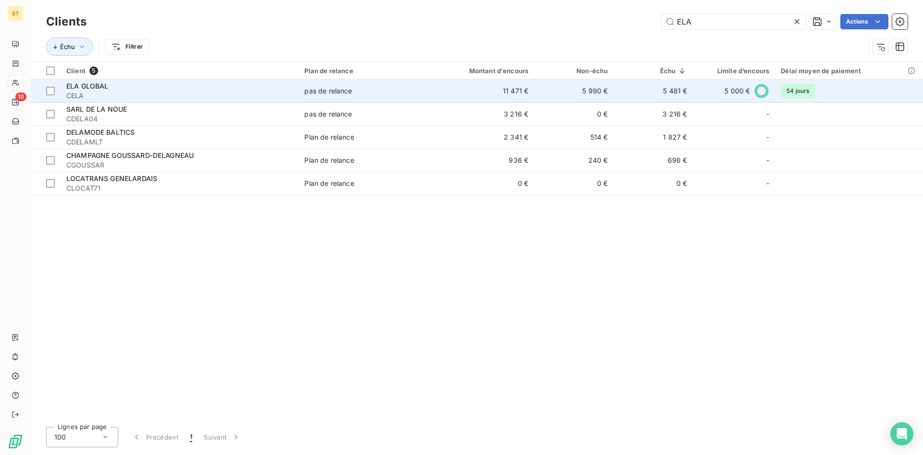
click at [97, 91] on span "CELA" at bounding box center [179, 96] width 227 height 10
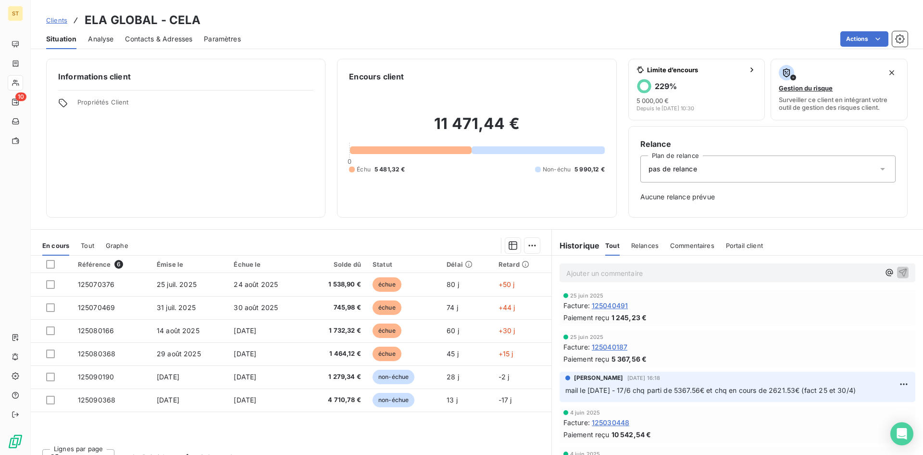
scroll to position [481, 0]
click at [54, 23] on span "Clients" at bounding box center [56, 20] width 21 height 8
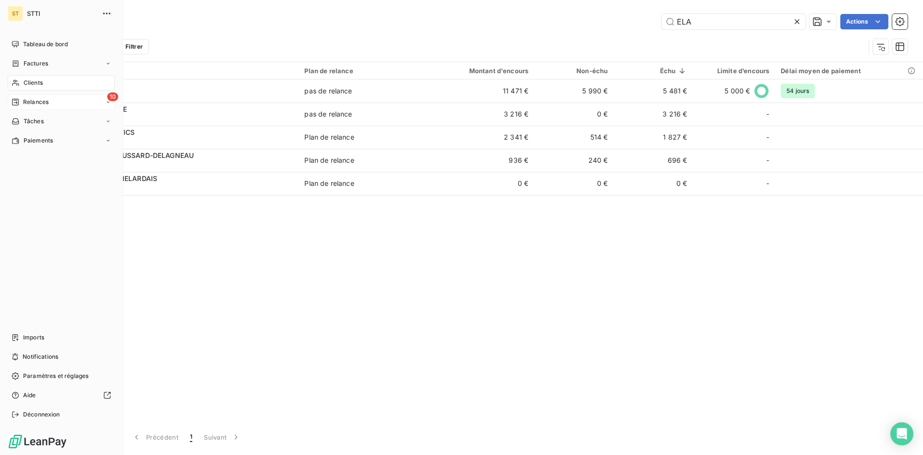
click at [38, 104] on span "Relances" at bounding box center [35, 102] width 25 height 9
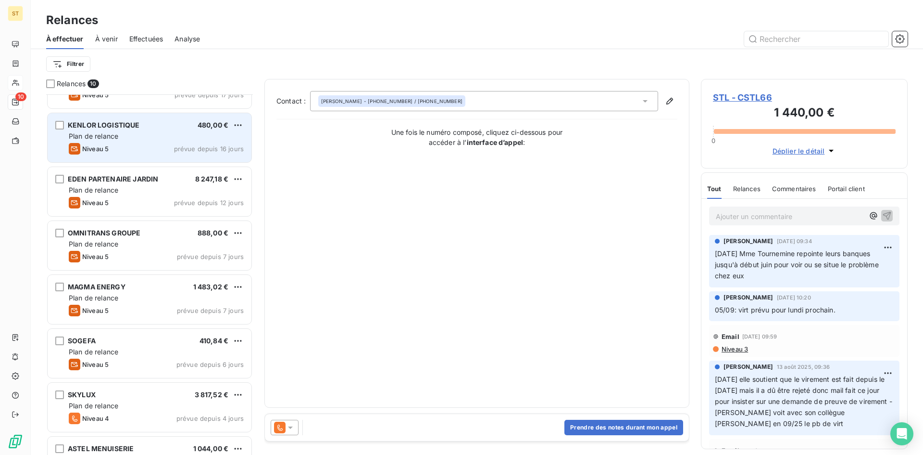
scroll to position [179, 0]
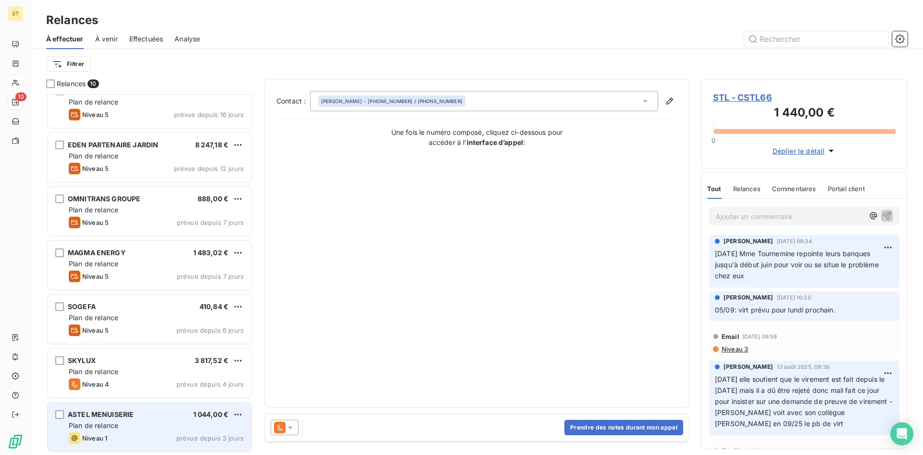
click at [101, 422] on span "Plan de relance" at bounding box center [94, 425] width 50 height 8
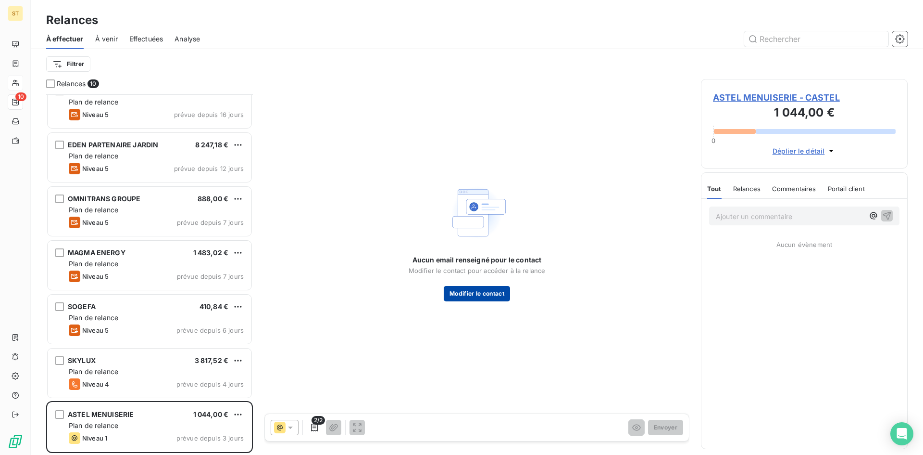
click at [495, 289] on button "Modifier le contact" at bounding box center [477, 293] width 66 height 15
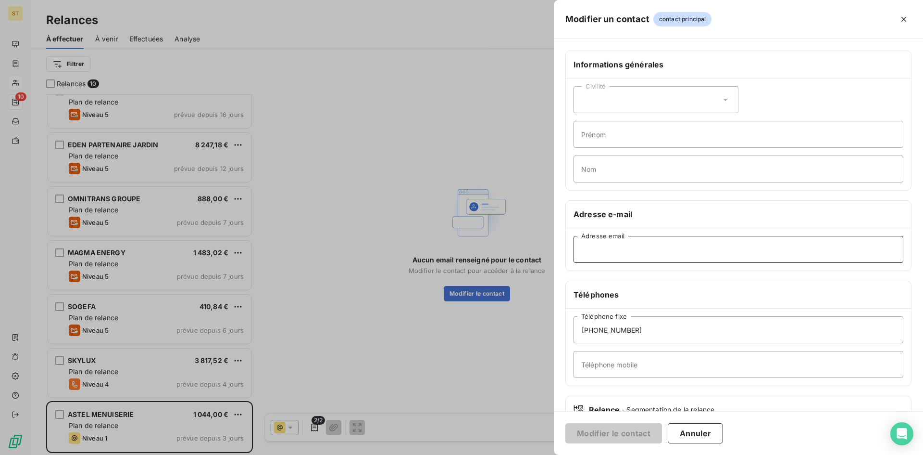
click at [607, 248] on input "Adresse email" at bounding box center [739, 249] width 330 height 27
paste input "[PERSON_NAME][EMAIL_ADDRESS][DOMAIN_NAME]"
type input "[PERSON_NAME][EMAIL_ADDRESS][DOMAIN_NAME]"
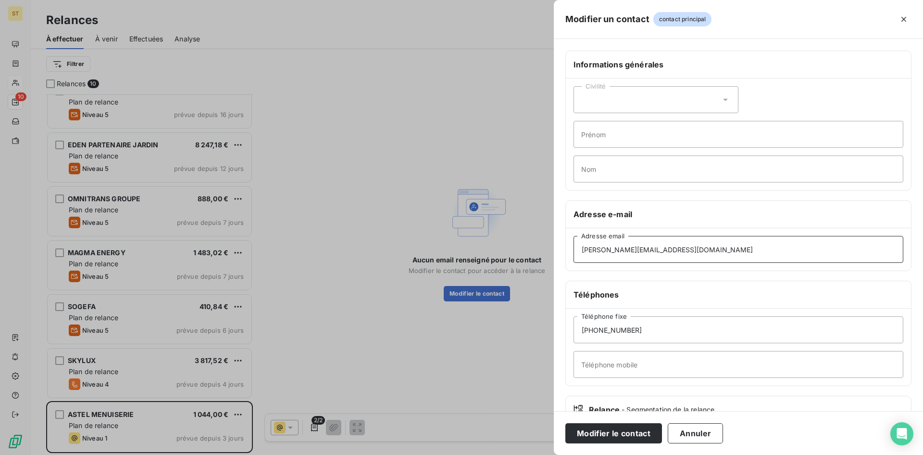
drag, startPoint x: 739, startPoint y: 252, endPoint x: 468, endPoint y: 251, distance: 270.3
click at [468, 454] on div "Modifier un contact contact principal Informations générales Civilité Prénom No…" at bounding box center [461, 455] width 923 height 0
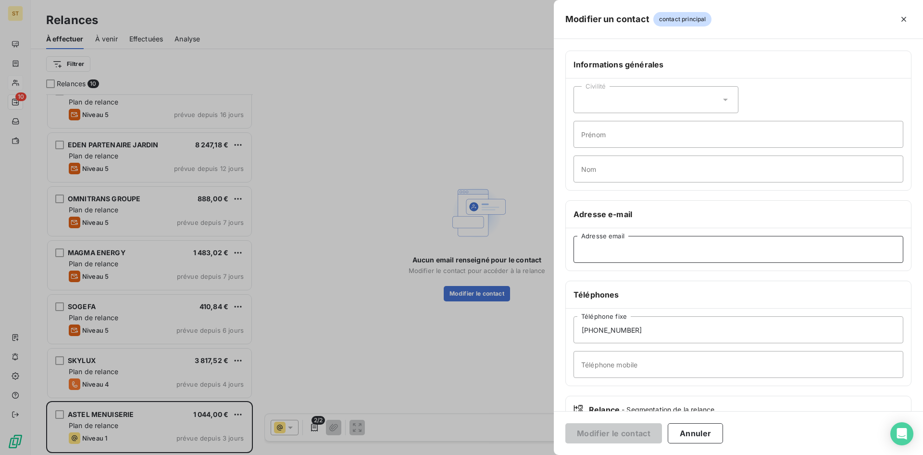
click at [649, 260] on input "Adresse email" at bounding box center [739, 249] width 330 height 27
paste input "[EMAIL_ADDRESS][DOMAIN_NAME]"
type input "[EMAIL_ADDRESS][DOMAIN_NAME]"
click at [616, 433] on button "Modifier le contact" at bounding box center [614, 433] width 97 height 20
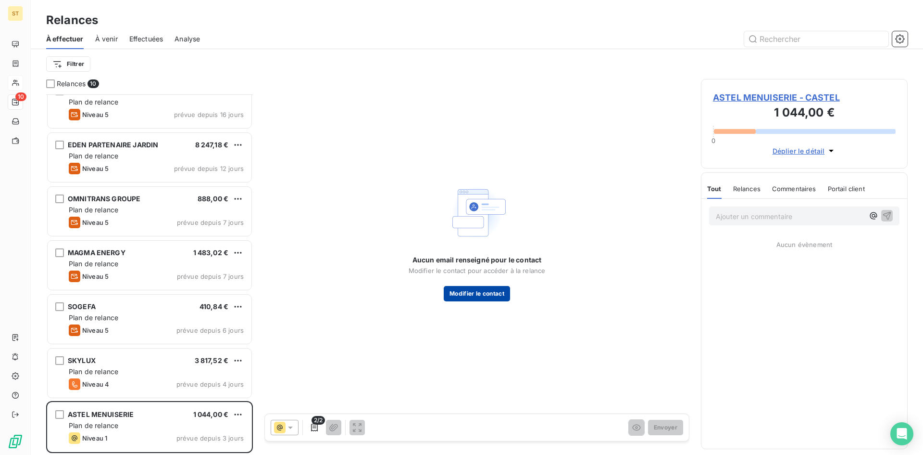
click at [501, 296] on button "Modifier le contact" at bounding box center [477, 293] width 66 height 15
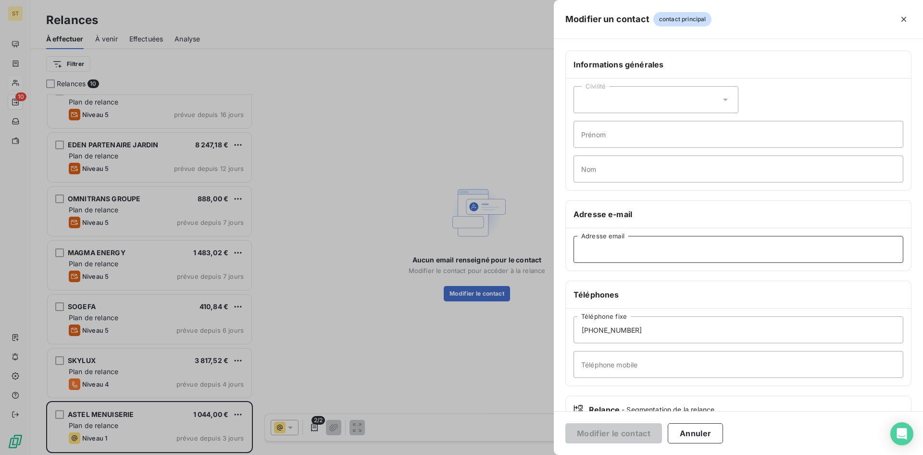
click at [591, 247] on input "Adresse email" at bounding box center [739, 249] width 330 height 27
paste input "[EMAIL_ADDRESS][DOMAIN_NAME]"
type input "[EMAIL_ADDRESS][DOMAIN_NAME]"
click at [614, 430] on button "Modifier le contact" at bounding box center [614, 433] width 97 height 20
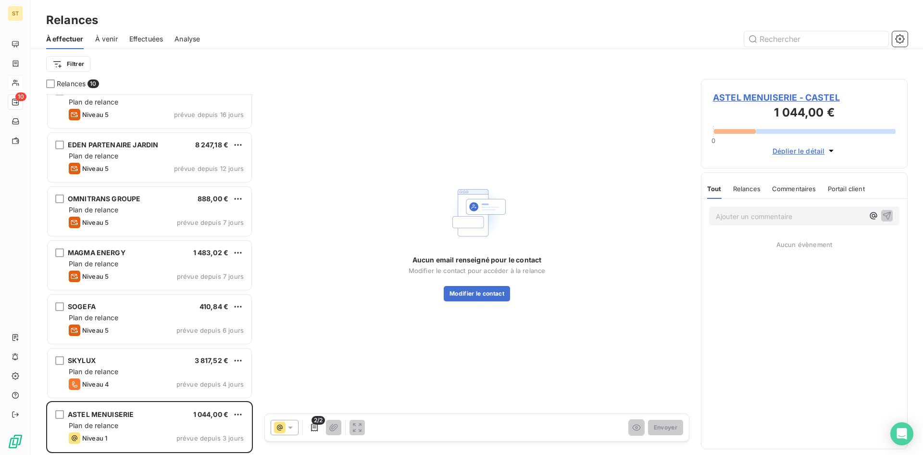
click at [763, 95] on span "ASTEL MENUISERIE - CASTEL" at bounding box center [804, 97] width 183 height 13
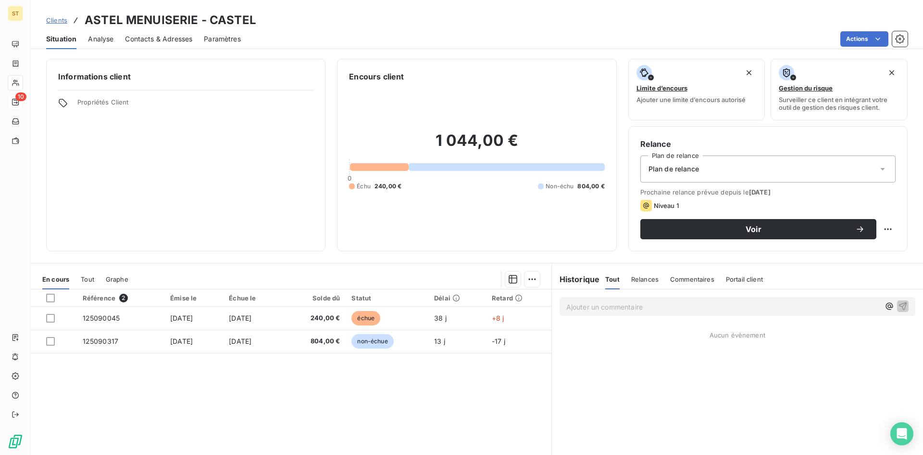
click at [191, 39] on span "Contacts & Adresses" at bounding box center [158, 39] width 67 height 10
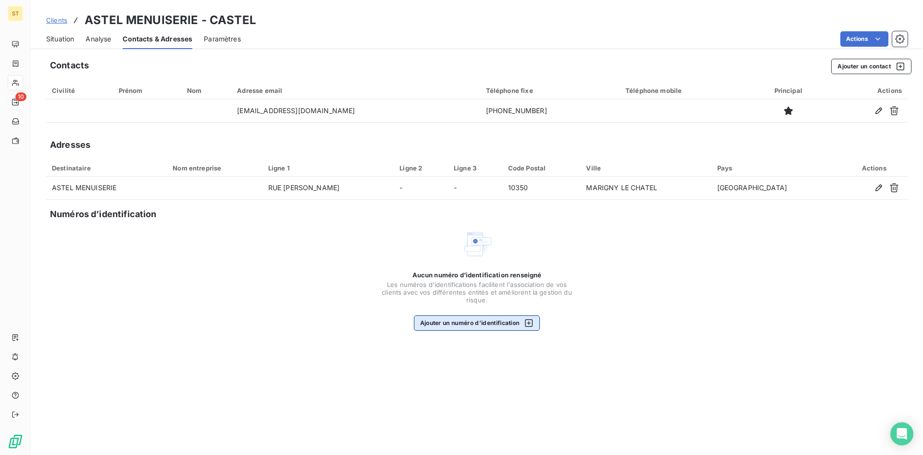
click at [464, 324] on button "Ajouter un numéro d’identification" at bounding box center [477, 322] width 126 height 15
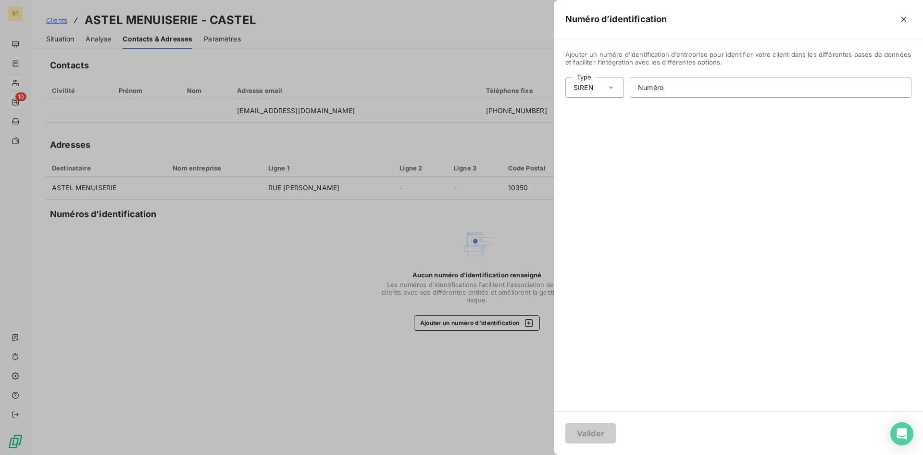
click at [600, 87] on div "SIREN" at bounding box center [595, 87] width 59 height 20
click at [585, 110] on li "SIREN" at bounding box center [637, 108] width 142 height 17
click at [657, 88] on input "Numéro" at bounding box center [771, 87] width 281 height 19
type input "381 448 620"
click at [566, 423] on button "Valider" at bounding box center [591, 433] width 51 height 20
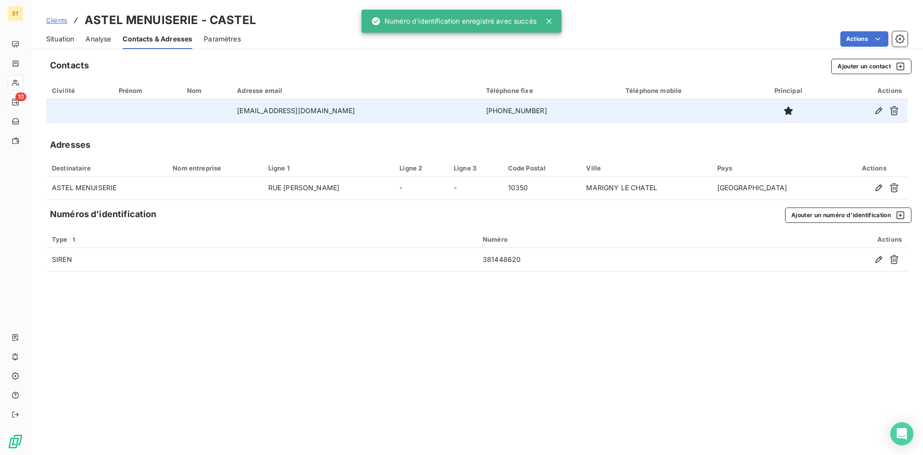
drag, startPoint x: 687, startPoint y: 89, endPoint x: 560, endPoint y: 103, distance: 127.8
click at [560, 103] on table "Civilité Prénom Nom Adresse email Téléphone fixe Téléphone mobile Principal Act…" at bounding box center [477, 102] width 862 height 41
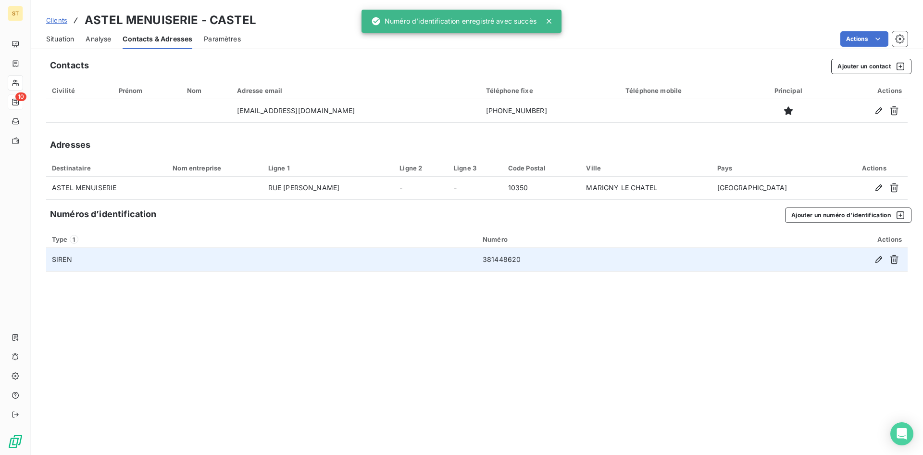
click at [529, 264] on td "381448620" at bounding box center [593, 259] width 233 height 23
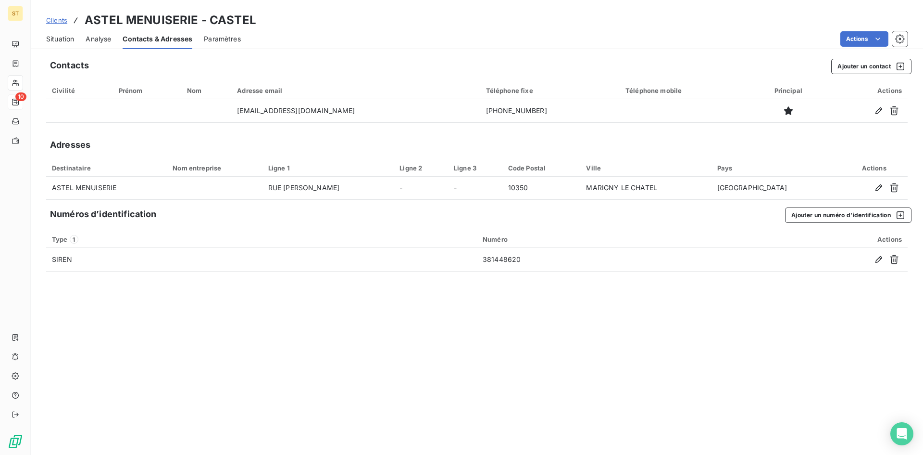
click at [55, 19] on span "Clients" at bounding box center [56, 20] width 21 height 8
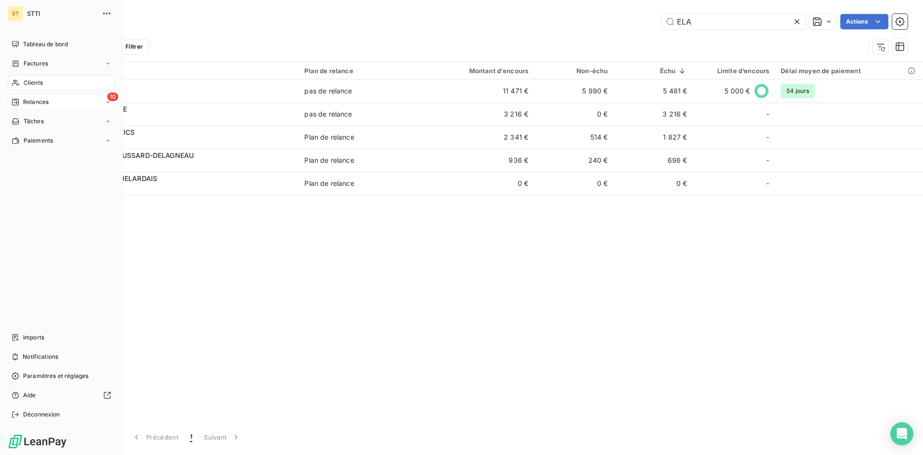
click at [25, 102] on span "Relances" at bounding box center [35, 102] width 25 height 9
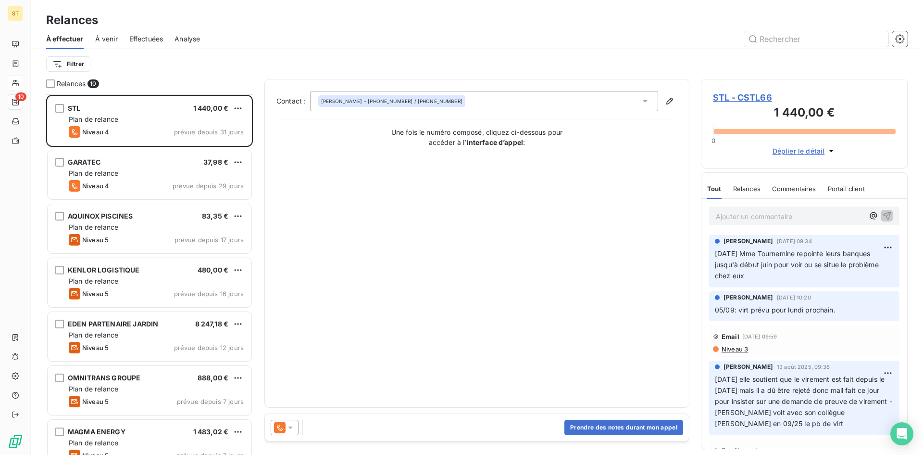
scroll to position [179, 0]
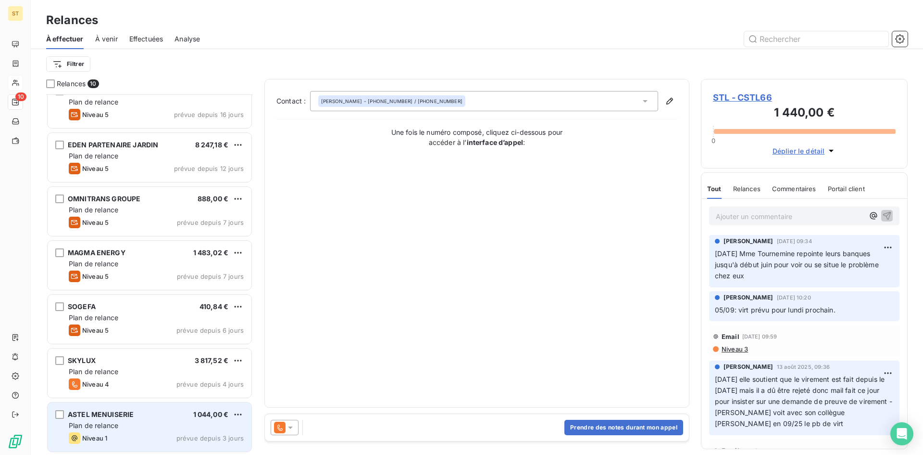
click at [139, 432] on div "Niveau 1 prévue depuis 3 jours" at bounding box center [156, 438] width 175 height 12
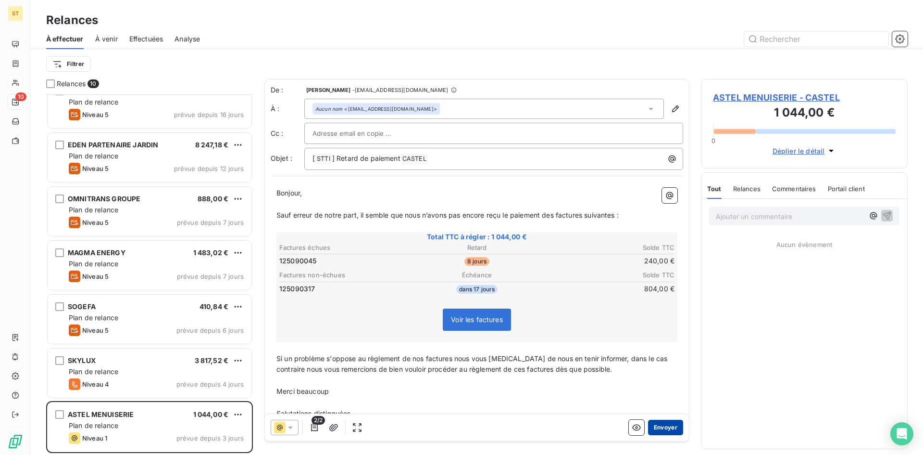
click at [659, 429] on button "Envoyer" at bounding box center [665, 426] width 35 height 15
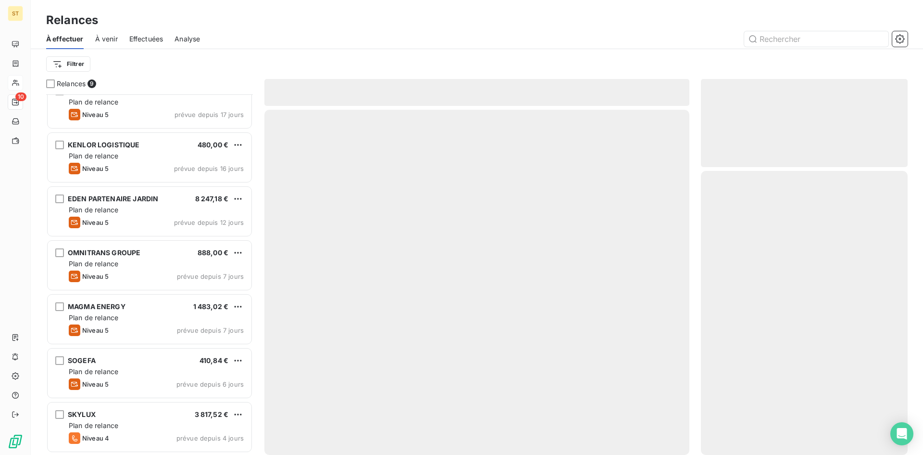
scroll to position [125, 0]
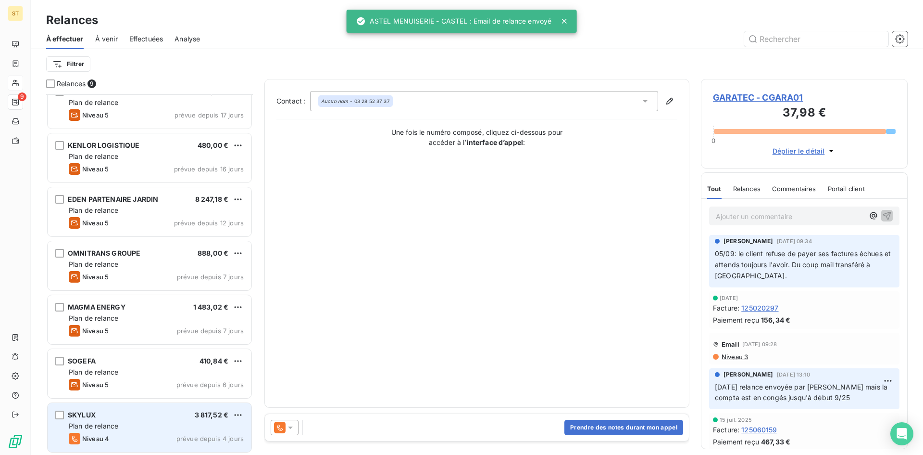
click at [127, 438] on div "Niveau 4 prévue depuis 4 jours" at bounding box center [156, 438] width 175 height 12
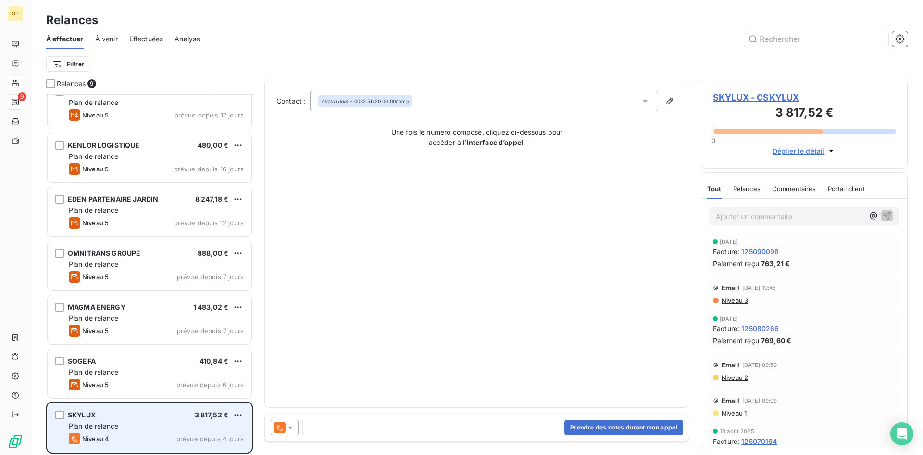
click at [148, 431] on div "SKYLUX 3 817,52 € Plan de relance Niveau 4 prévue depuis 4 jours" at bounding box center [150, 427] width 204 height 49
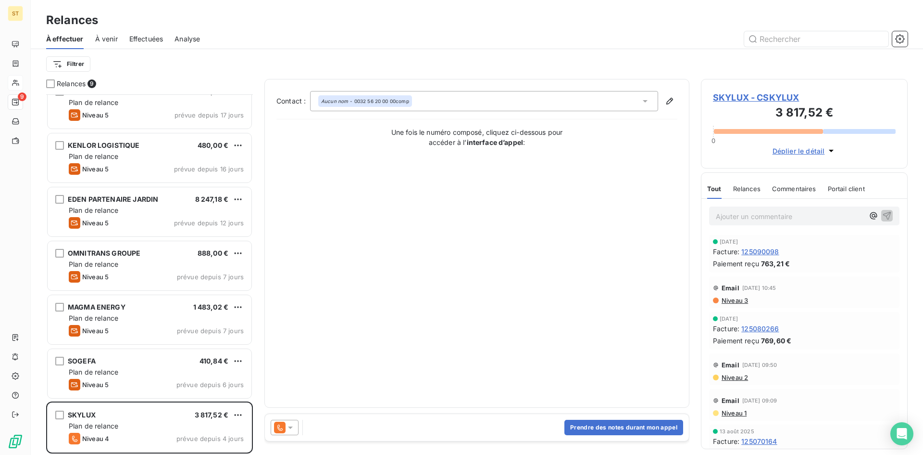
click at [748, 96] on span "SKYLUX - CSKYLUX" at bounding box center [804, 97] width 183 height 13
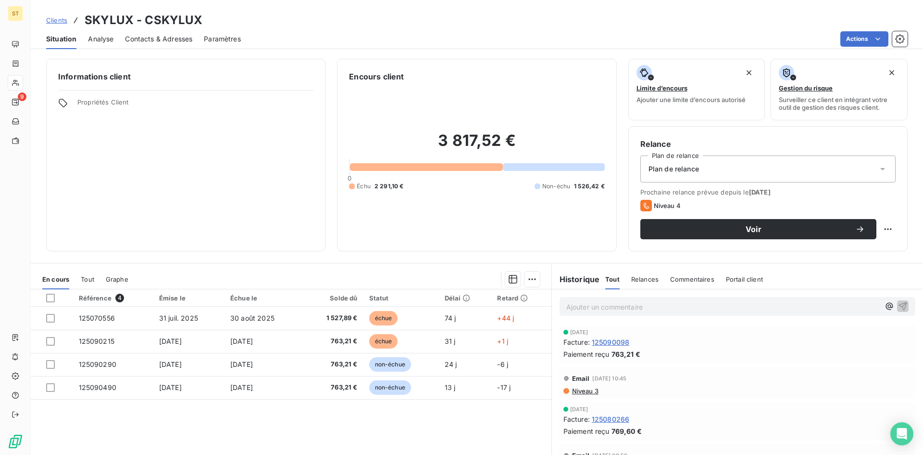
click at [177, 41] on span "Contacts & Adresses" at bounding box center [158, 39] width 67 height 10
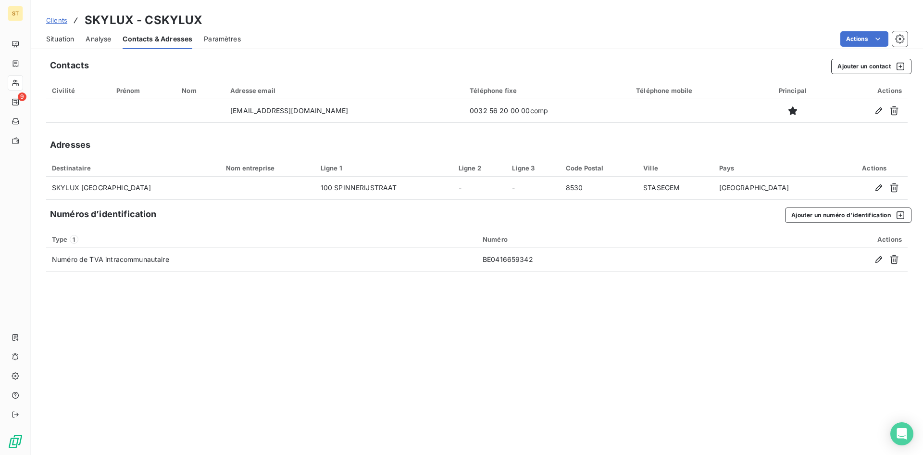
click at [58, 19] on span "Clients" at bounding box center [56, 20] width 21 height 8
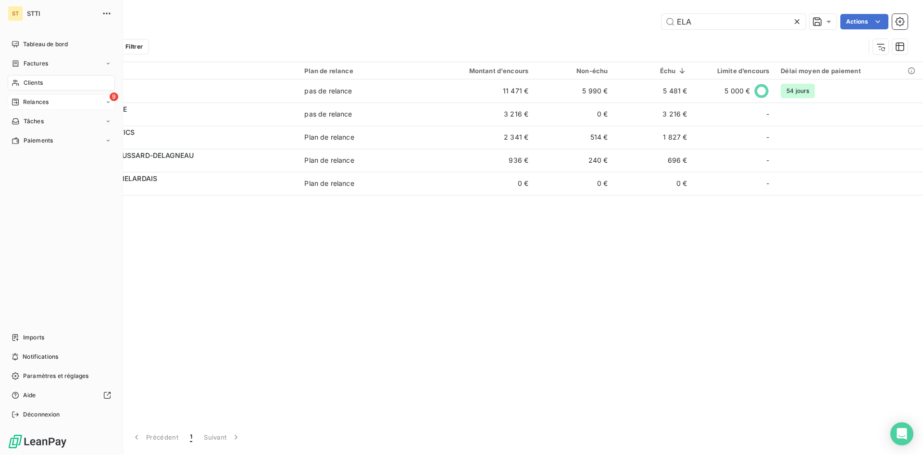
click at [55, 102] on div "9 Relances" at bounding box center [61, 101] width 107 height 15
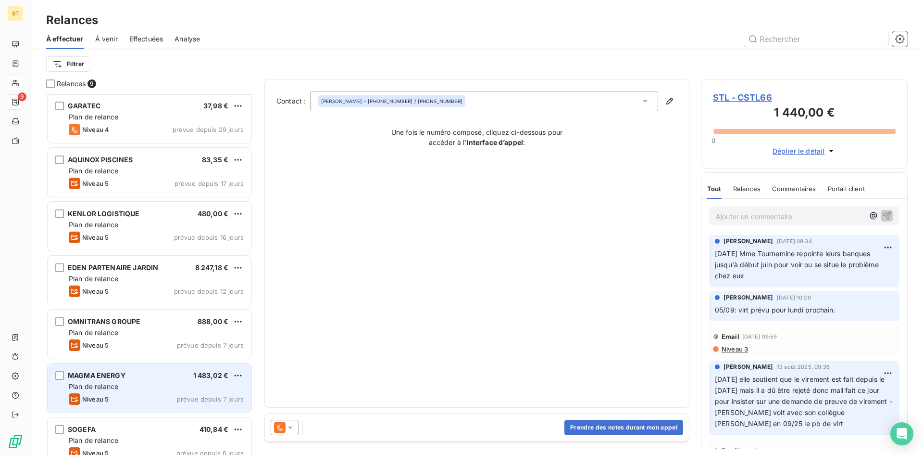
scroll to position [125, 0]
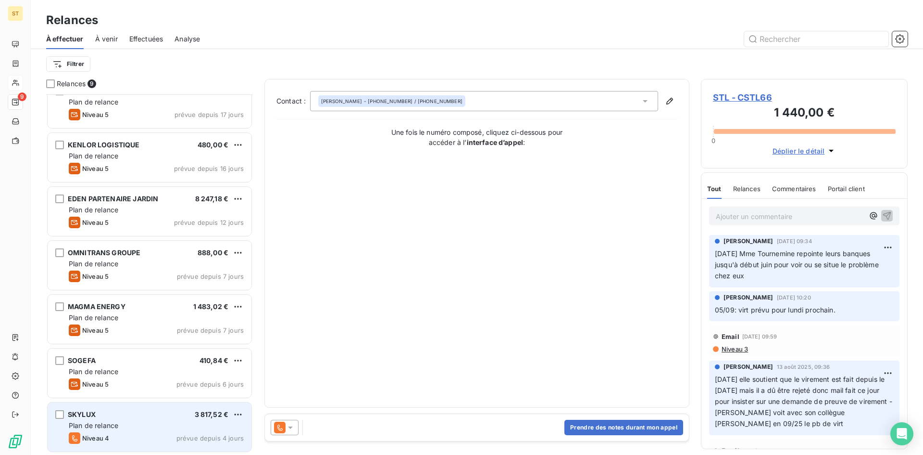
click at [110, 434] on div "Niveau 4 prévue depuis 4 jours" at bounding box center [156, 438] width 175 height 12
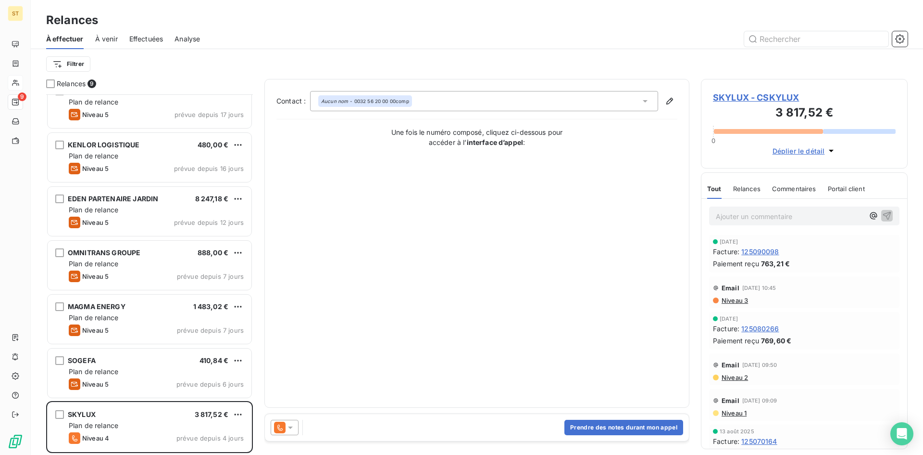
click at [746, 221] on p "Ajouter un commentaire ﻿" at bounding box center [790, 216] width 148 height 12
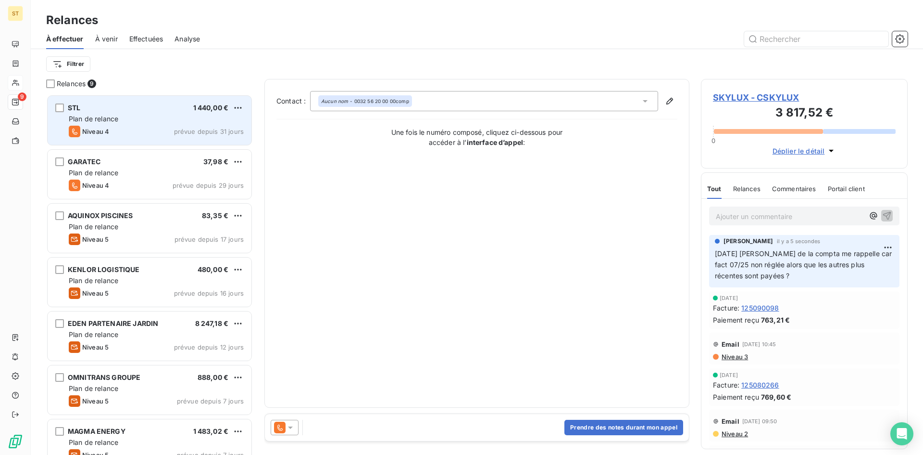
click at [136, 120] on div "Plan de relance" at bounding box center [156, 119] width 175 height 10
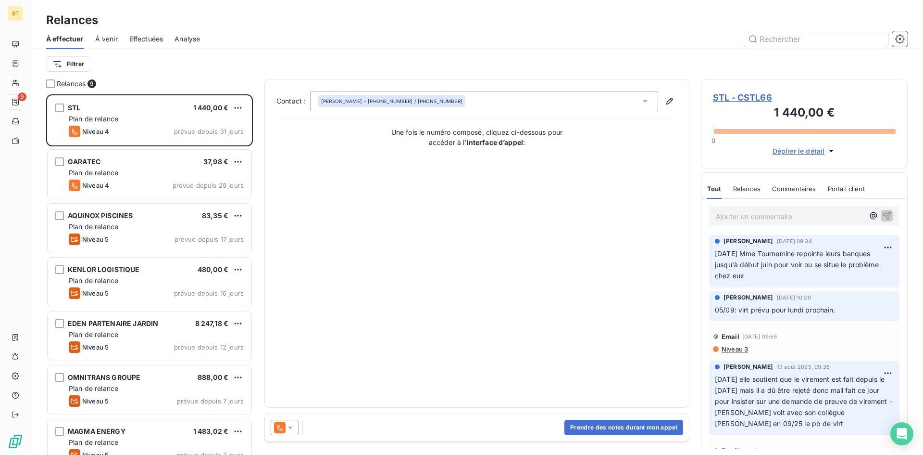
click at [756, 220] on p "Ajouter un commentaire ﻿" at bounding box center [790, 216] width 148 height 12
click at [826, 215] on p "[DATE] elle relance son gérant" at bounding box center [790, 215] width 148 height 11
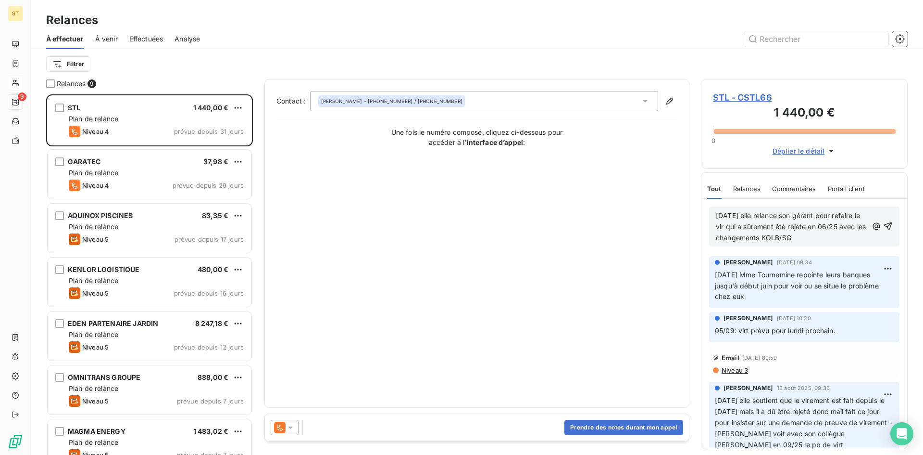
click at [733, 226] on span "[DATE] elle relance son gérant pour refaire le vir qui a sûrement été rejeté en…" at bounding box center [792, 226] width 152 height 30
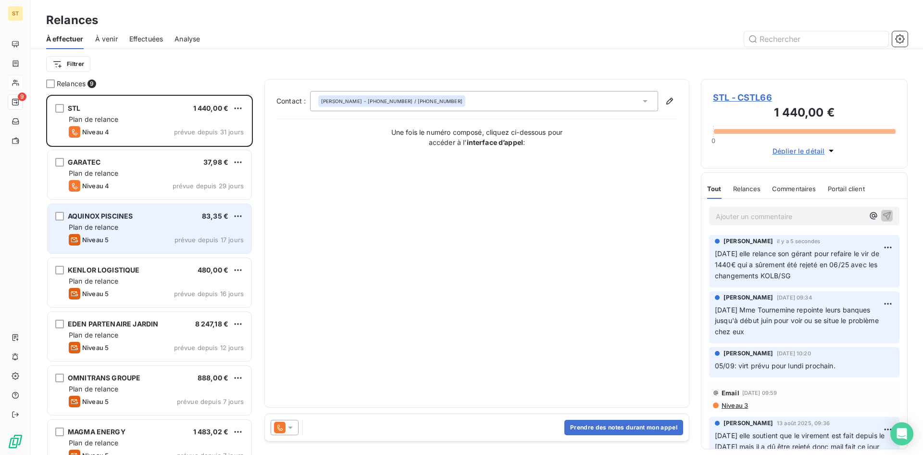
scroll to position [125, 0]
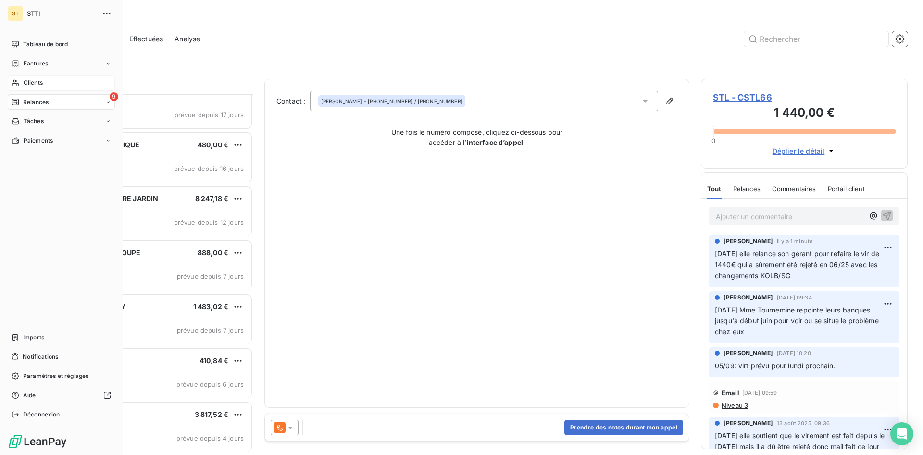
drag, startPoint x: 34, startPoint y: 82, endPoint x: 45, endPoint y: 82, distance: 11.1
click at [34, 82] on span "Clients" at bounding box center [33, 82] width 19 height 9
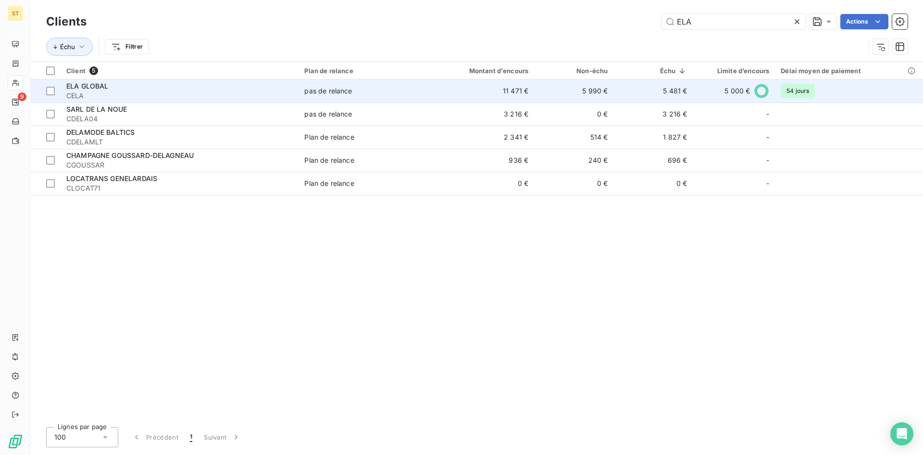
click at [85, 86] on span "ELA GLOBAL" at bounding box center [87, 86] width 42 height 8
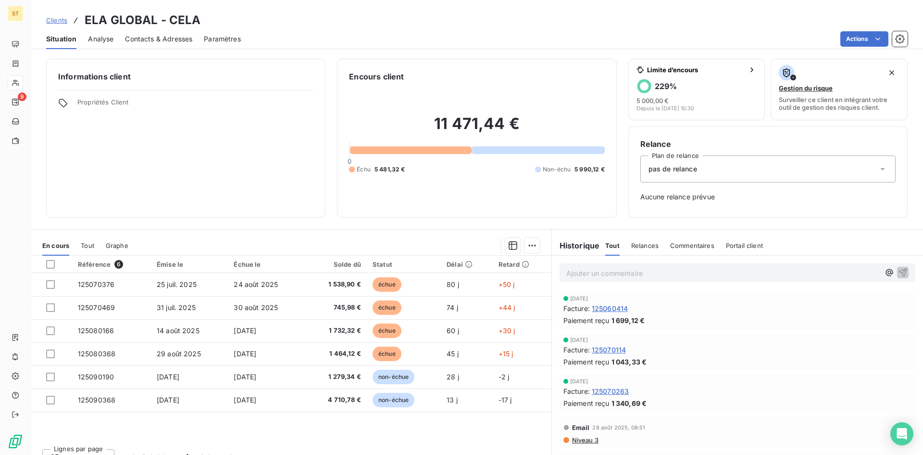
click at [656, 170] on span "pas de relance" at bounding box center [673, 169] width 49 height 10
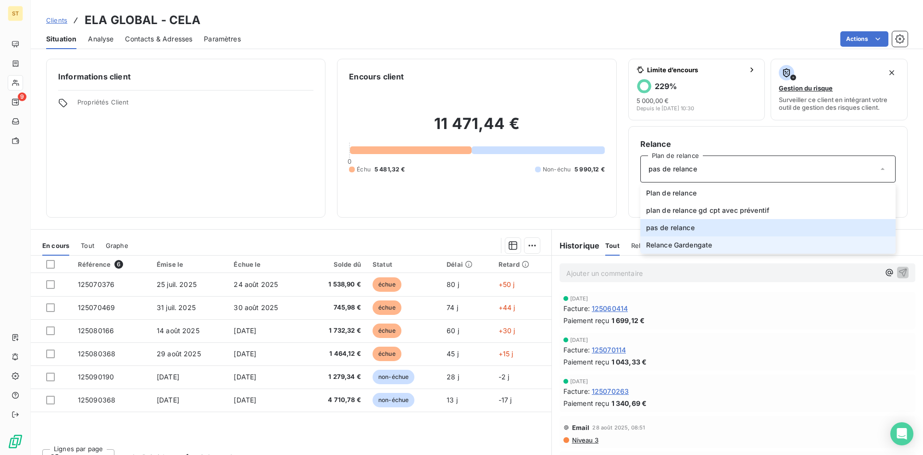
click at [653, 246] on span "Relance Gardengate" at bounding box center [679, 245] width 66 height 10
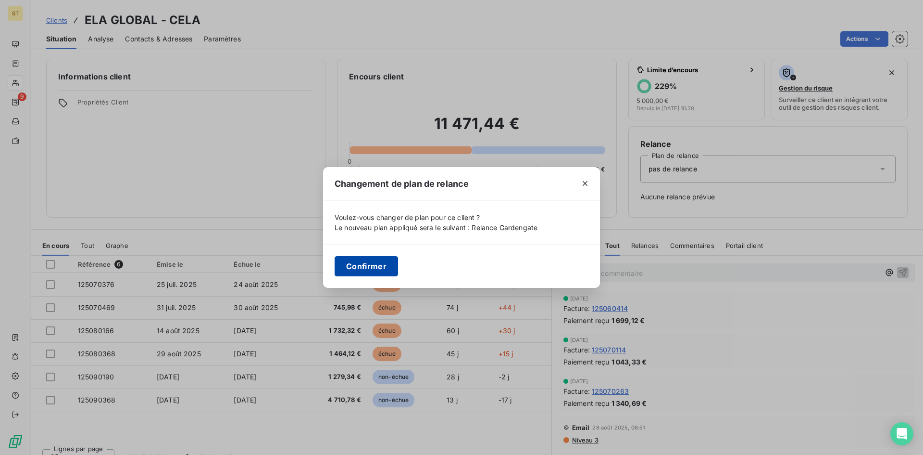
click at [375, 266] on button "Confirmer" at bounding box center [366, 266] width 63 height 20
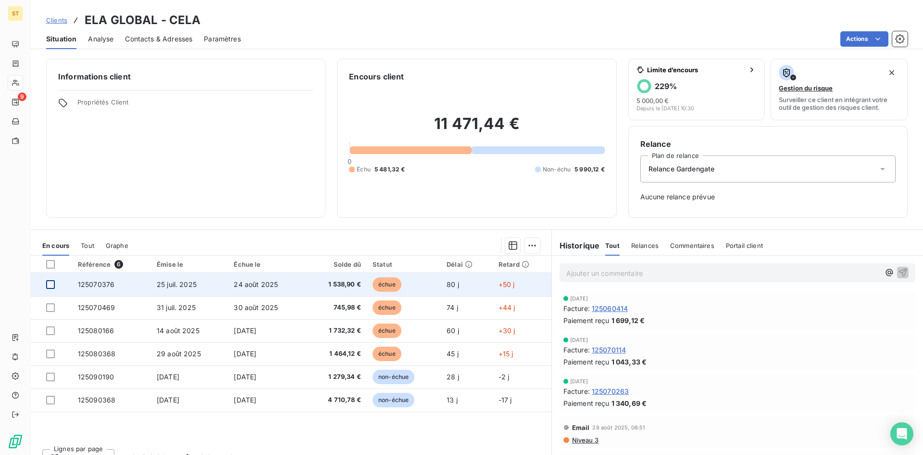
click at [51, 287] on div at bounding box center [50, 284] width 9 height 9
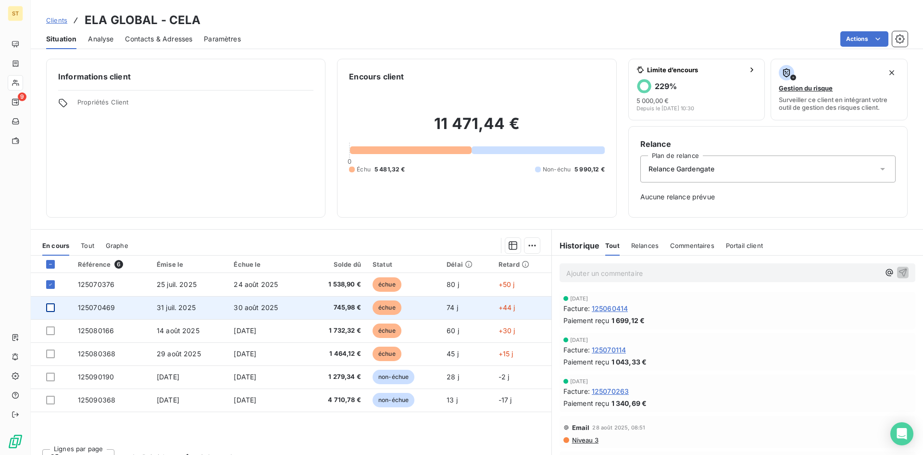
click at [50, 311] on div at bounding box center [50, 307] width 9 height 9
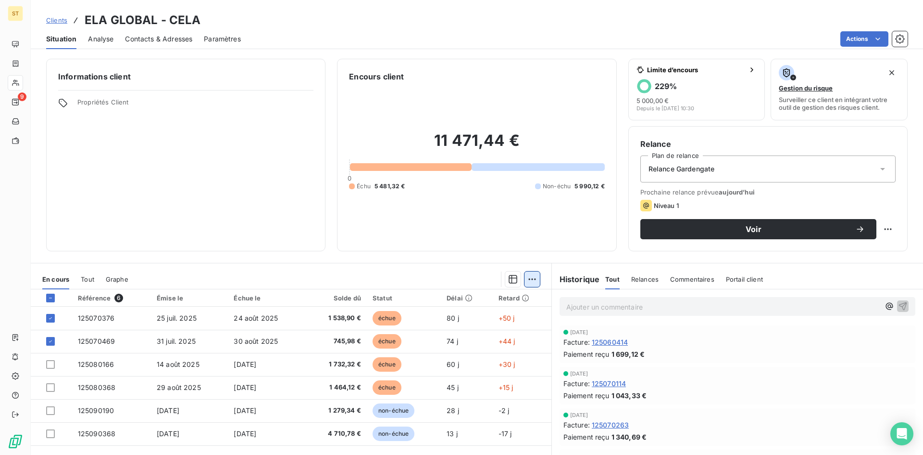
click at [529, 279] on html "ST 9 Clients ELA GLOBAL - CELA Situation Analyse Contacts & Adresses Paramètres…" at bounding box center [461, 227] width 923 height 455
click at [427, 316] on div "Ajouter une promesse de paiement (2 factures)" at bounding box center [443, 317] width 175 height 15
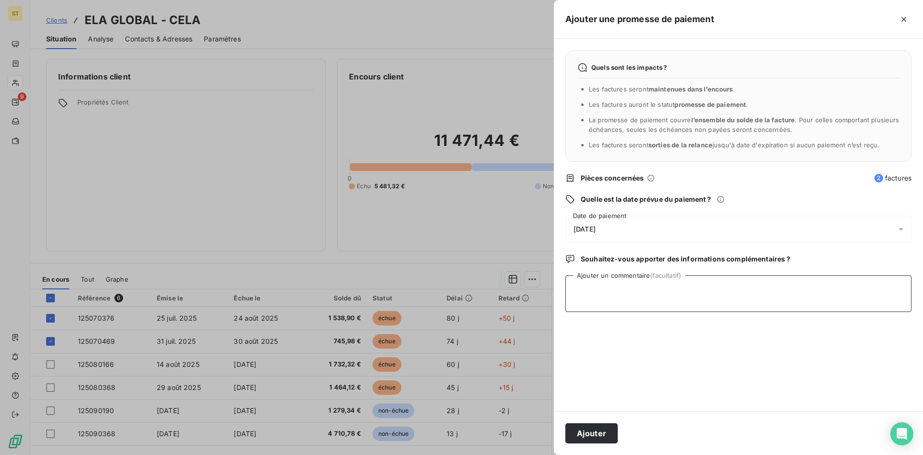
drag, startPoint x: 606, startPoint y: 292, endPoint x: 598, endPoint y: 292, distance: 7.2
click at [606, 292] on textarea "Ajouter un commentaire (facultatif)" at bounding box center [739, 293] width 346 height 37
type textarea "cheque reçu à déposer en banque"
click at [588, 227] on span "[DATE]" at bounding box center [585, 229] width 22 height 8
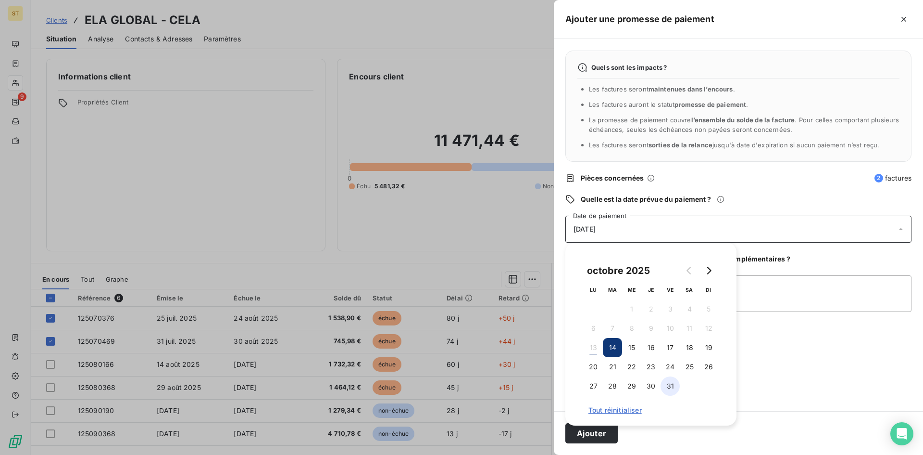
click at [670, 385] on button "31" at bounding box center [670, 385] width 19 height 19
click at [601, 436] on button "Ajouter" at bounding box center [592, 433] width 52 height 20
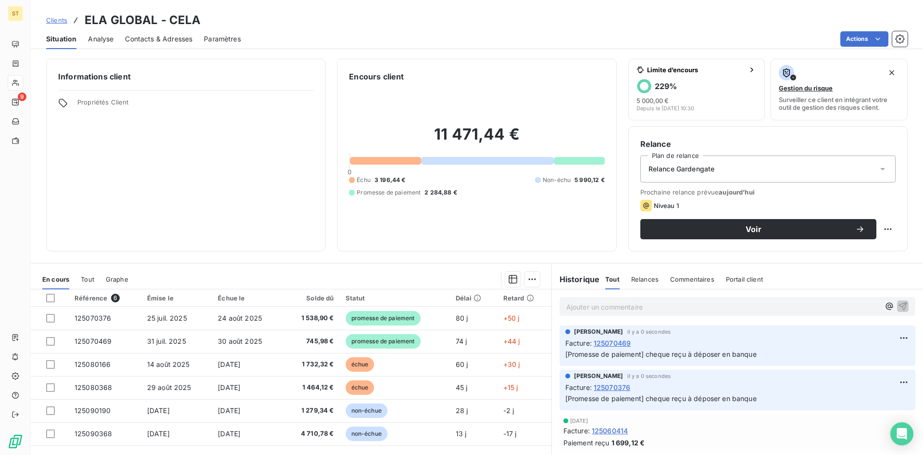
click at [52, 19] on span "Clients" at bounding box center [56, 20] width 21 height 8
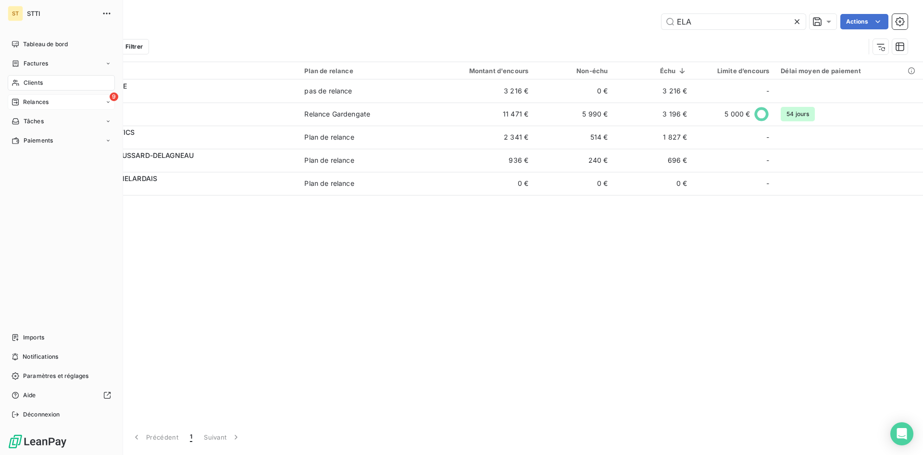
click at [38, 105] on span "Relances" at bounding box center [35, 102] width 25 height 9
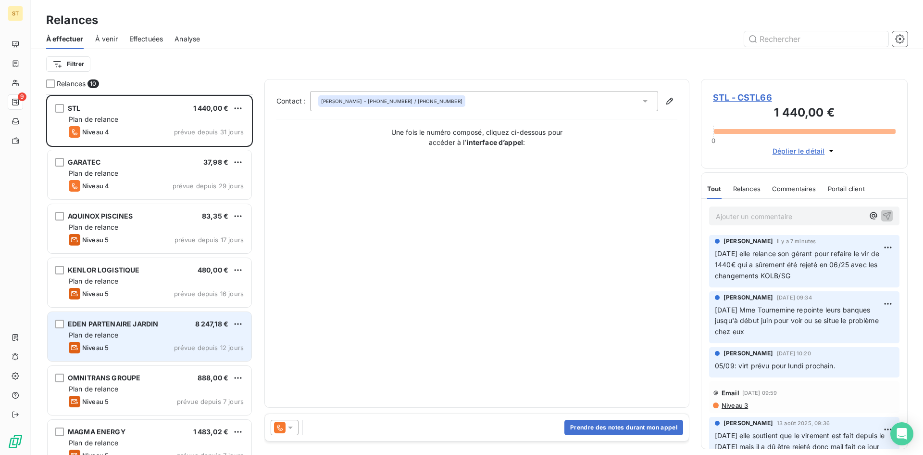
scroll to position [179, 0]
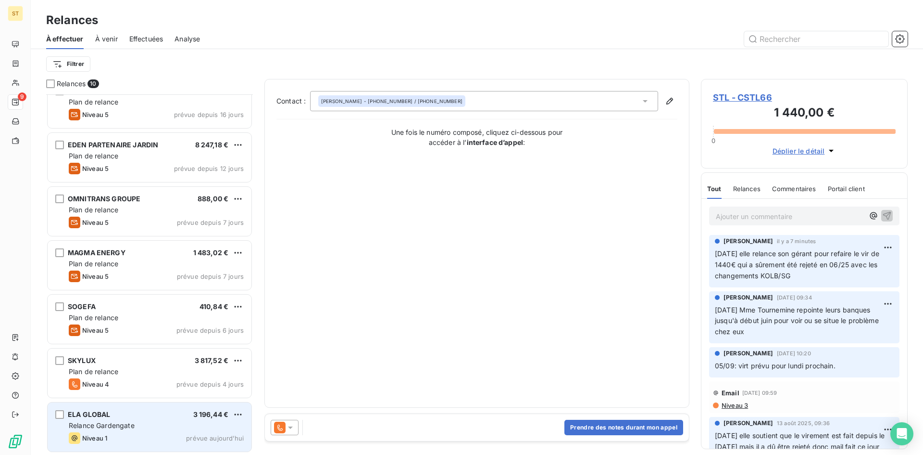
click at [132, 419] on div "ELA GLOBAL 3 196,44 € Relance Gardengate Niveau 1 prévue [DATE]" at bounding box center [150, 426] width 204 height 49
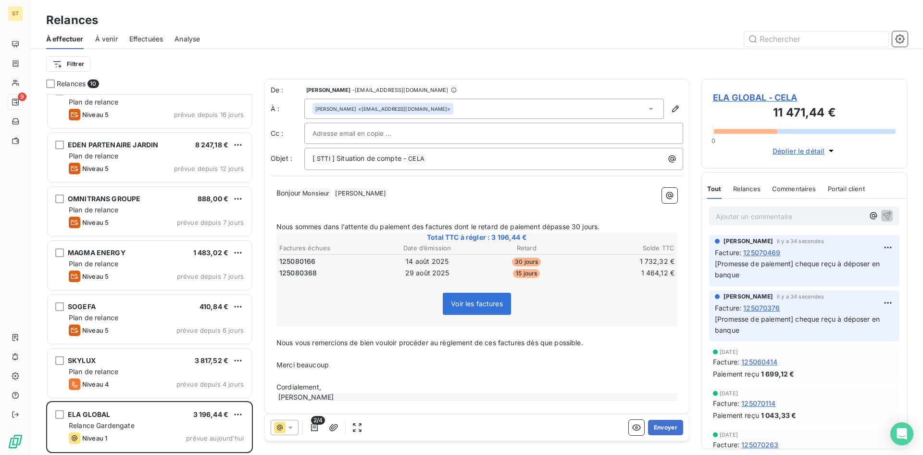
click at [723, 95] on span "ELA GLOBAL - CELA" at bounding box center [804, 97] width 183 height 13
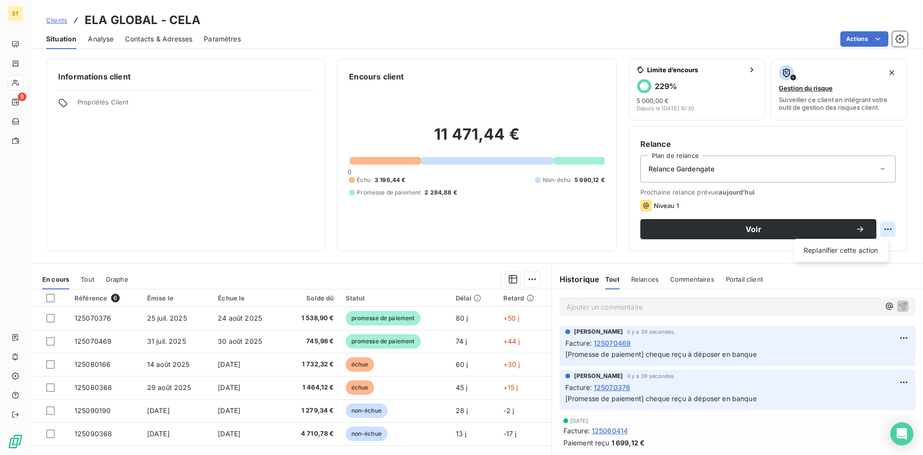
click at [879, 229] on html "ST 9 Clients ELA GLOBAL - CELA Situation Analyse Contacts & Adresses Paramètres…" at bounding box center [461, 227] width 923 height 455
click at [834, 257] on div "Replanifier cette action" at bounding box center [841, 249] width 86 height 15
select select "9"
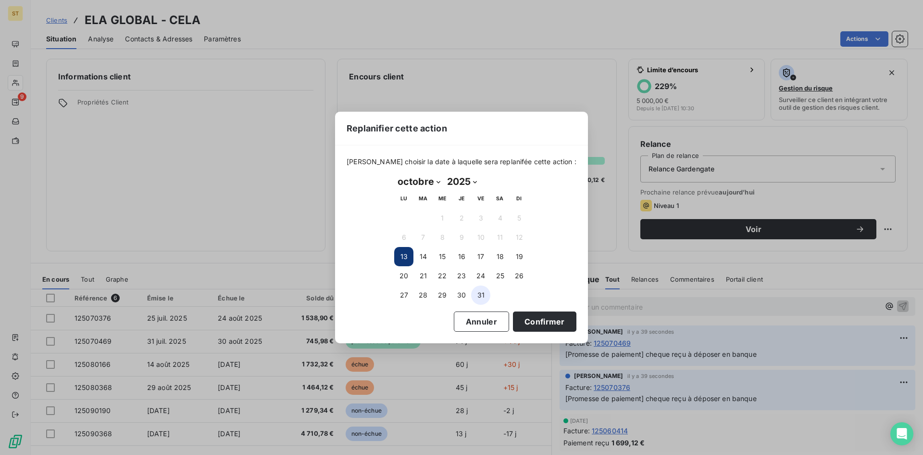
click at [477, 297] on button "31" at bounding box center [480, 294] width 19 height 19
click at [529, 321] on button "Confirmer" at bounding box center [544, 321] width 63 height 20
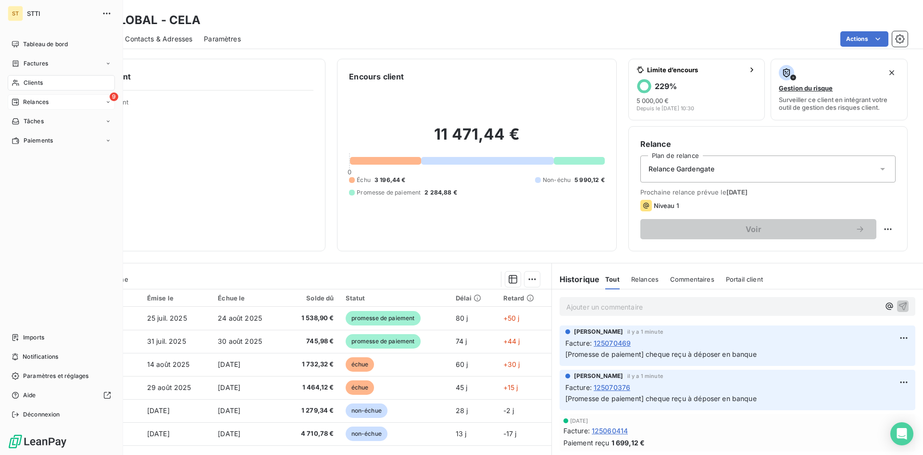
click at [33, 102] on span "Relances" at bounding box center [35, 102] width 25 height 9
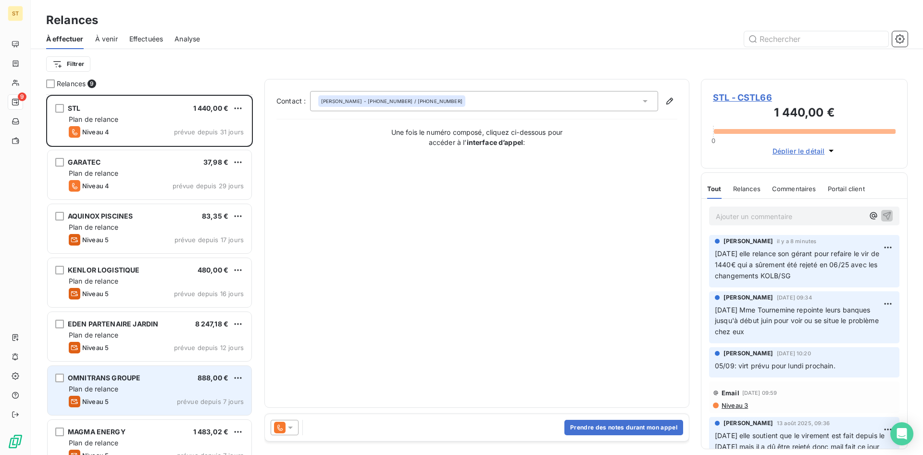
scroll to position [97, 0]
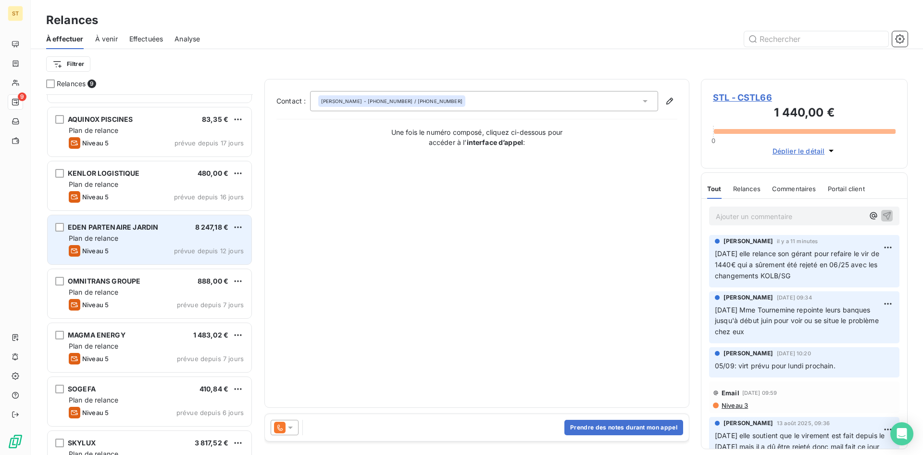
click at [94, 232] on div "EDEN PARTENAIRE JARDIN 8 247,18 € Plan de relance Niveau 5 prévue depuis 12 jou…" at bounding box center [150, 239] width 204 height 49
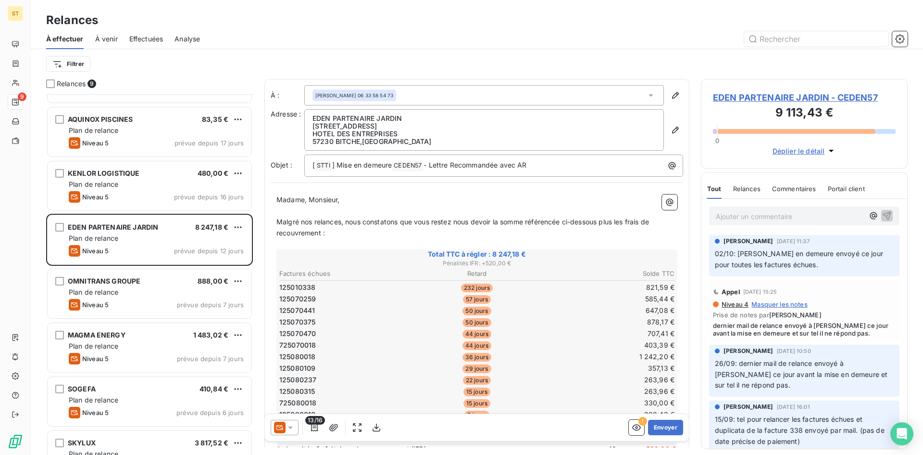
click at [748, 211] on p "Ajouter un commentaire ﻿" at bounding box center [790, 216] width 148 height 12
